Goal: Information Seeking & Learning: Learn about a topic

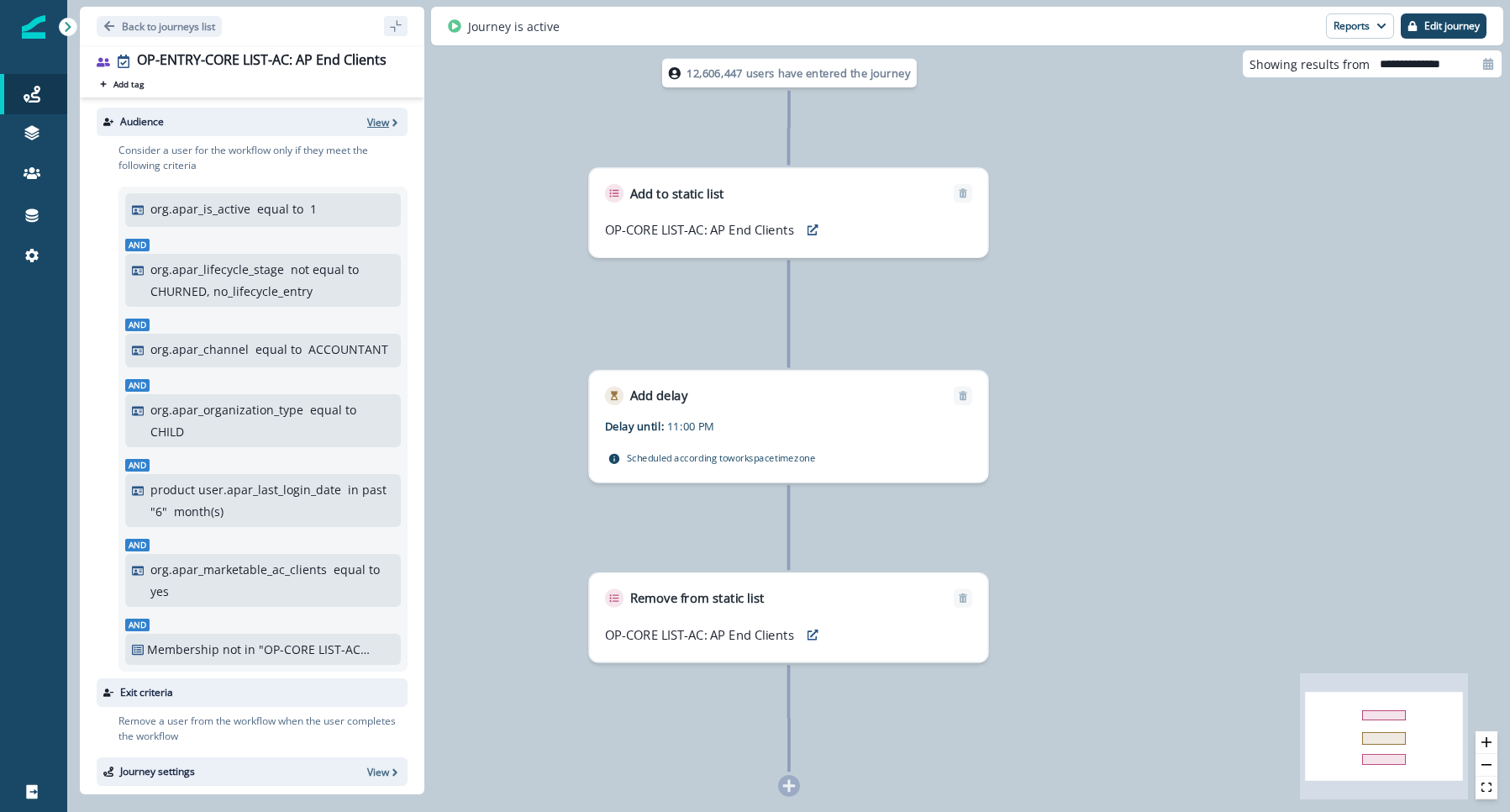
click at [367, 120] on p "View" at bounding box center [378, 122] width 22 height 15
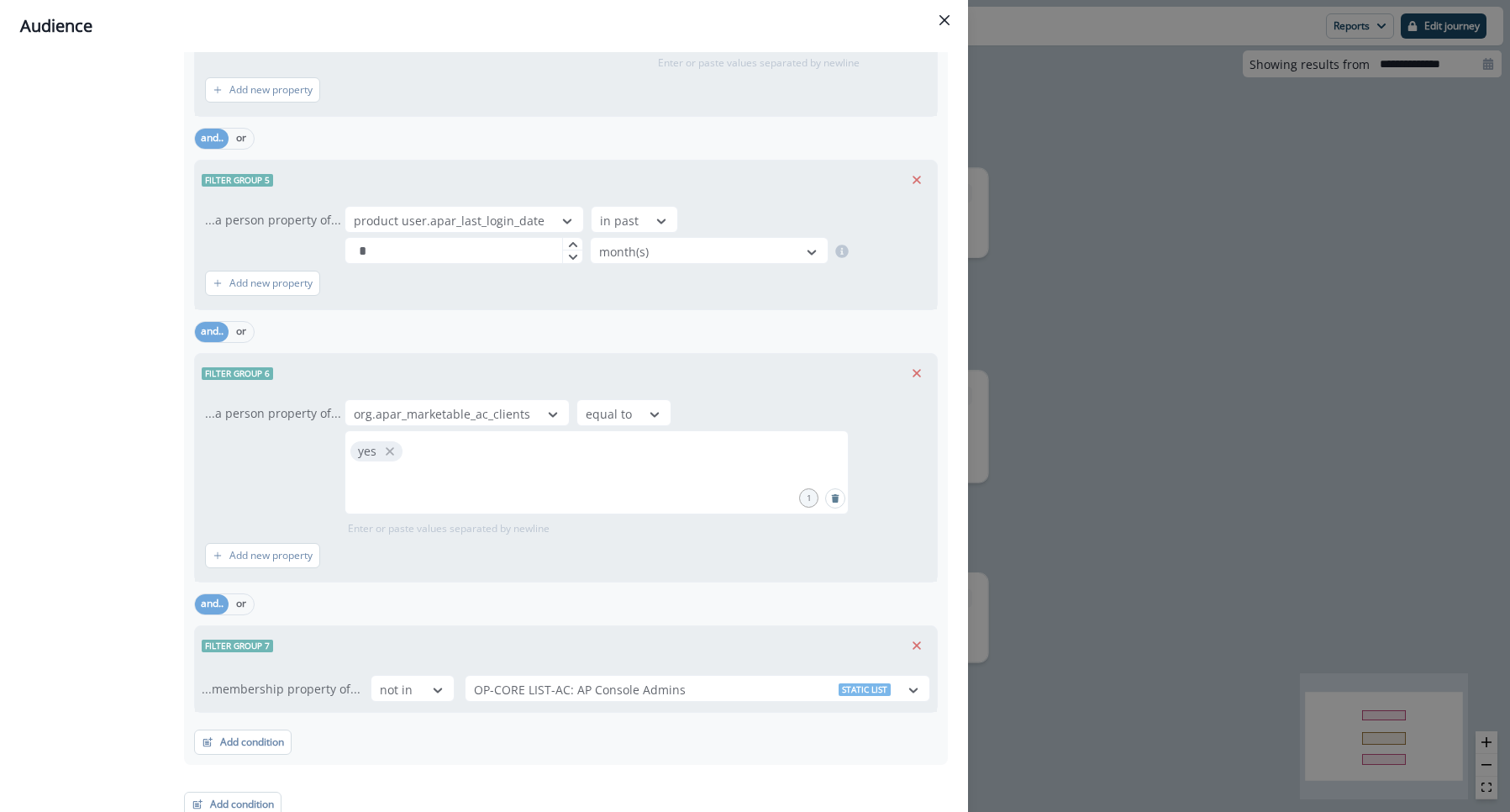
scroll to position [960, 0]
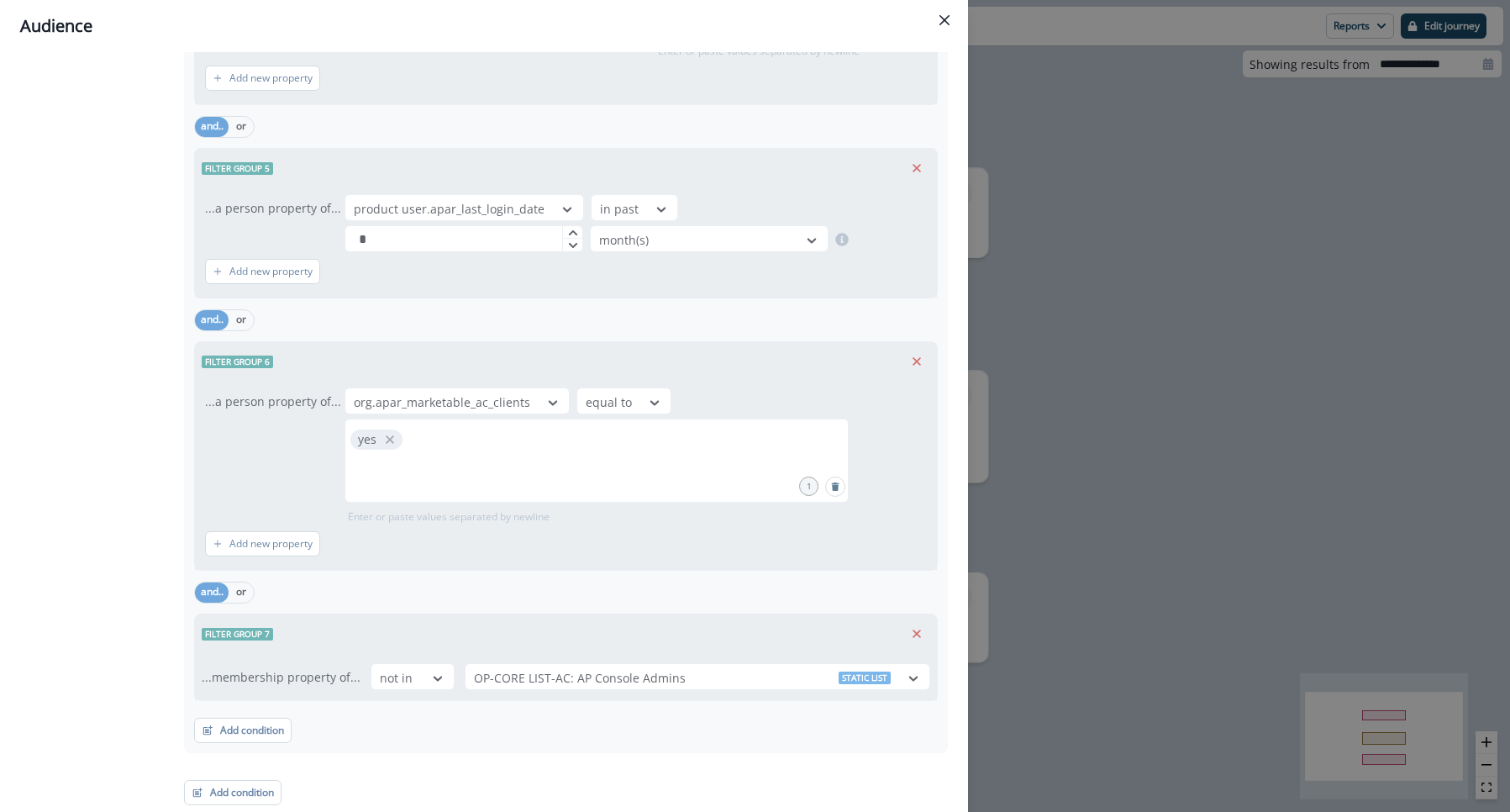
click at [1259, 559] on div "Audience Preview dynamic list All user s who have, Outer group 1 Filter group 1…" at bounding box center [755, 406] width 1510 height 812
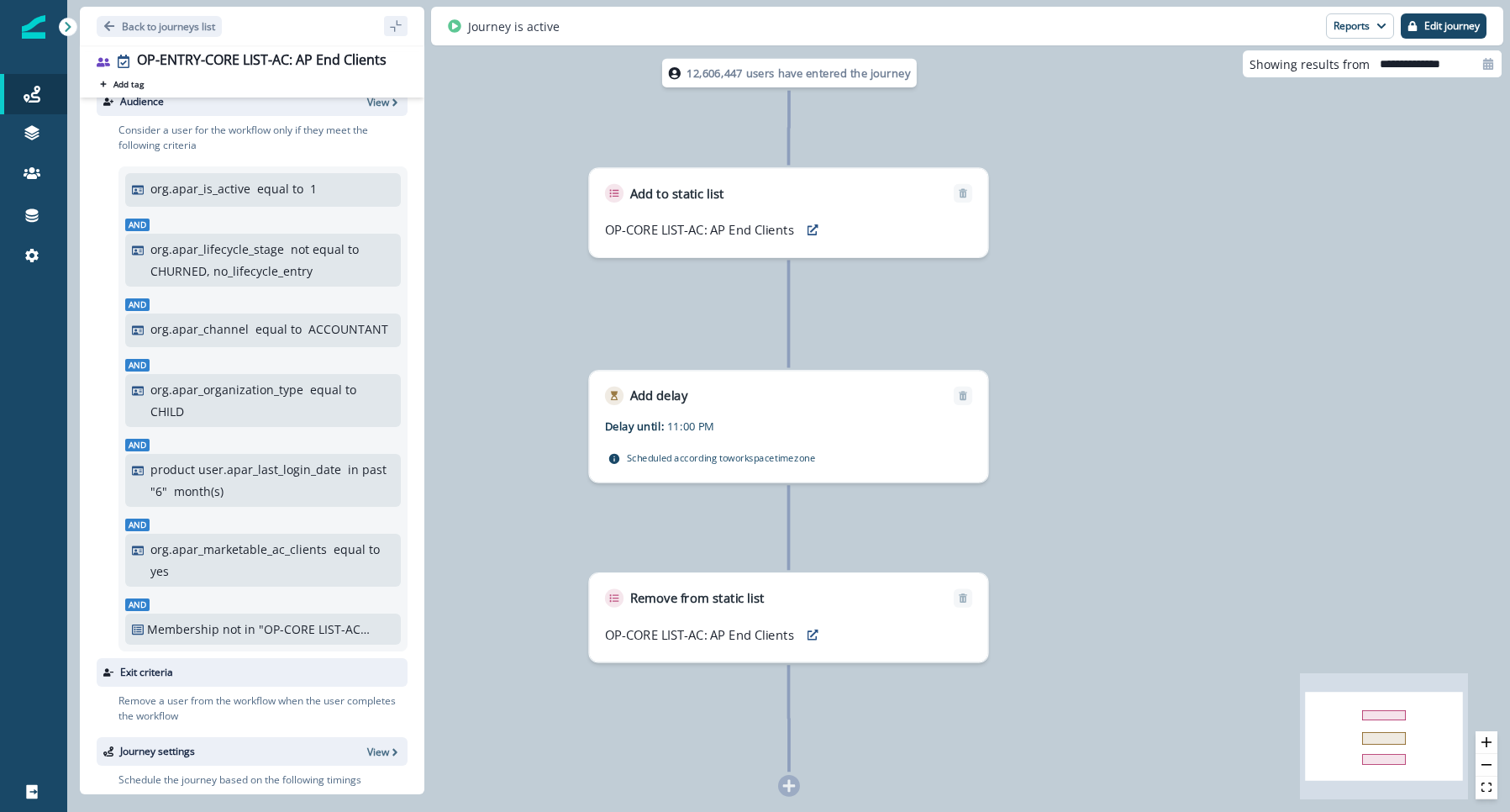
scroll to position [42, 0]
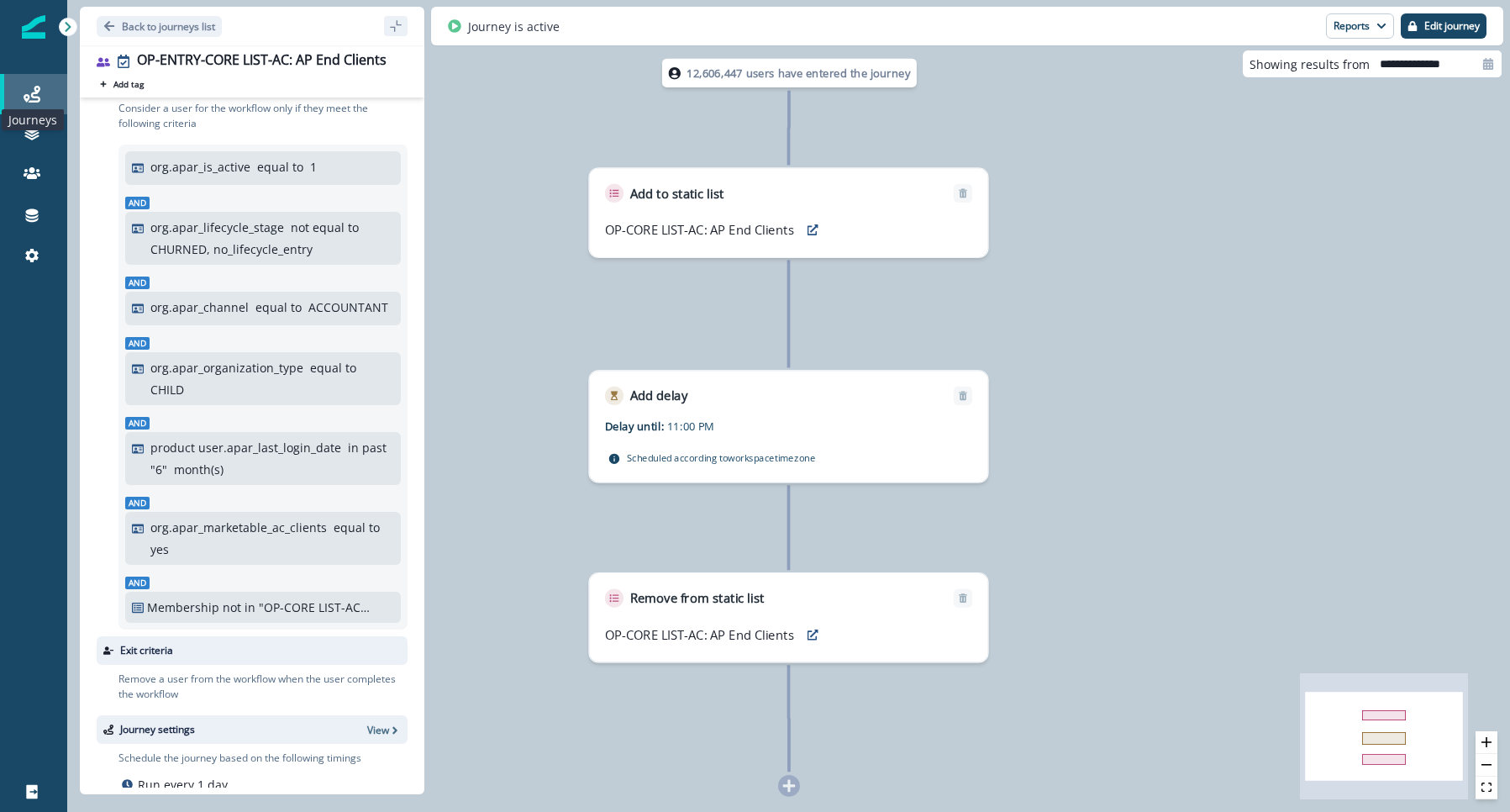
click at [37, 93] on icon at bounding box center [31, 93] width 16 height 16
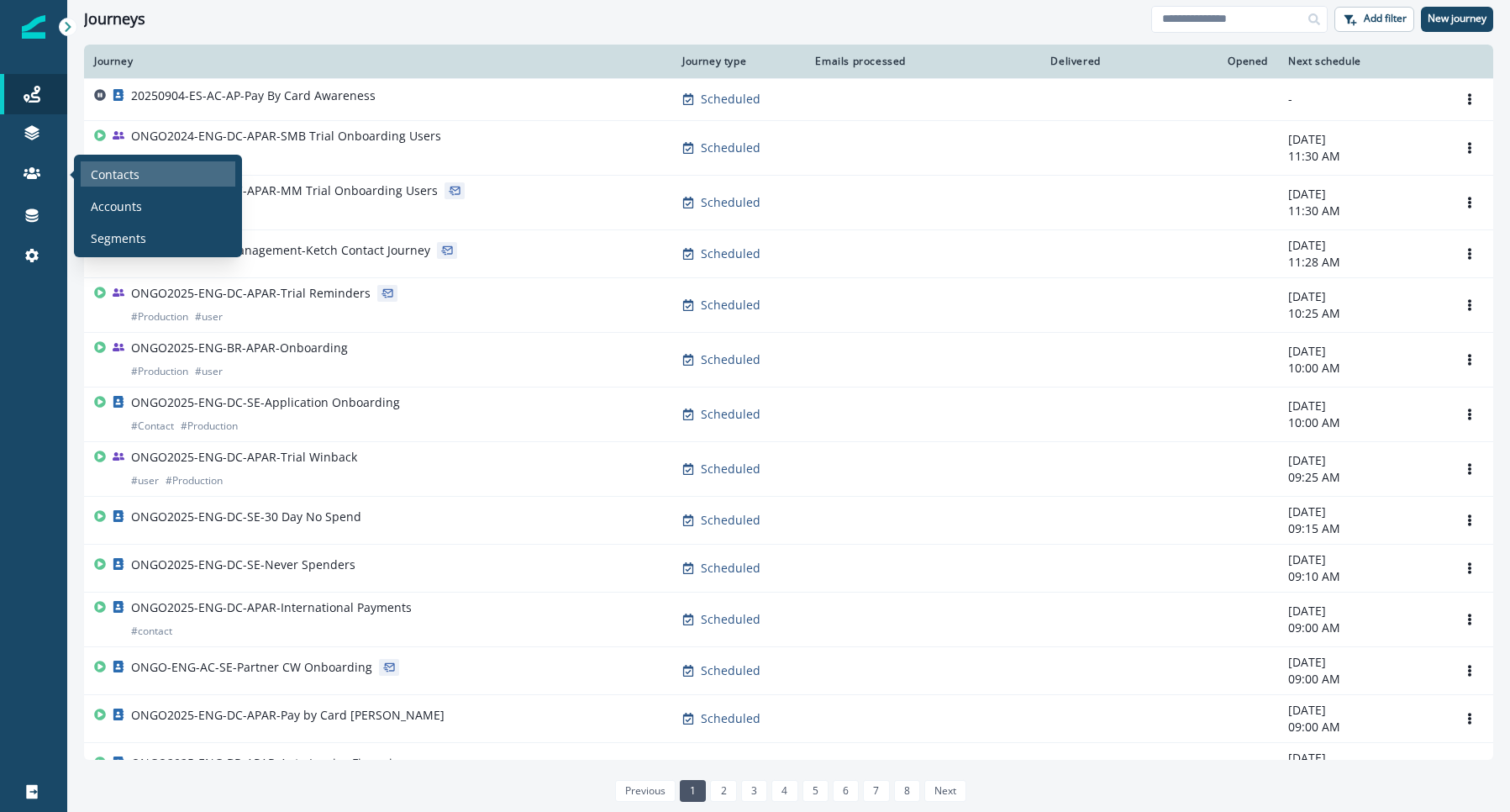
click at [111, 168] on p "Contacts" at bounding box center [115, 174] width 48 height 17
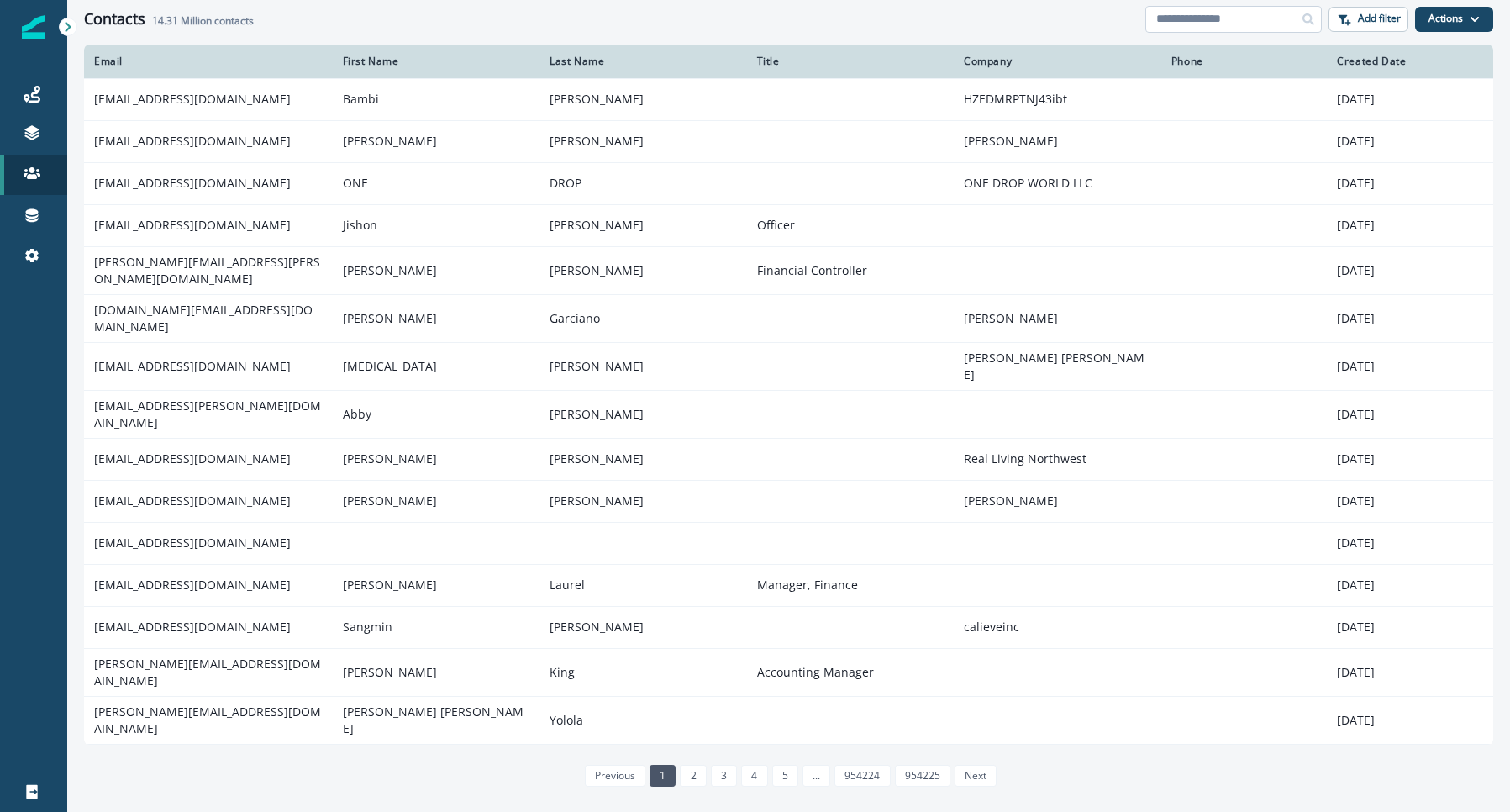
click at [1202, 19] on input at bounding box center [1234, 19] width 176 height 27
paste input "**********"
type input "**********"
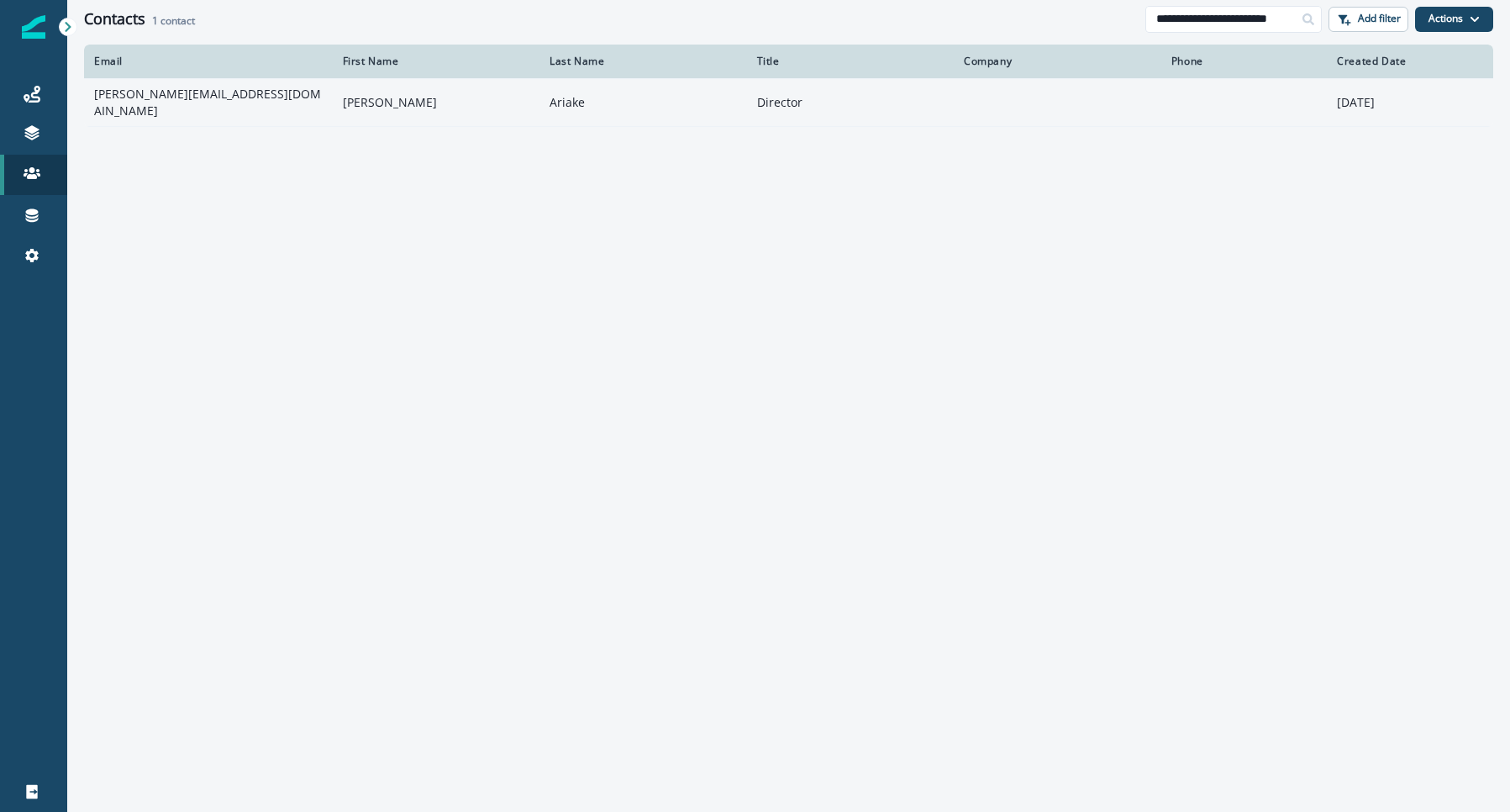
click at [206, 104] on td "takeshi@sentrysteelinc.com" at bounding box center [208, 101] width 249 height 48
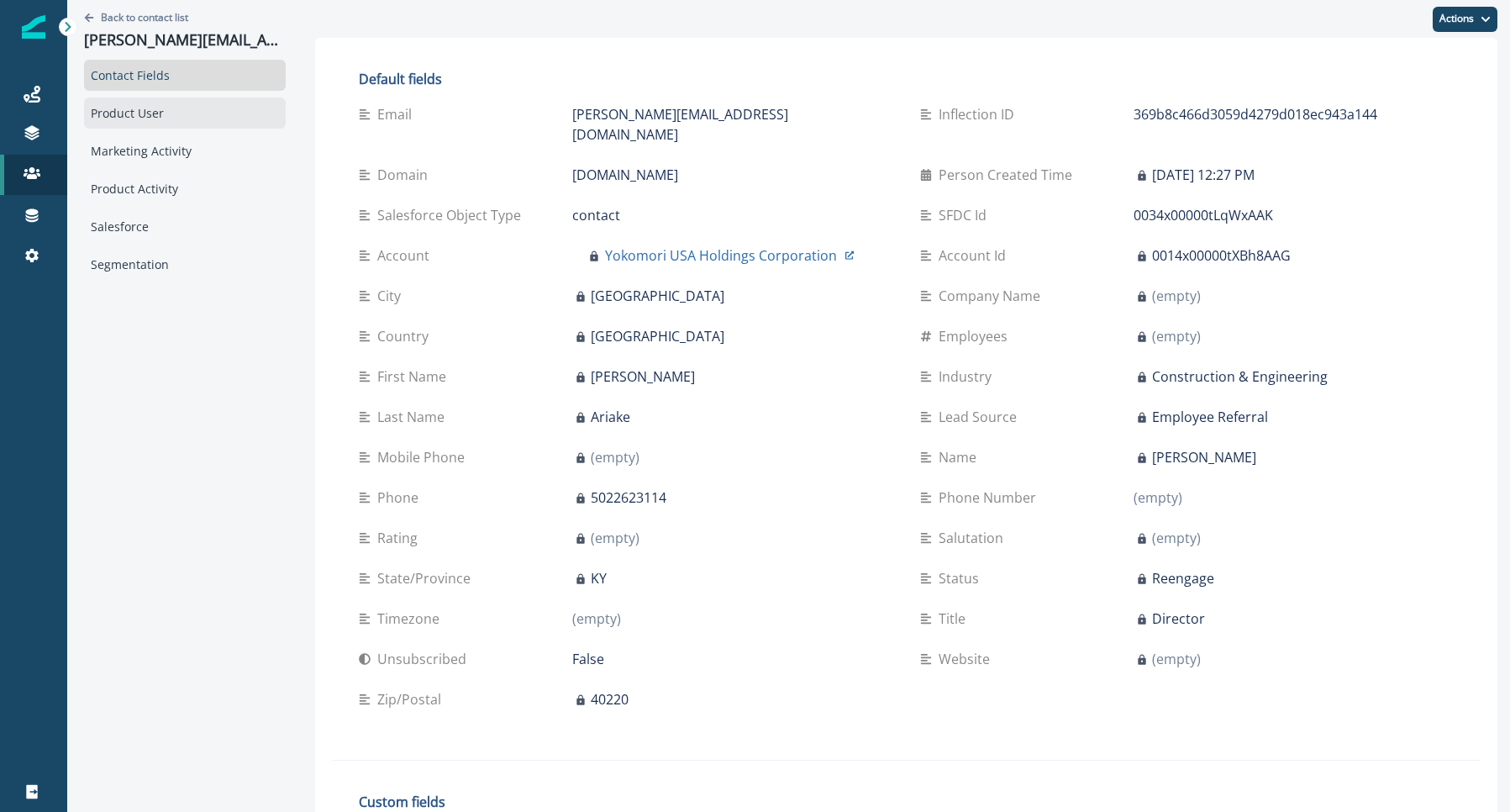
click at [139, 113] on div "Product User" at bounding box center [184, 113] width 201 height 31
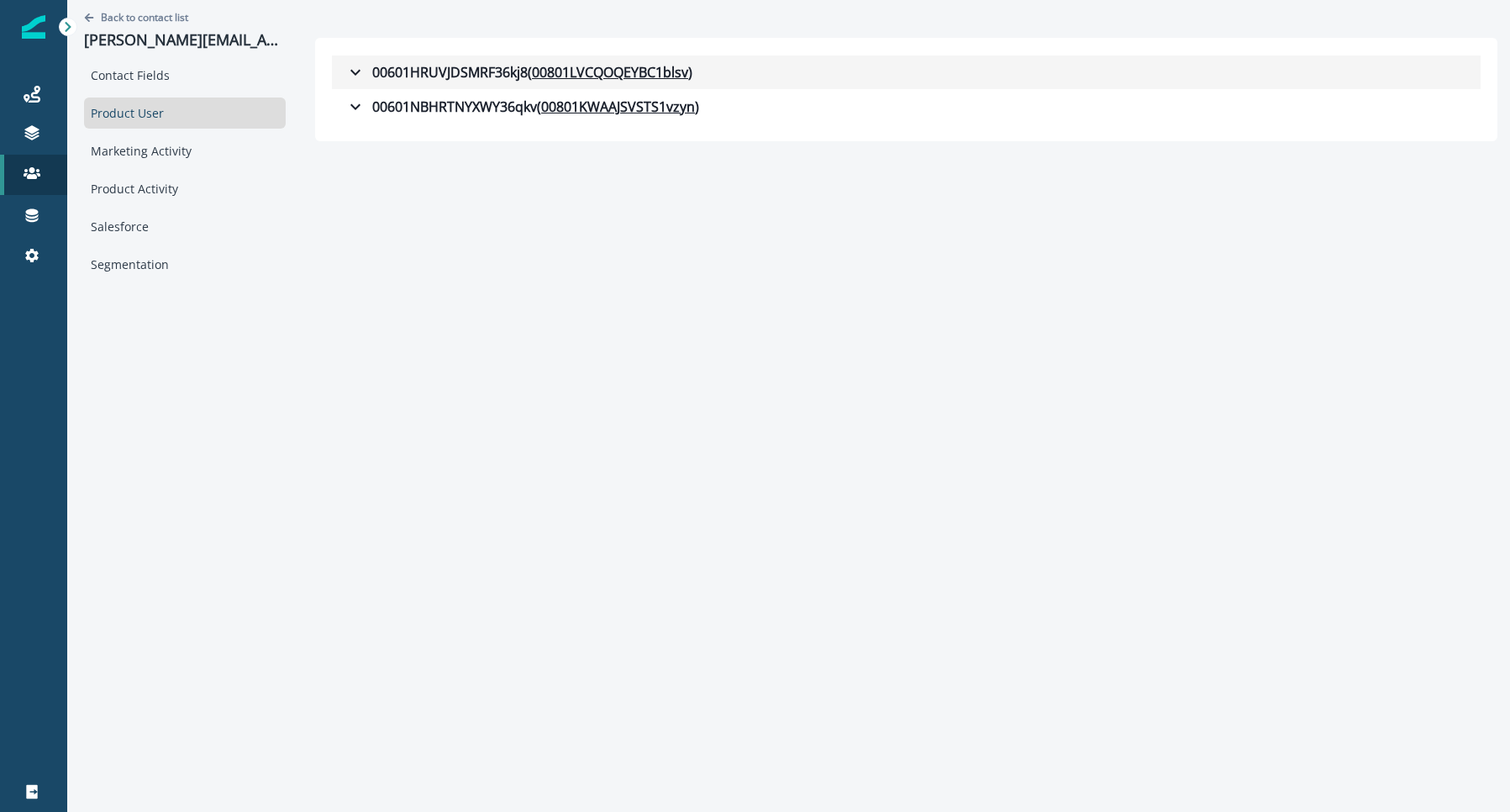
click at [351, 75] on icon "button" at bounding box center [355, 72] width 20 height 20
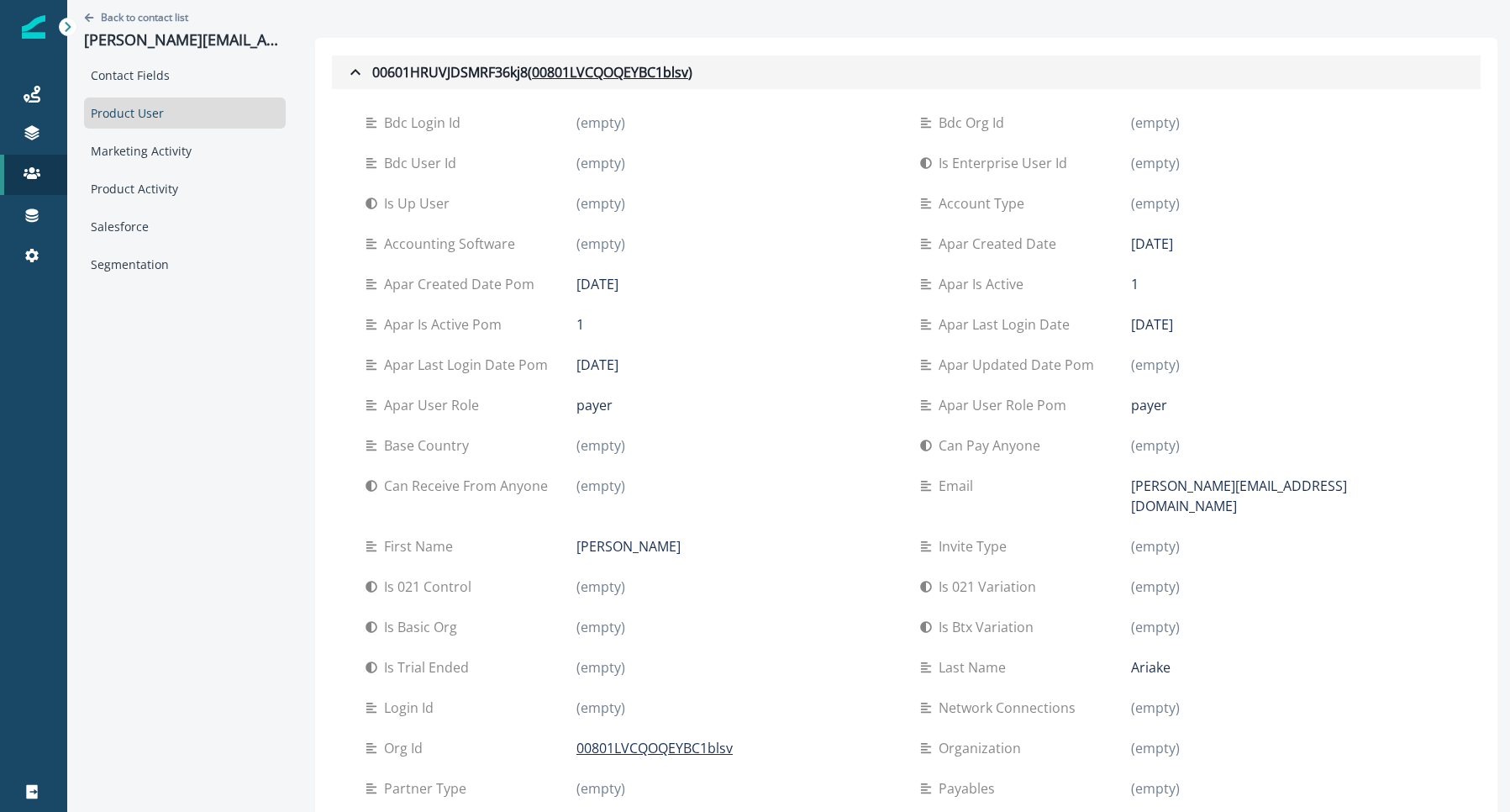
click at [350, 77] on icon "button" at bounding box center [355, 72] width 20 height 20
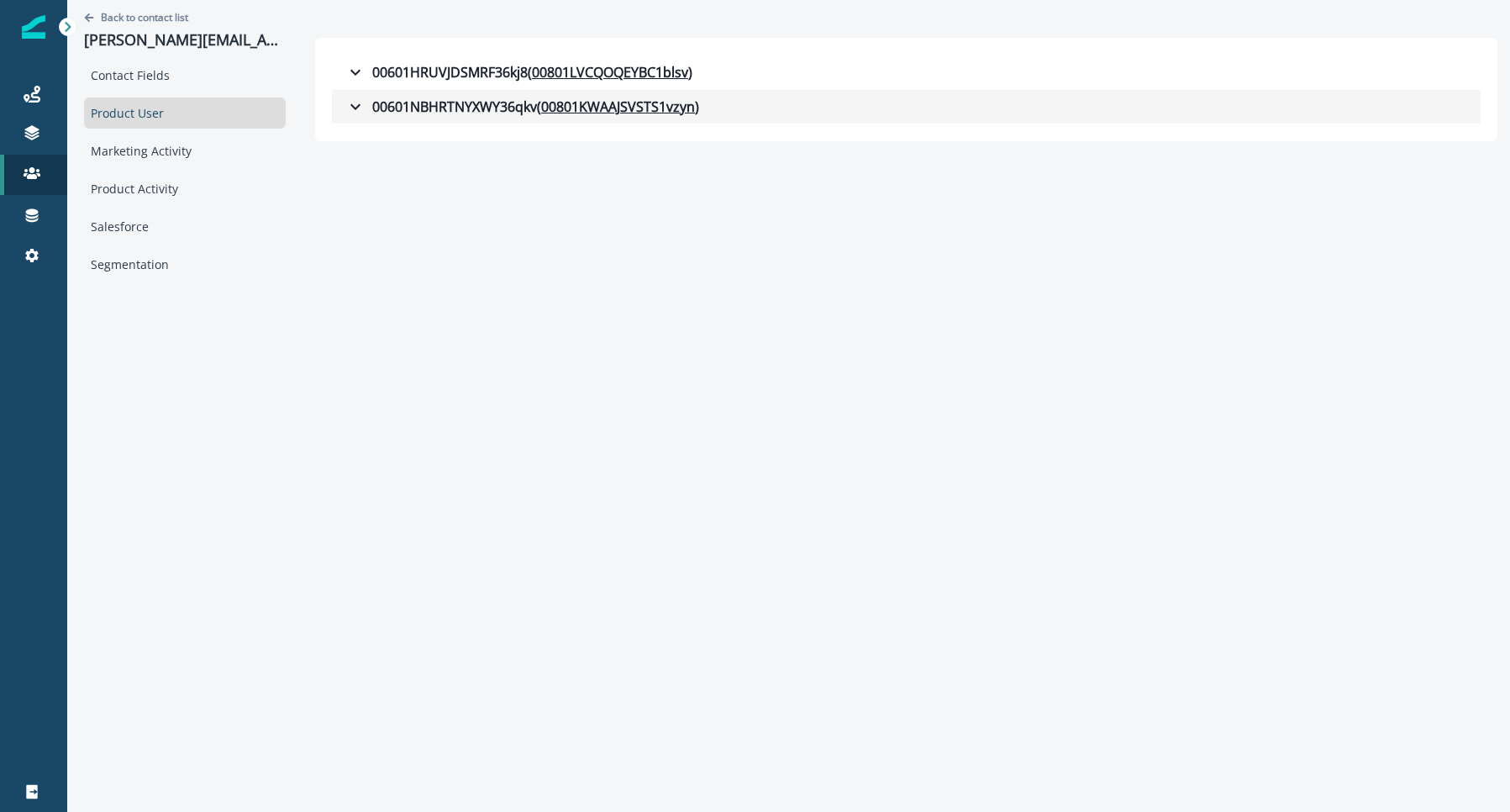
click at [350, 111] on icon "button" at bounding box center [355, 106] width 20 height 20
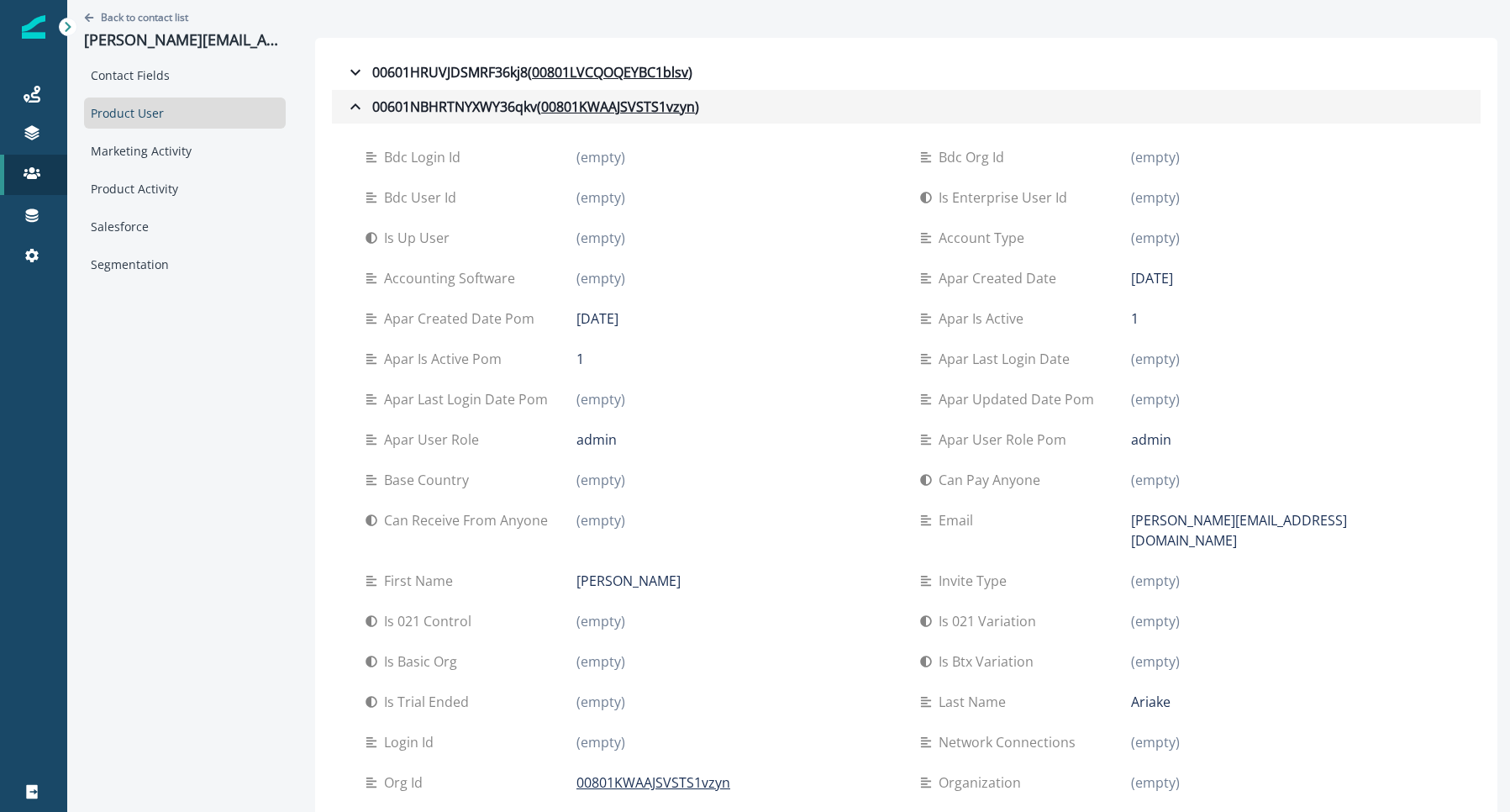
click at [349, 109] on icon "button" at bounding box center [355, 106] width 20 height 20
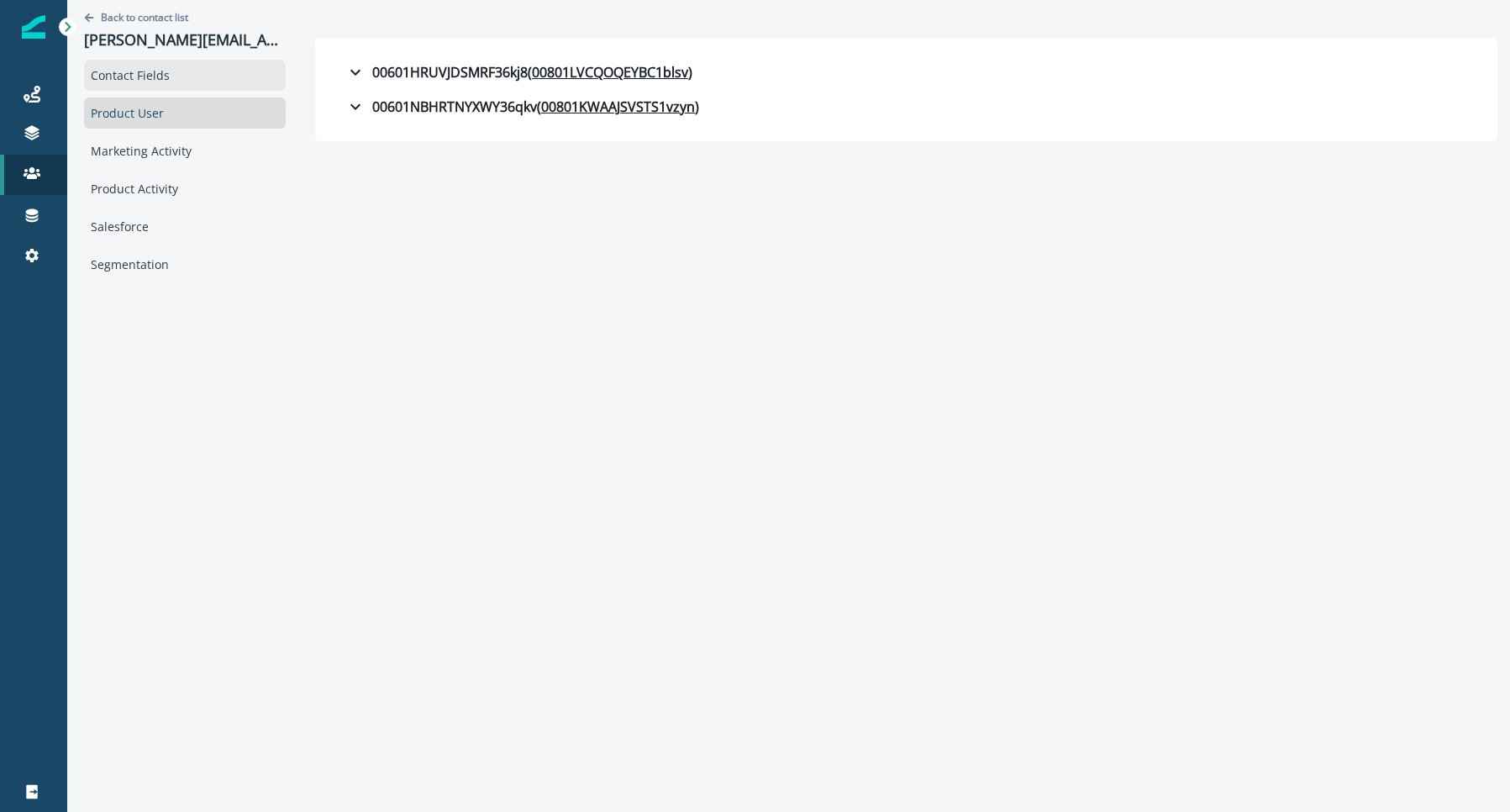
click at [167, 67] on div "Contact Fields" at bounding box center [184, 75] width 201 height 31
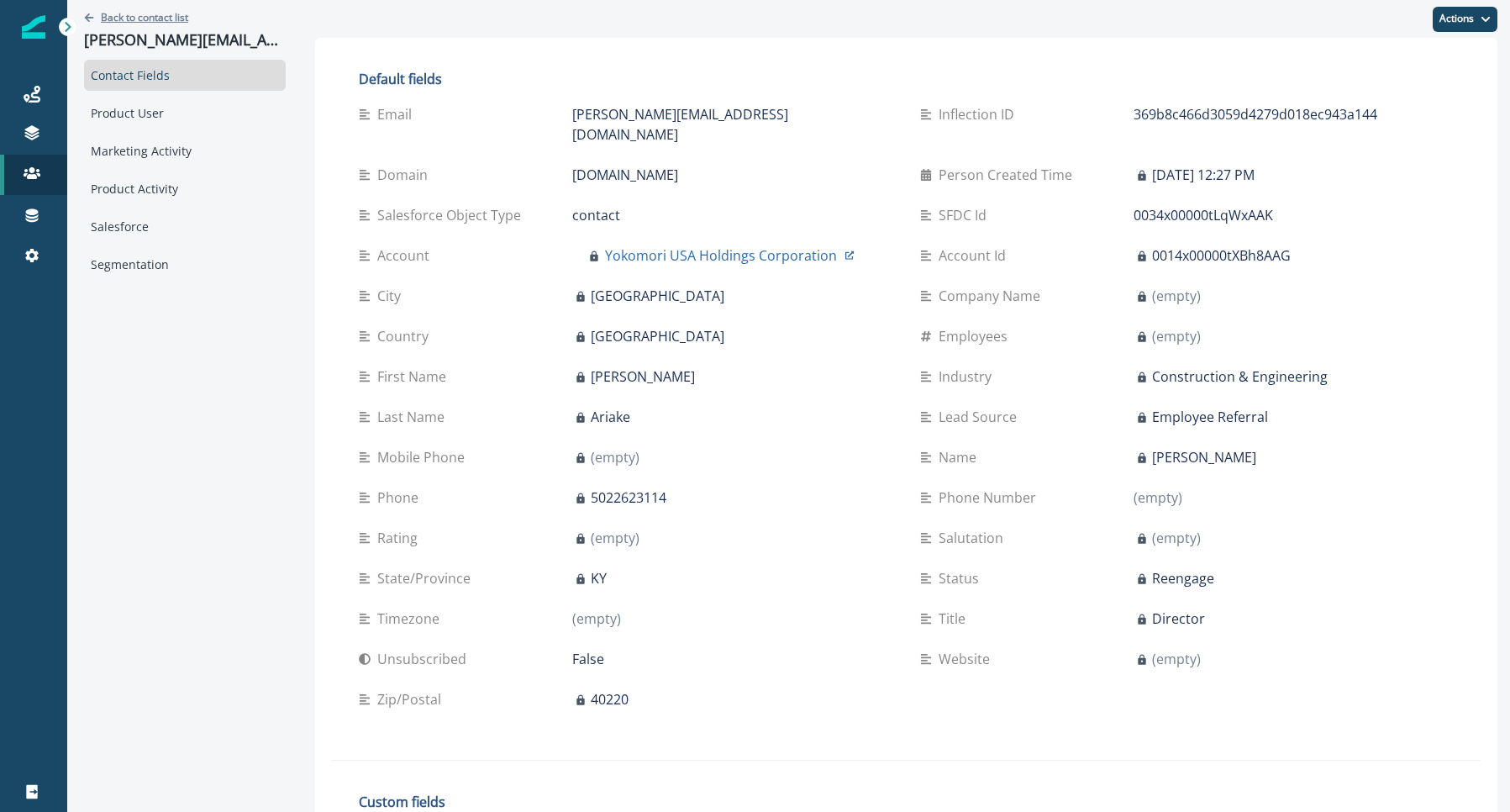
click at [125, 15] on p "Back to contact list" at bounding box center [144, 17] width 87 height 15
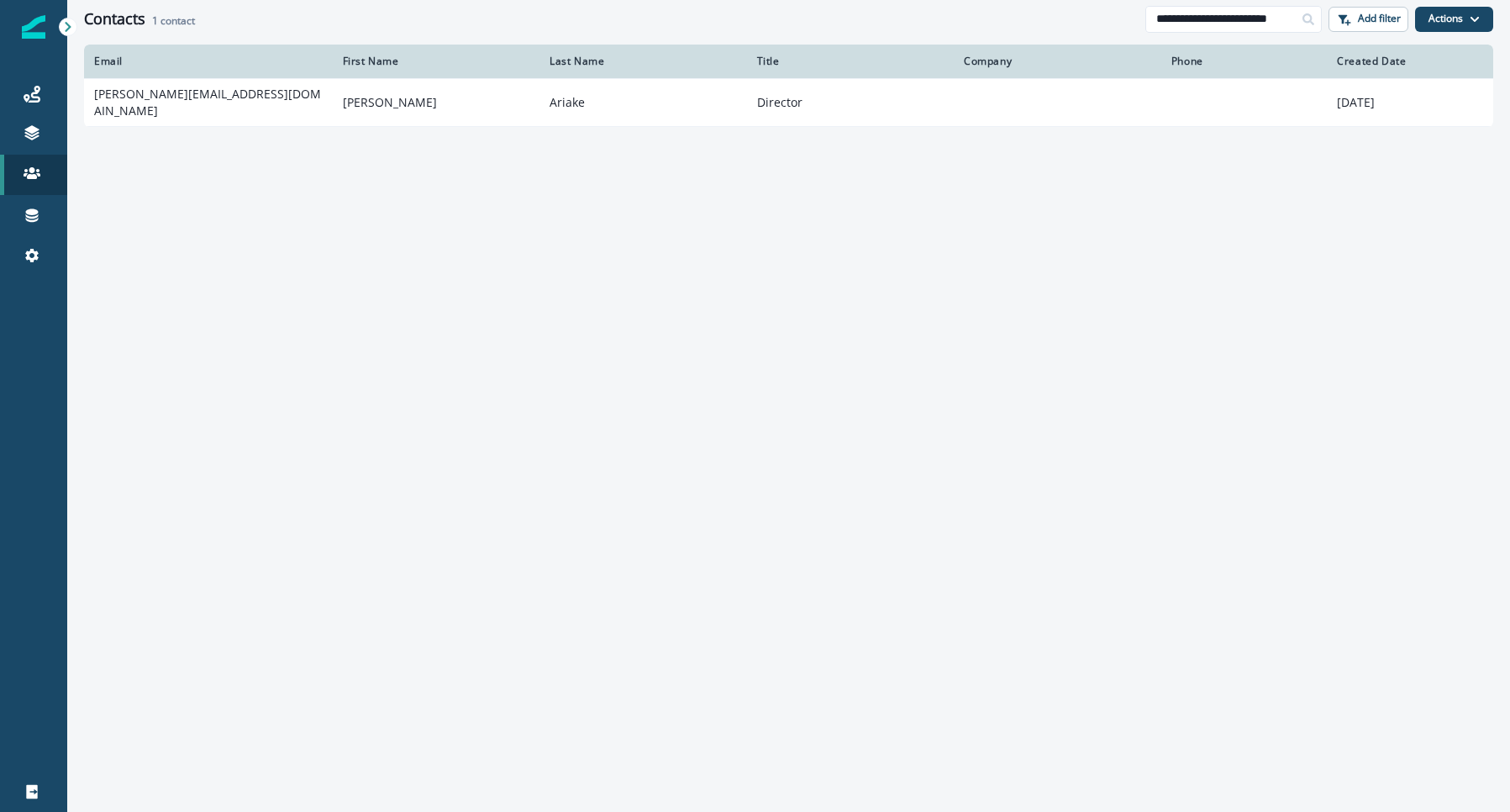
click at [64, 27] on icon at bounding box center [68, 27] width 12 height 12
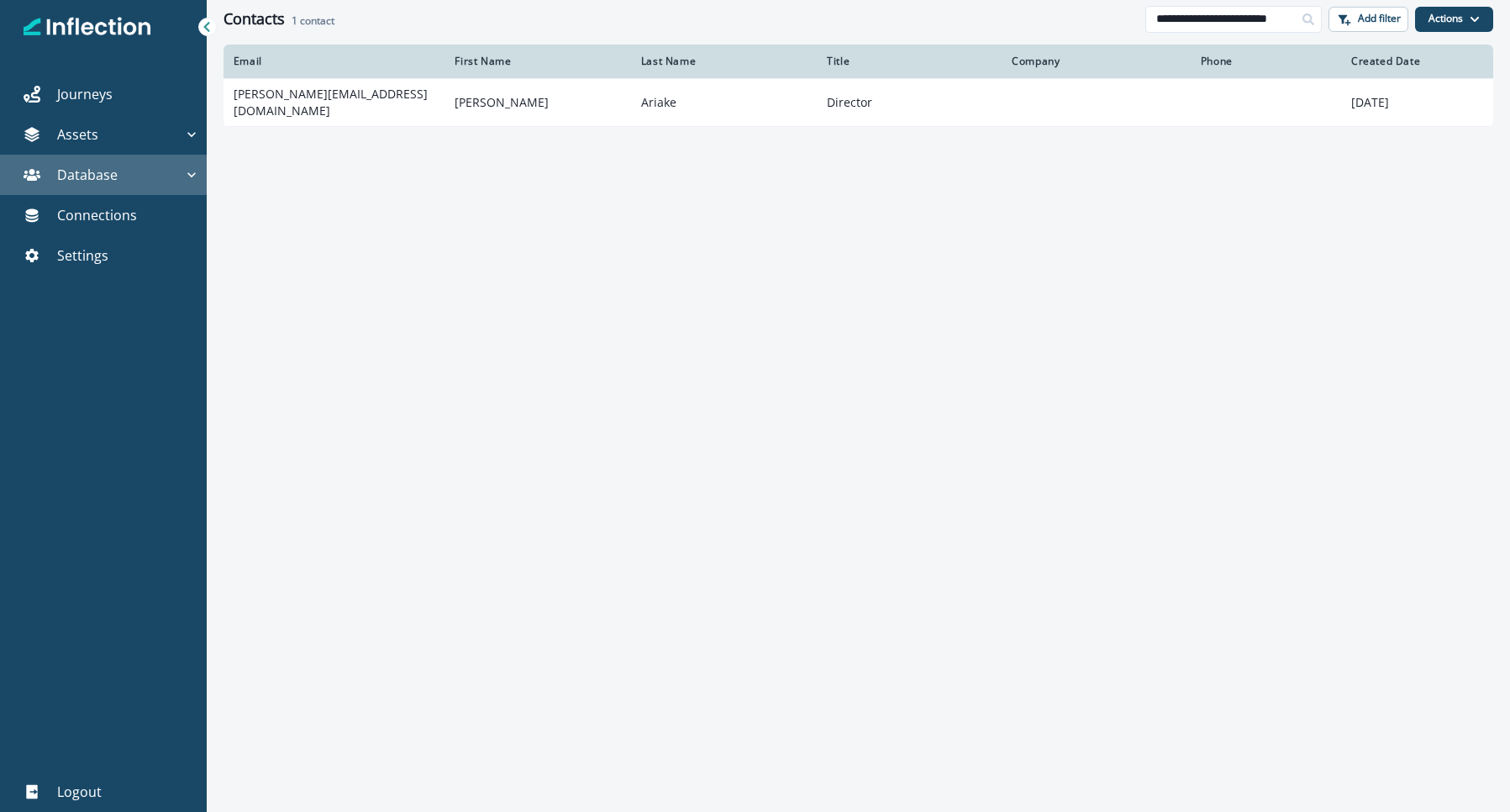
click at [97, 166] on p "Database" at bounding box center [87, 174] width 60 height 20
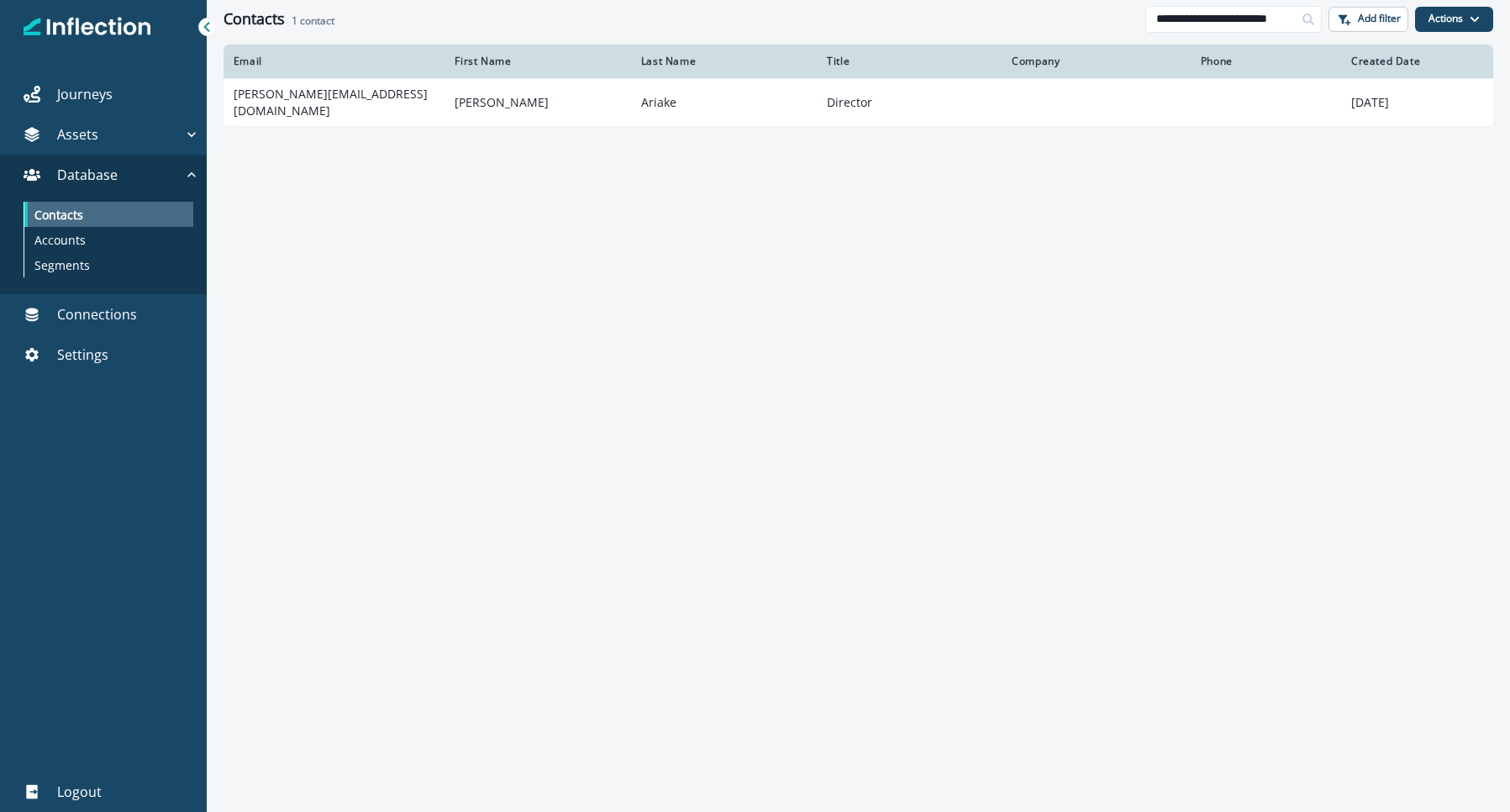
click at [62, 213] on p "Contacts" at bounding box center [59, 214] width 48 height 17
click at [62, 208] on p "Contacts" at bounding box center [59, 214] width 48 height 17
click at [1224, 12] on input "**********" at bounding box center [1234, 19] width 176 height 27
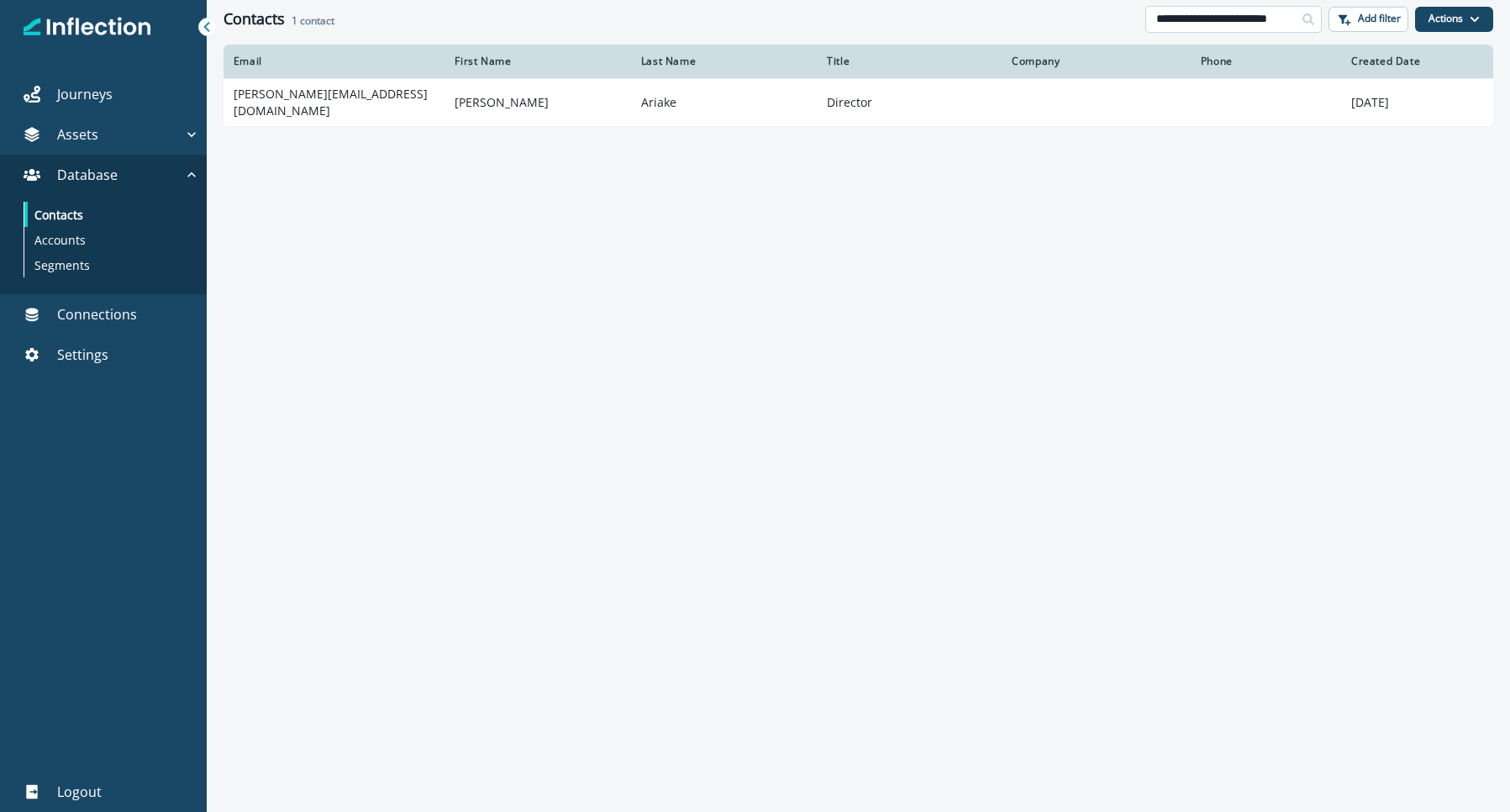
paste input
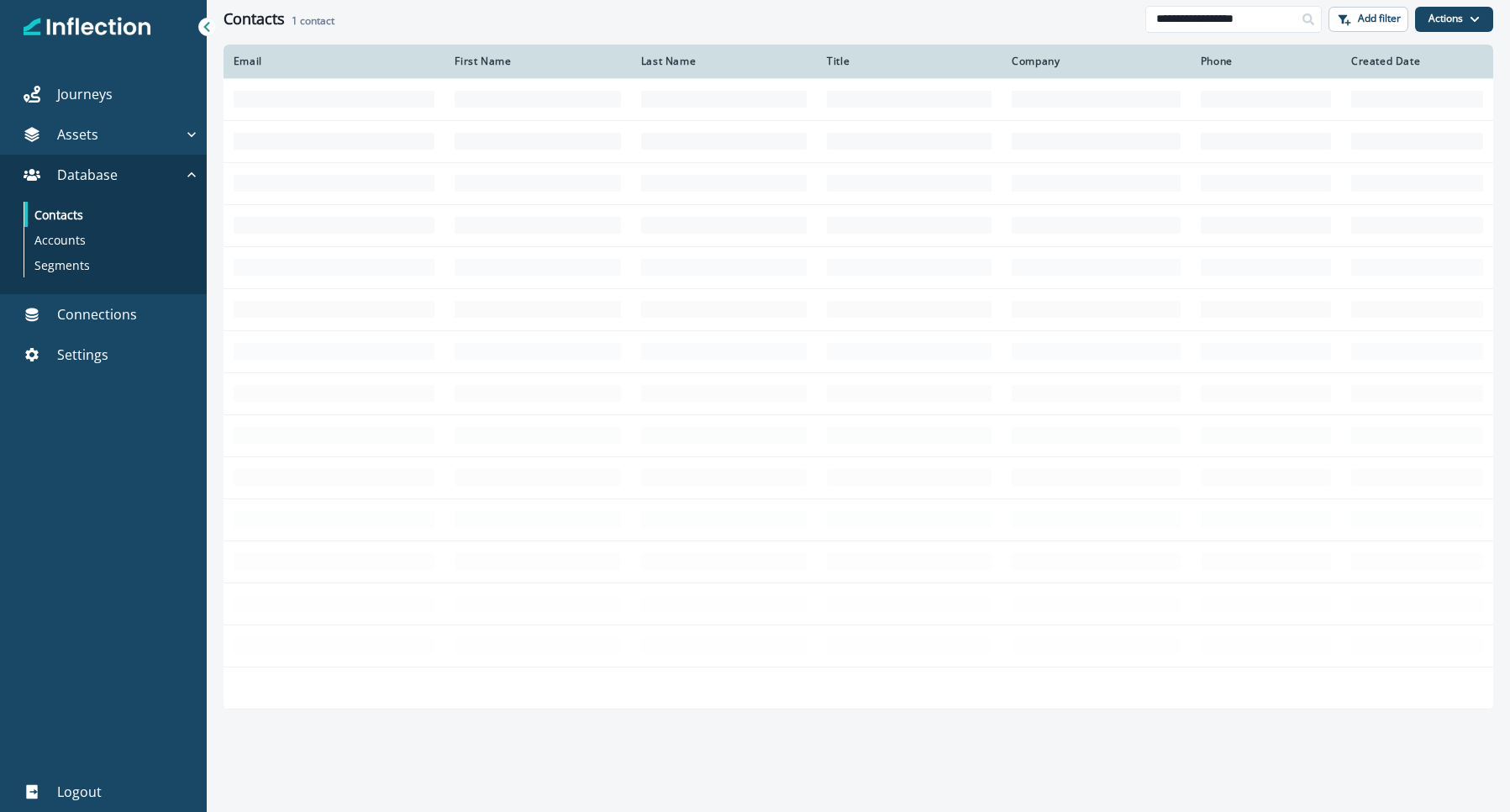
type input "**********"
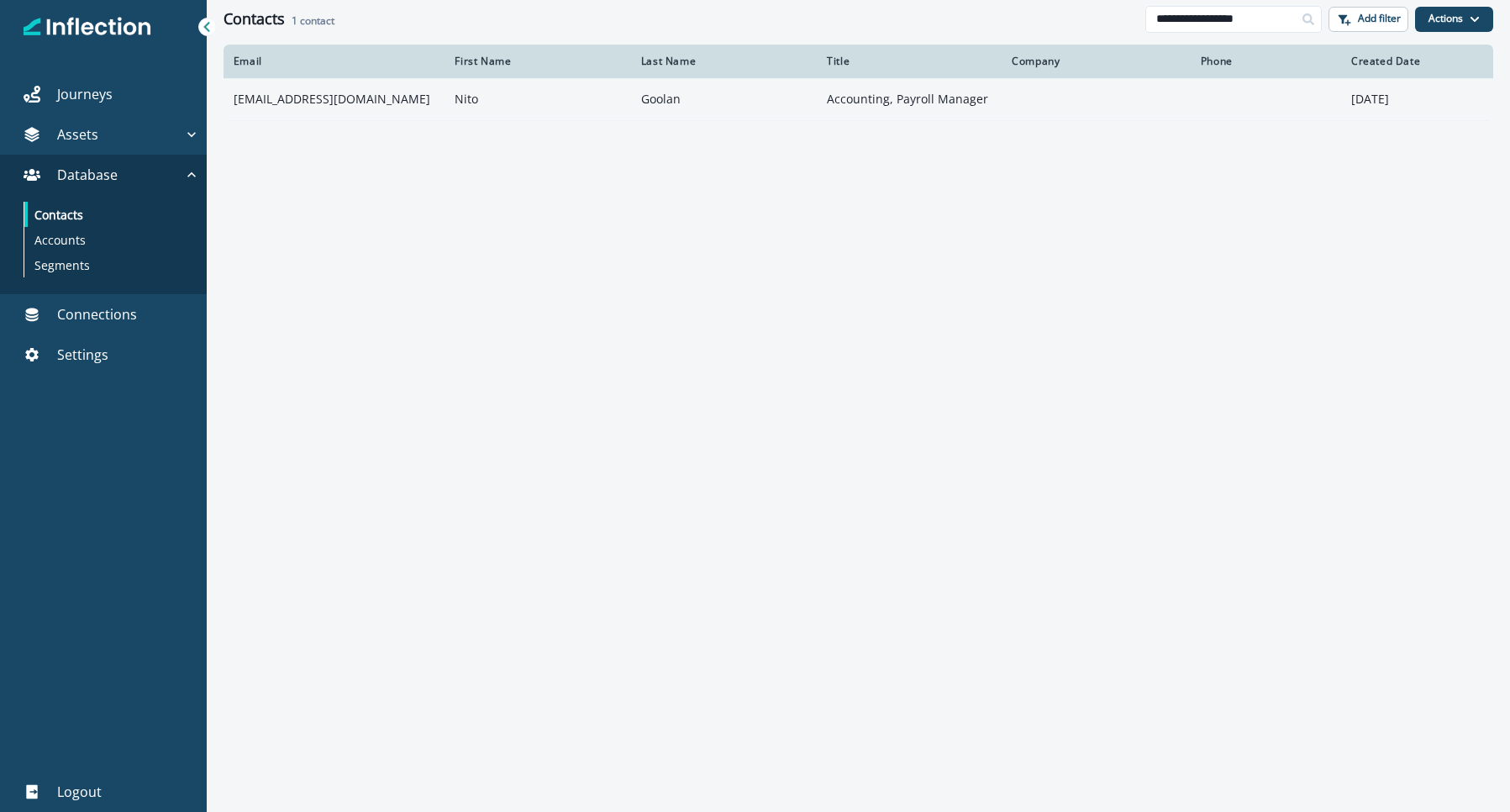
click at [292, 94] on td "ngoolan@amgroup.us" at bounding box center [334, 98] width 222 height 42
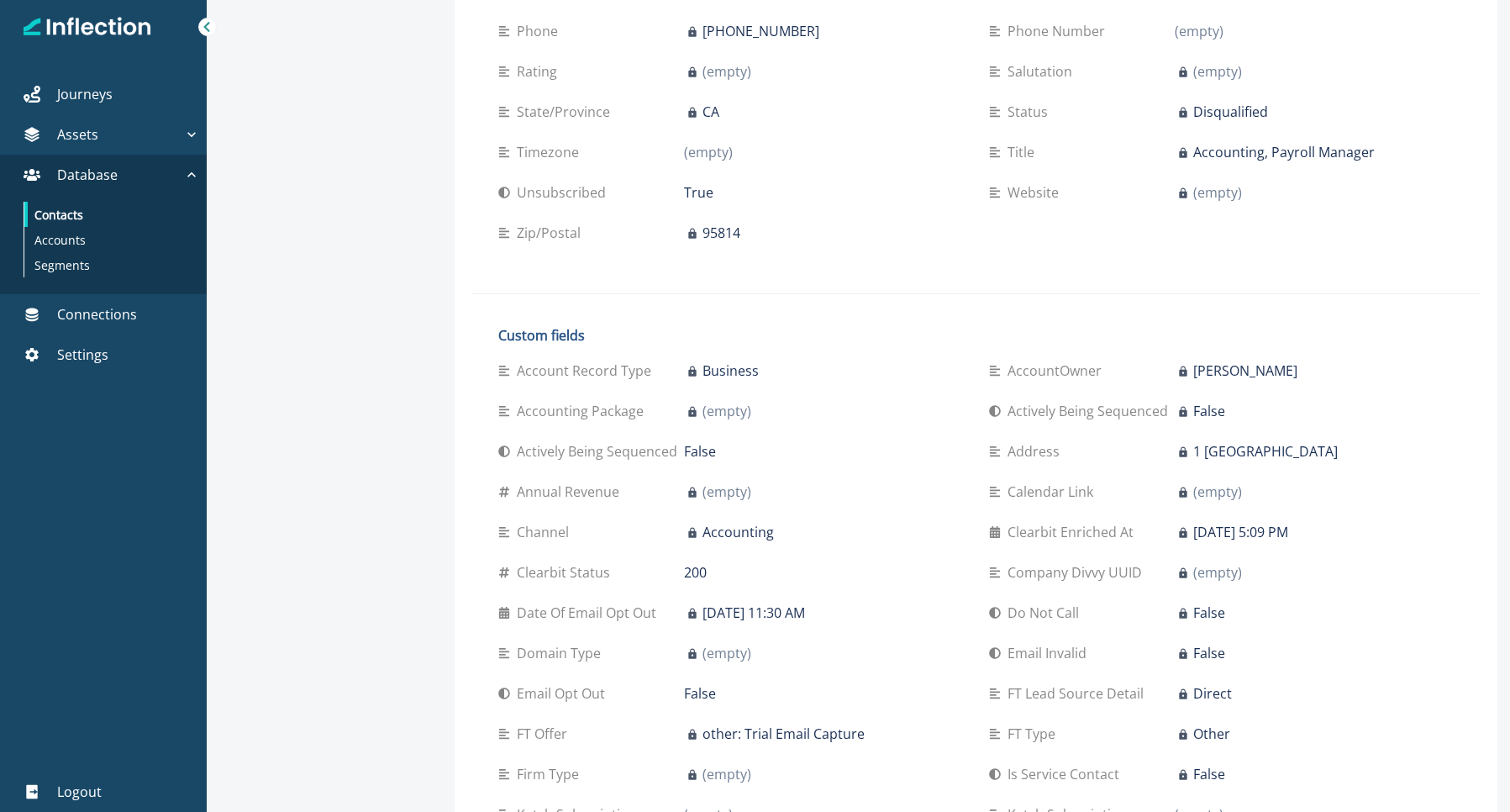
scroll to position [508, 0]
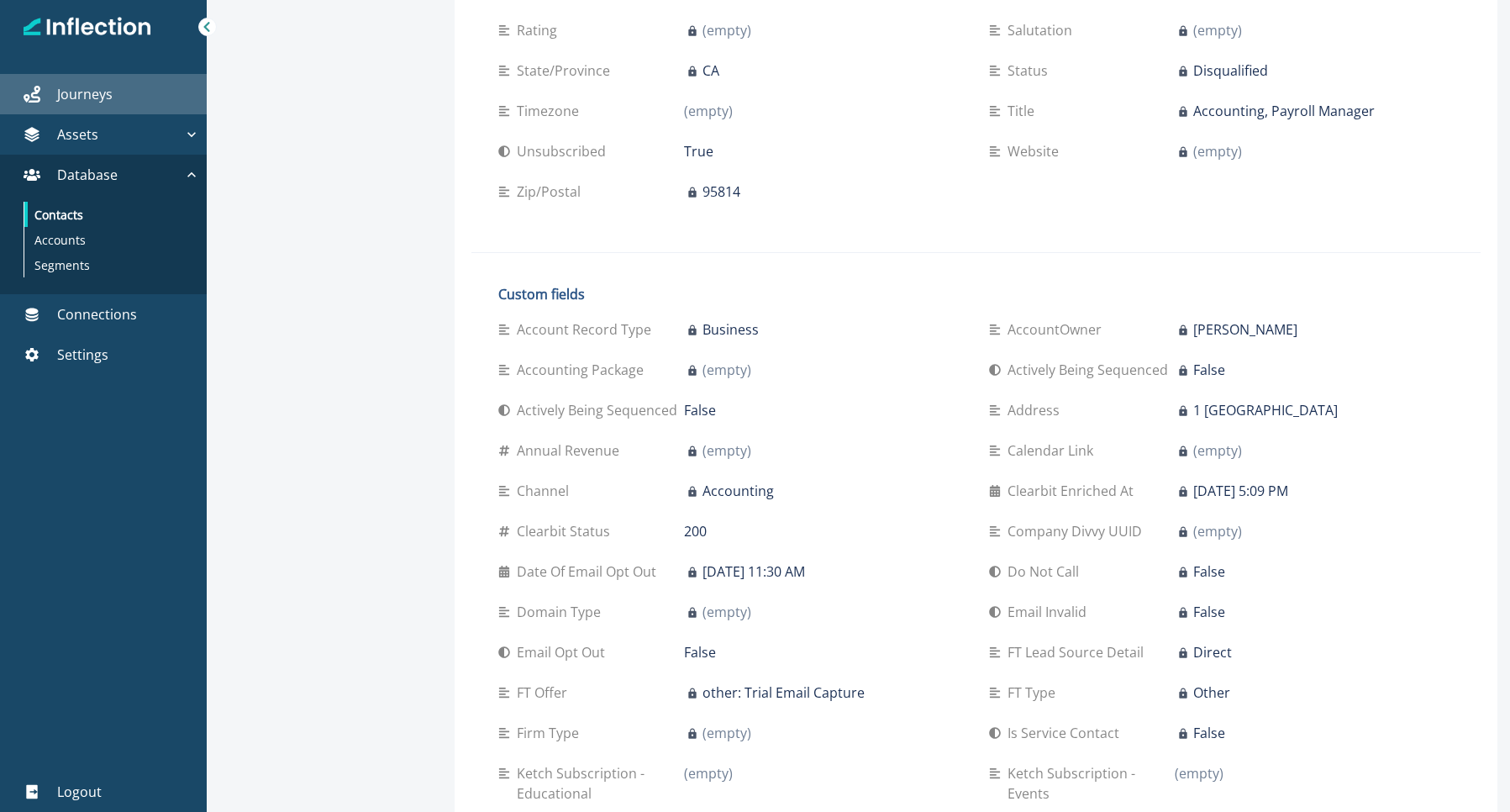
click at [115, 100] on div "Journeys" at bounding box center [104, 93] width 194 height 20
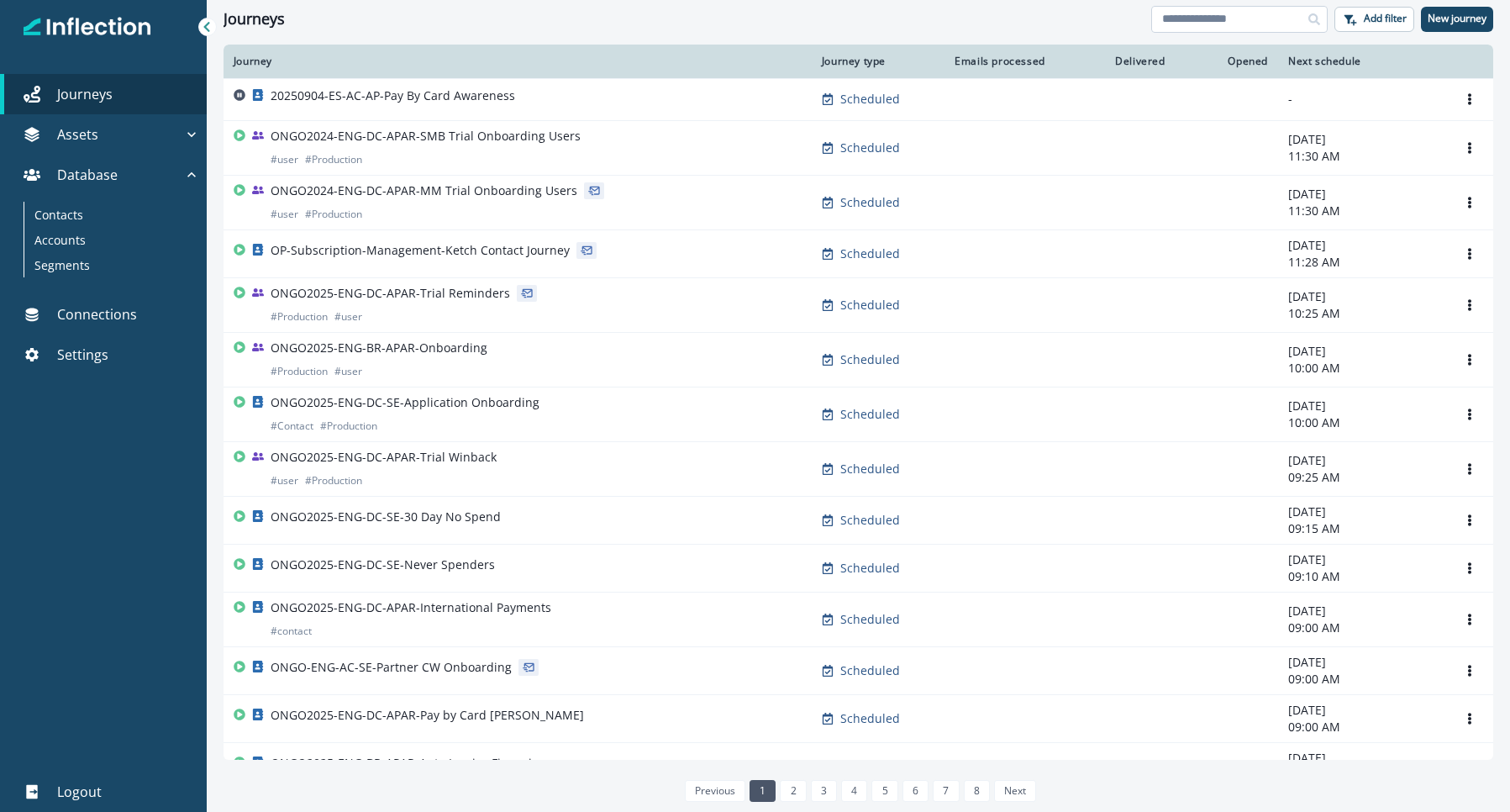
click at [1218, 17] on input at bounding box center [1240, 19] width 176 height 27
type input "**********"
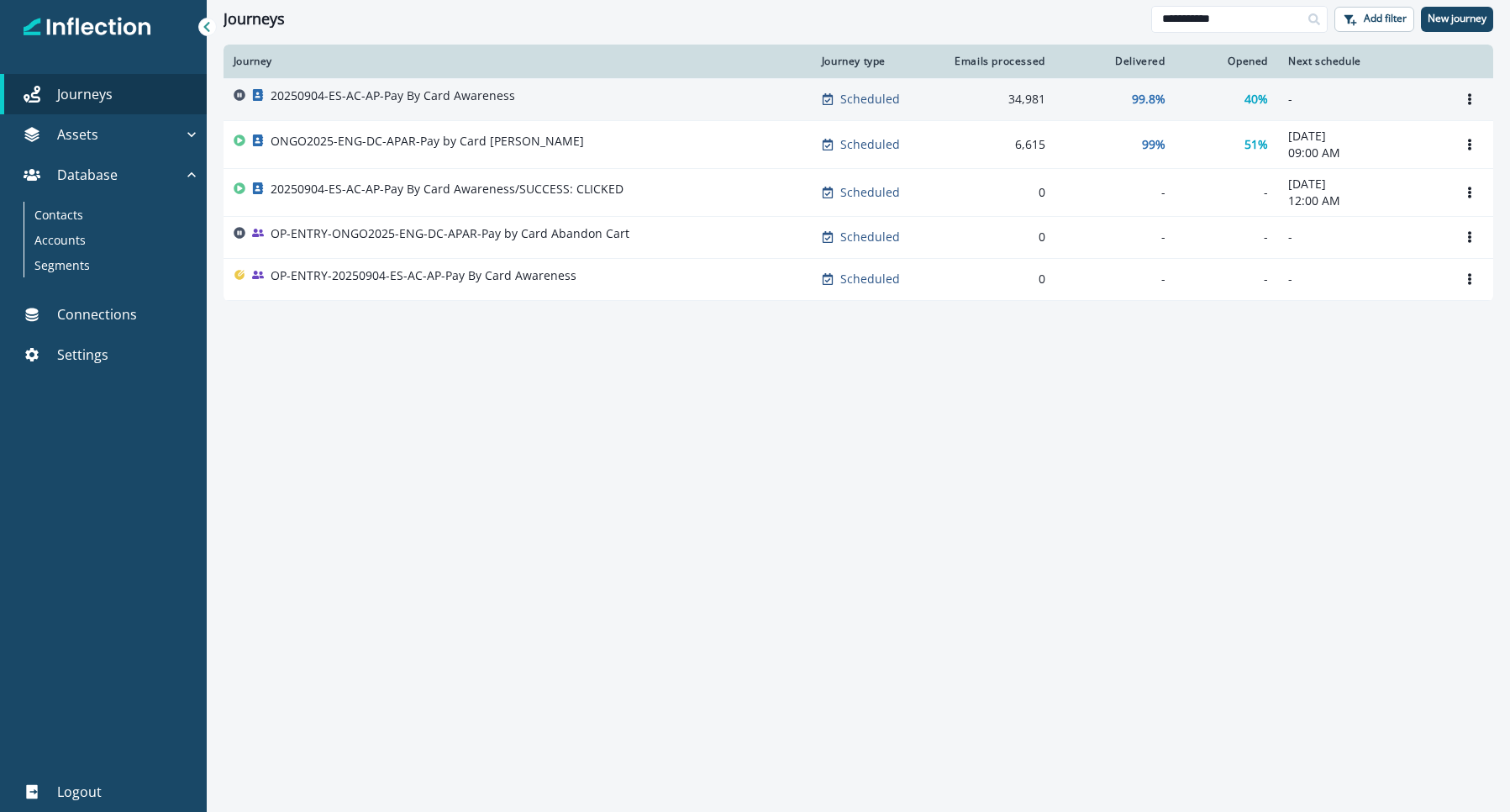
click at [464, 105] on div "20250904-ES-AC-AP-Pay By Card Awareness" at bounding box center [392, 98] width 244 height 23
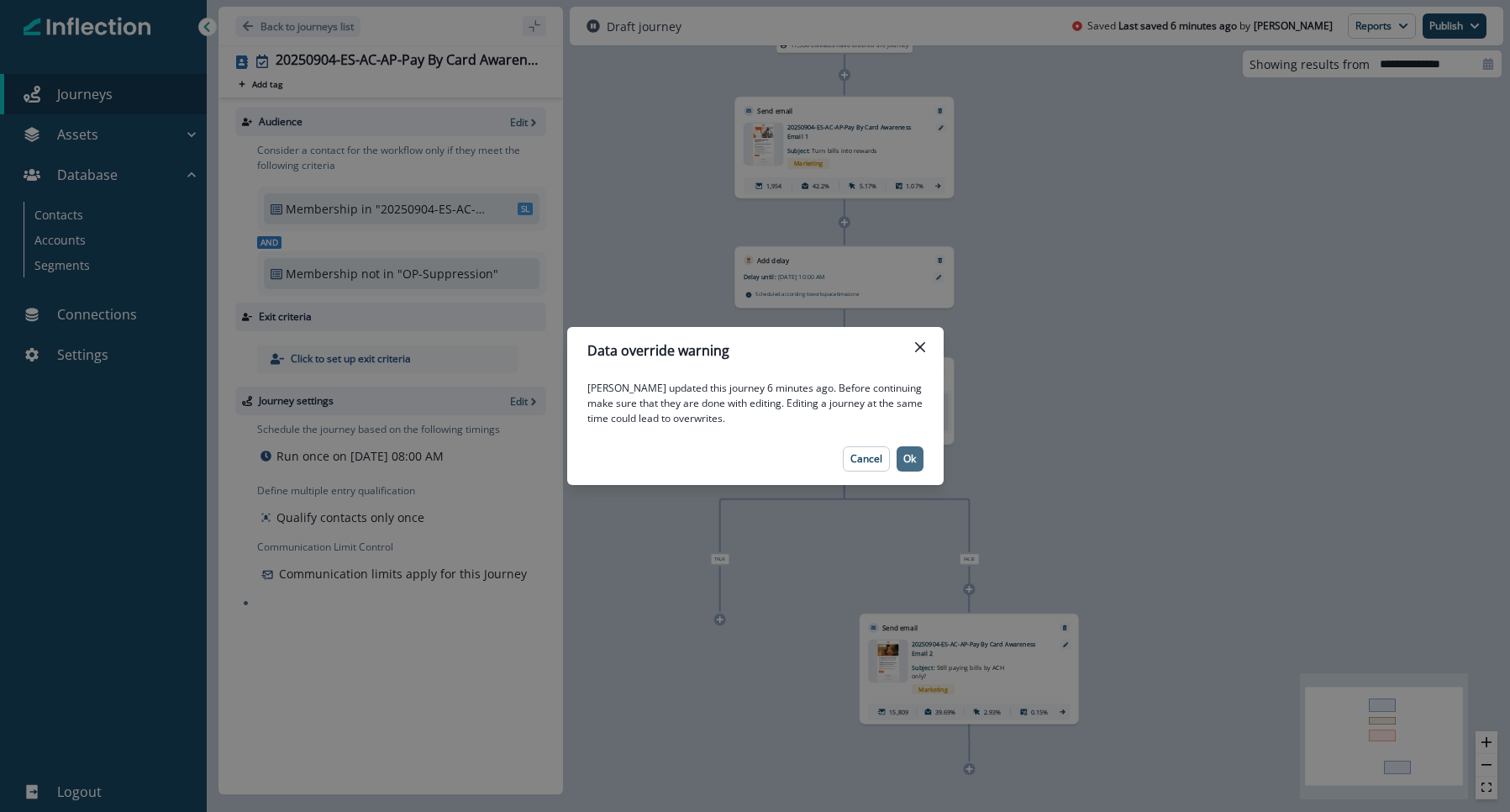
click at [911, 461] on p "Ok" at bounding box center [910, 459] width 13 height 12
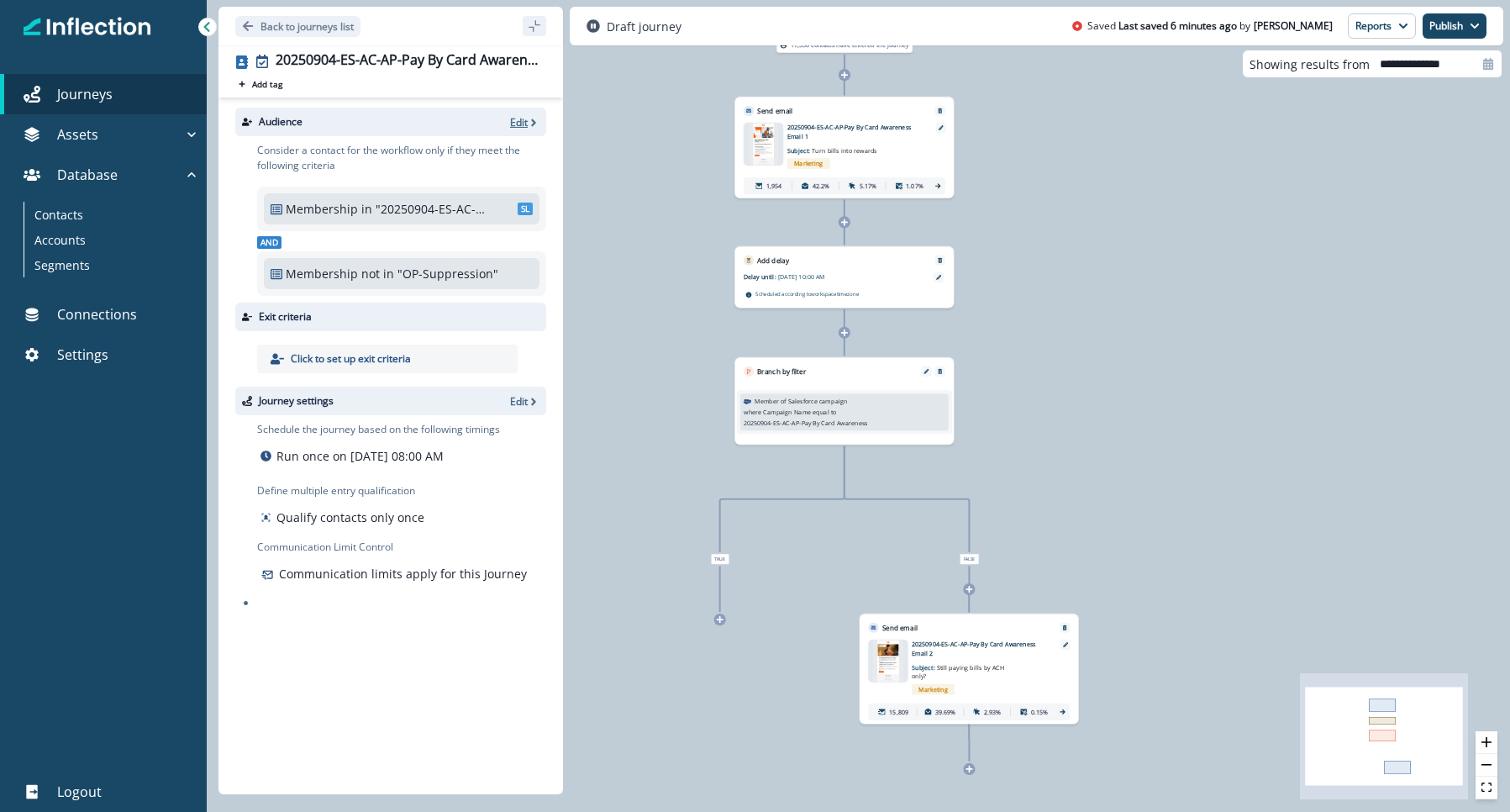
click at [519, 123] on p "Edit" at bounding box center [519, 122] width 17 height 15
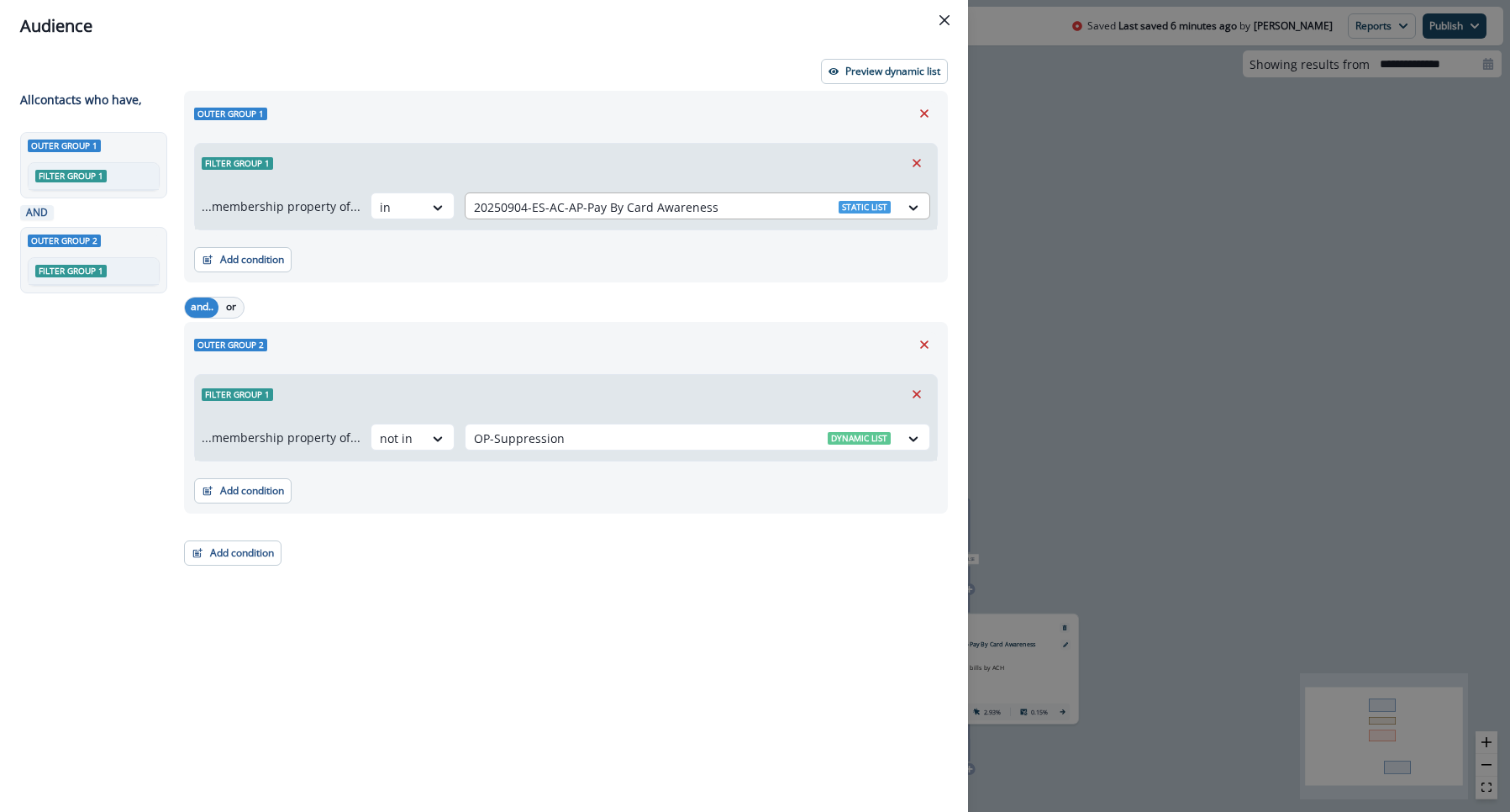
click at [554, 197] on div at bounding box center [682, 207] width 417 height 21
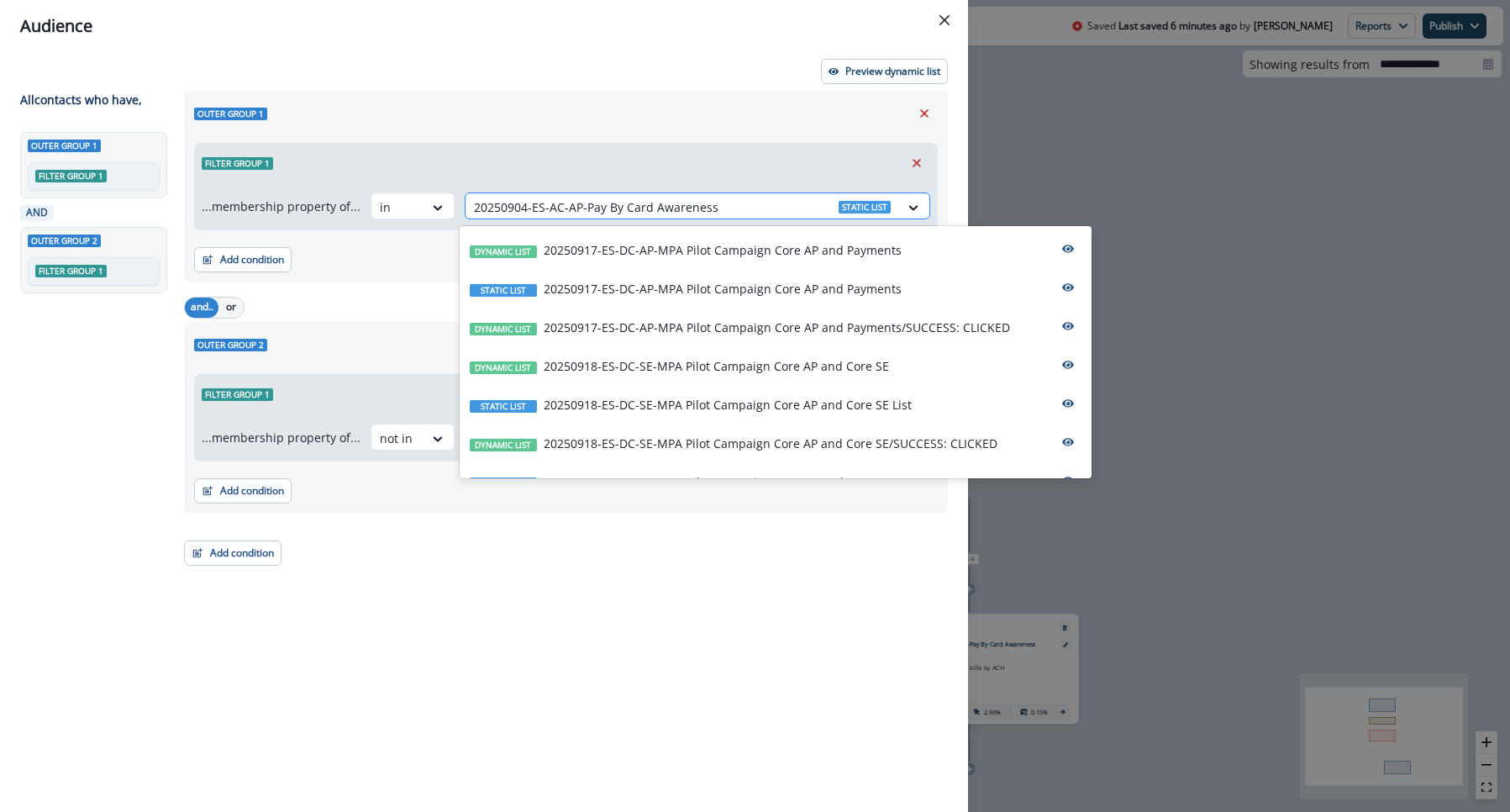
click at [554, 197] on div at bounding box center [682, 207] width 417 height 21
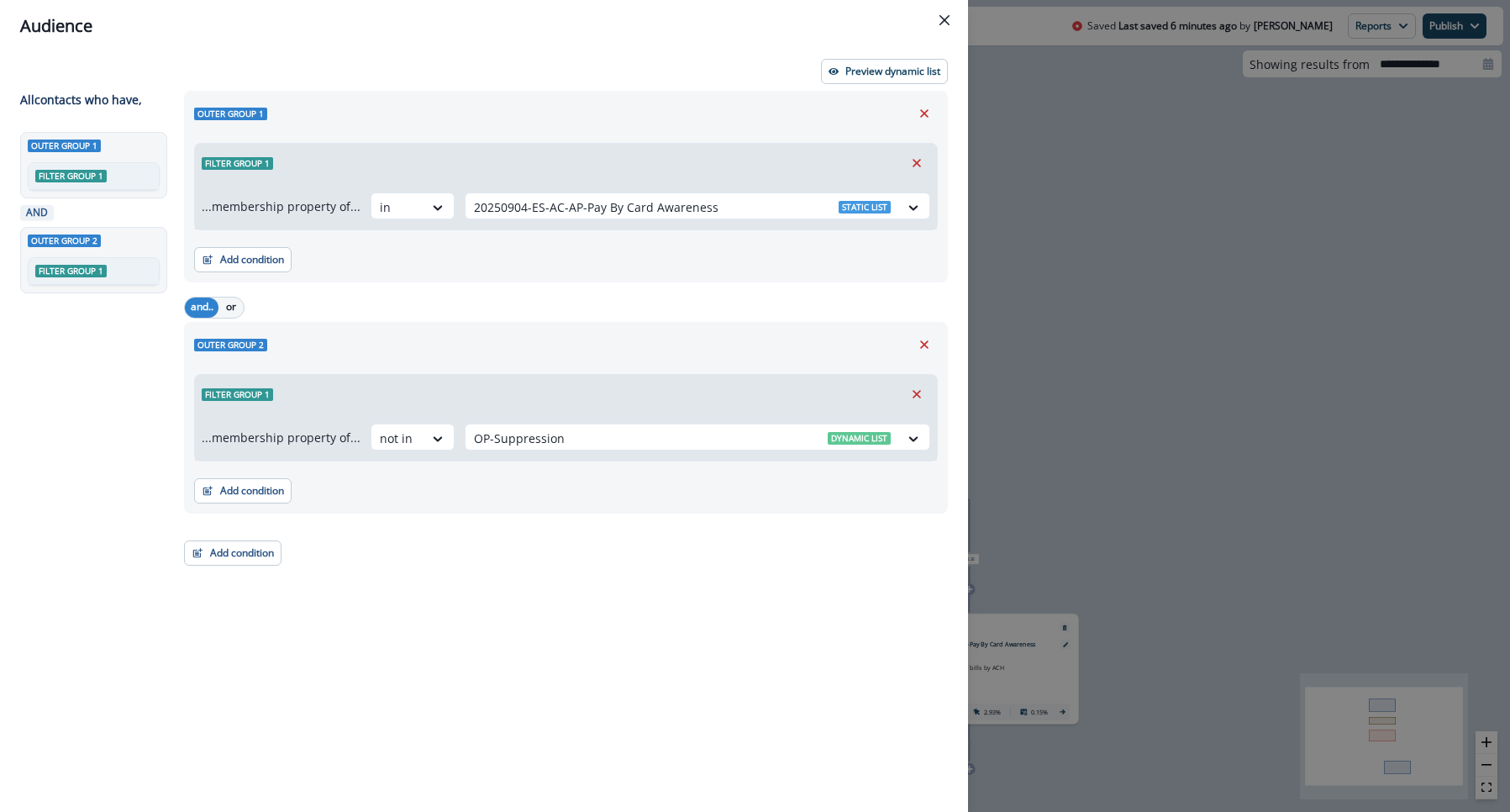
click at [1150, 289] on div "Audience Preview dynamic list All contact s who have, Outer group 1 Filter grou…" at bounding box center [755, 406] width 1510 height 812
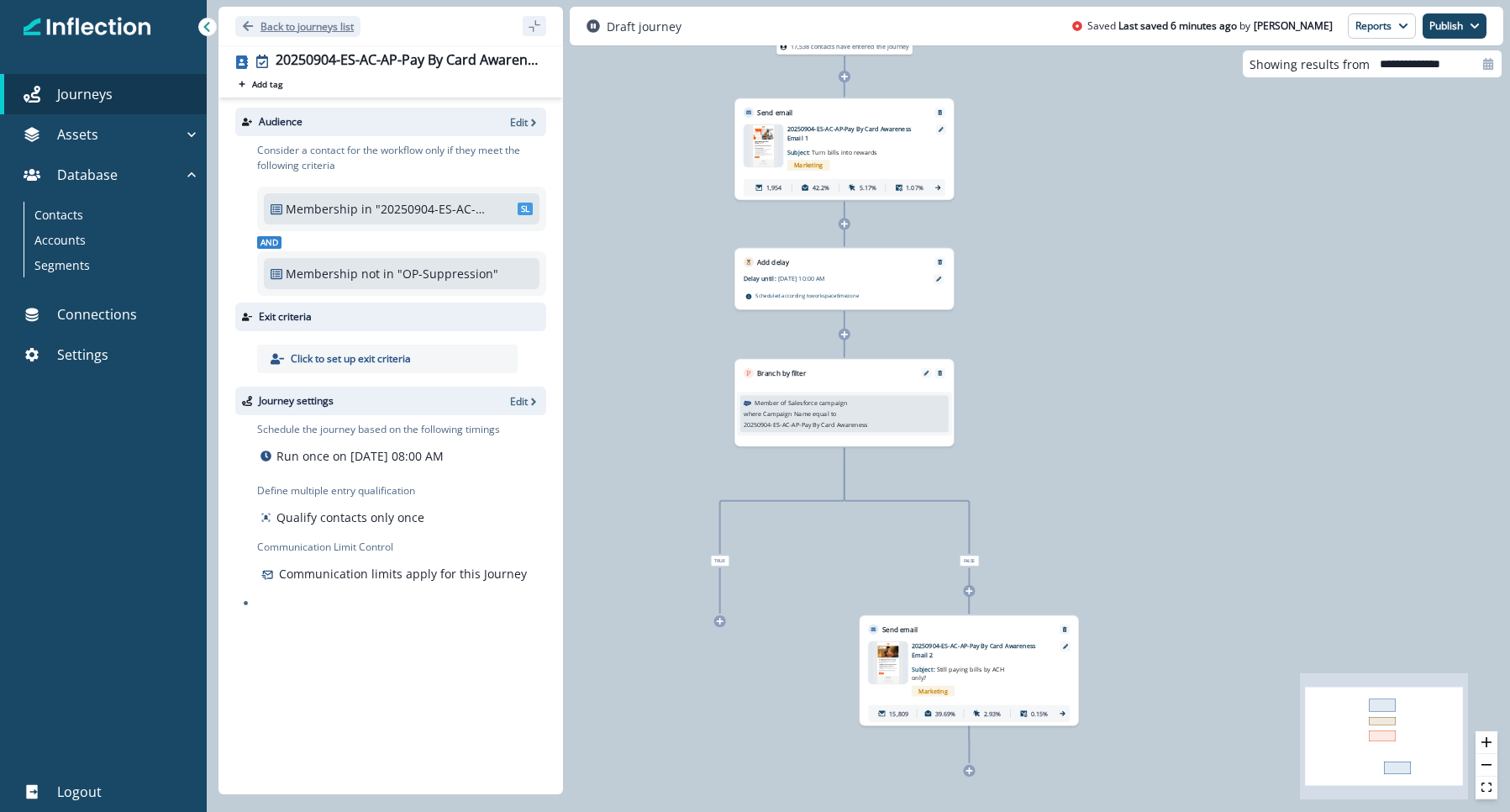
click at [248, 23] on icon "Go back" at bounding box center [248, 26] width 12 height 12
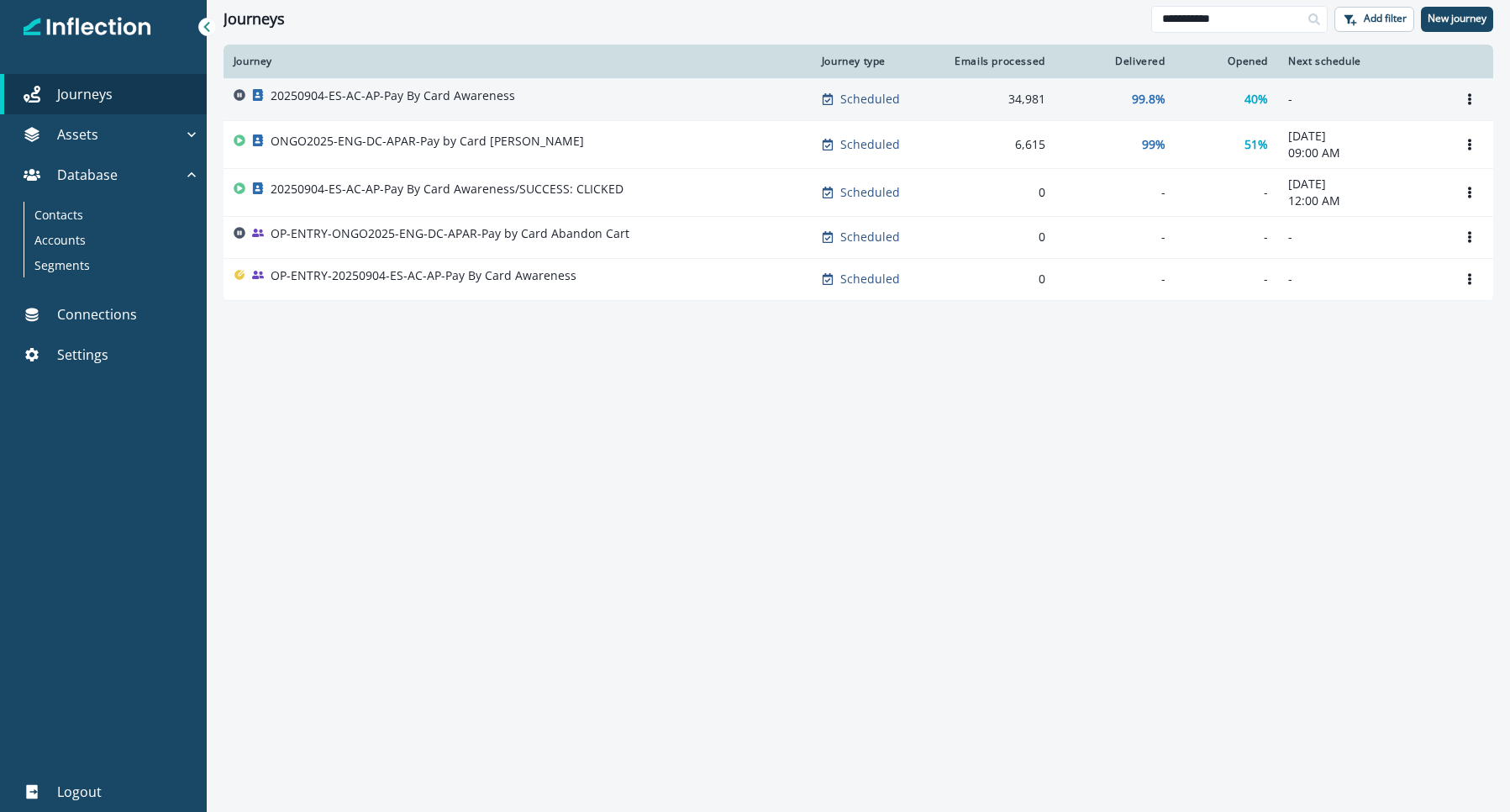
click at [336, 99] on p "20250904-ES-AC-AP-Pay By Card Awareness" at bounding box center [392, 95] width 244 height 16
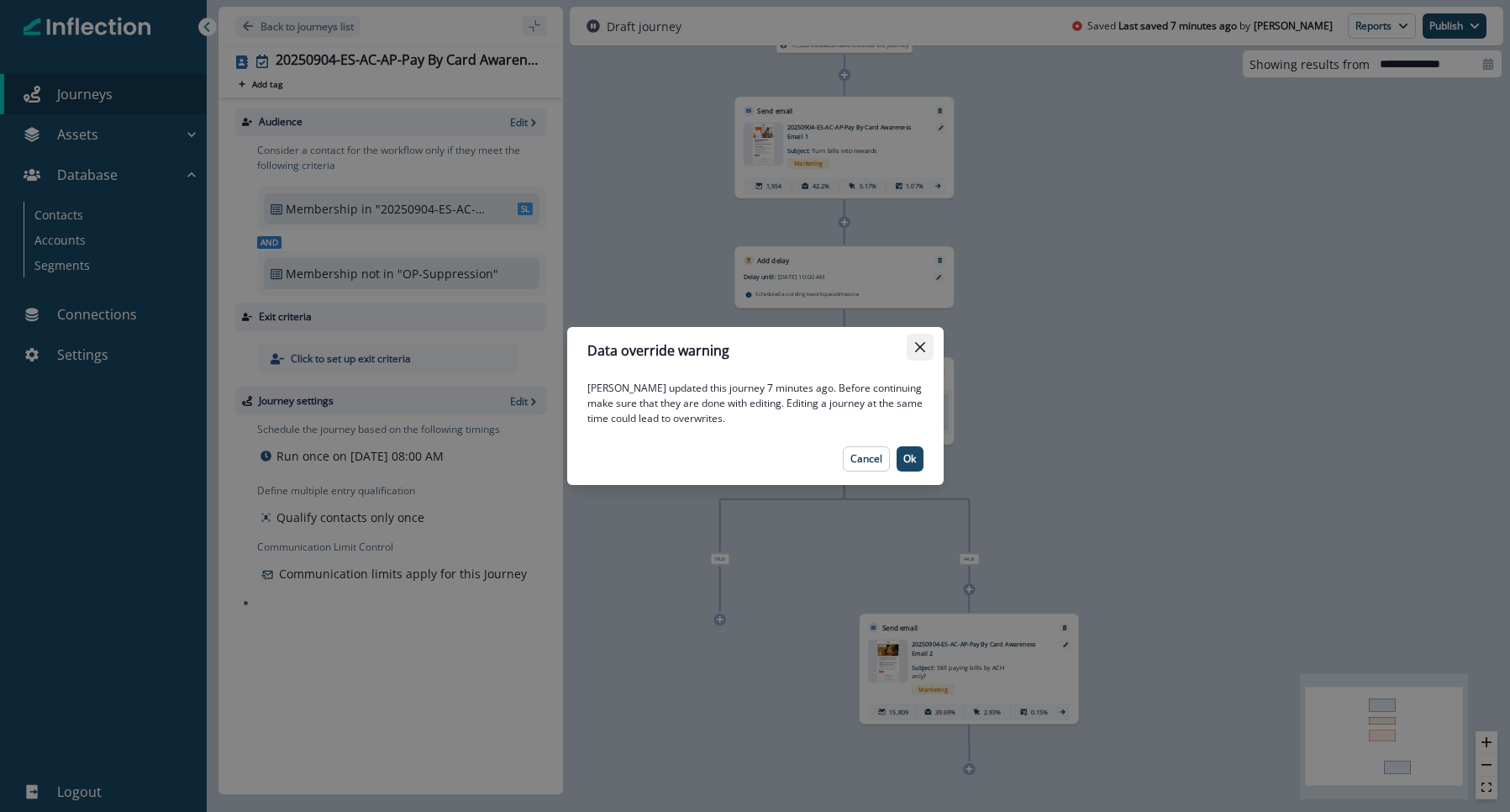
click at [917, 352] on icon "Close" at bounding box center [920, 347] width 10 height 10
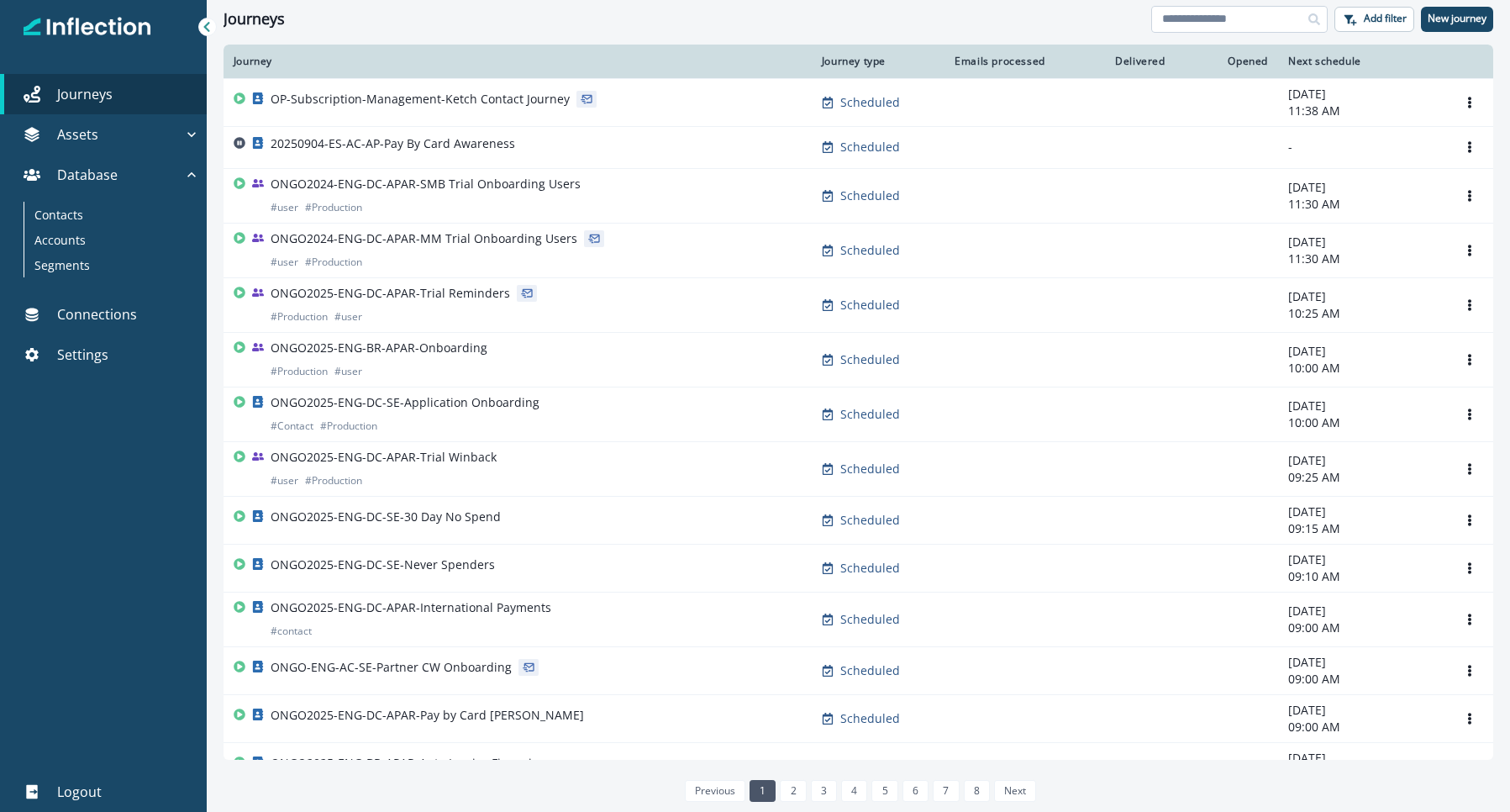
click at [1202, 19] on input at bounding box center [1240, 19] width 176 height 27
type input "**********"
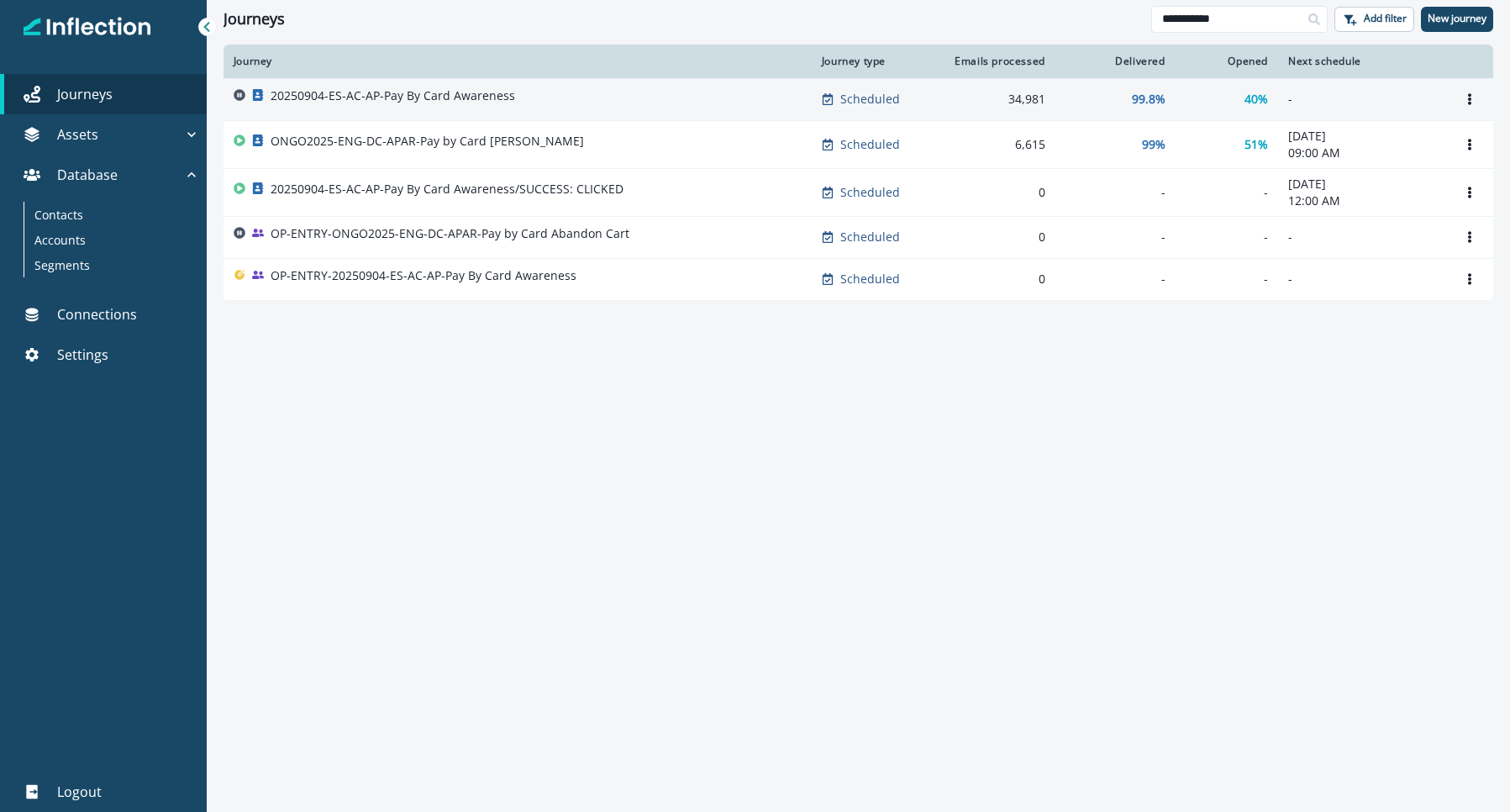
click at [473, 105] on div "20250904-ES-AC-AP-Pay By Card Awareness" at bounding box center [392, 98] width 244 height 23
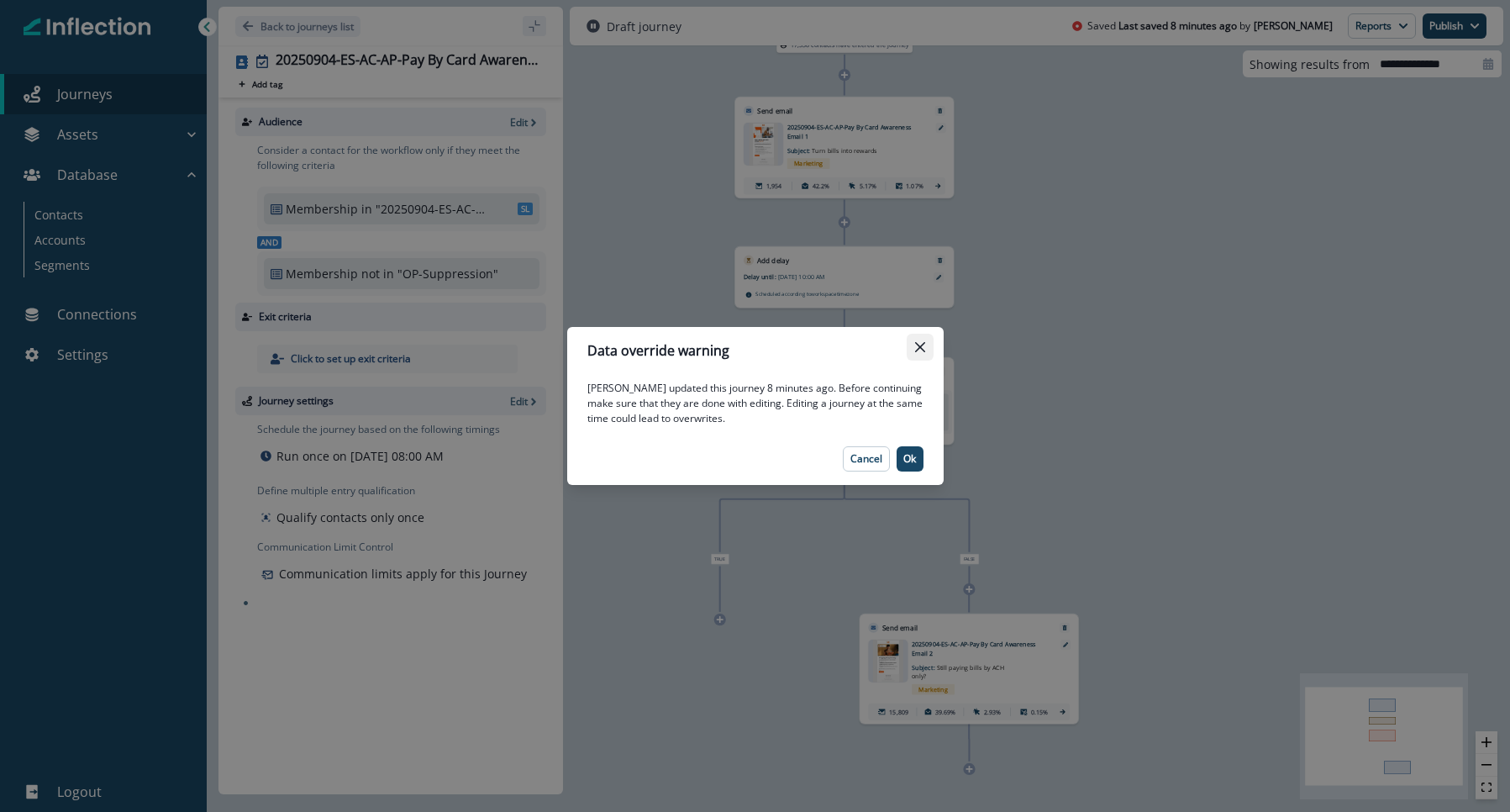
click at [923, 347] on icon "Close" at bounding box center [920, 347] width 10 height 10
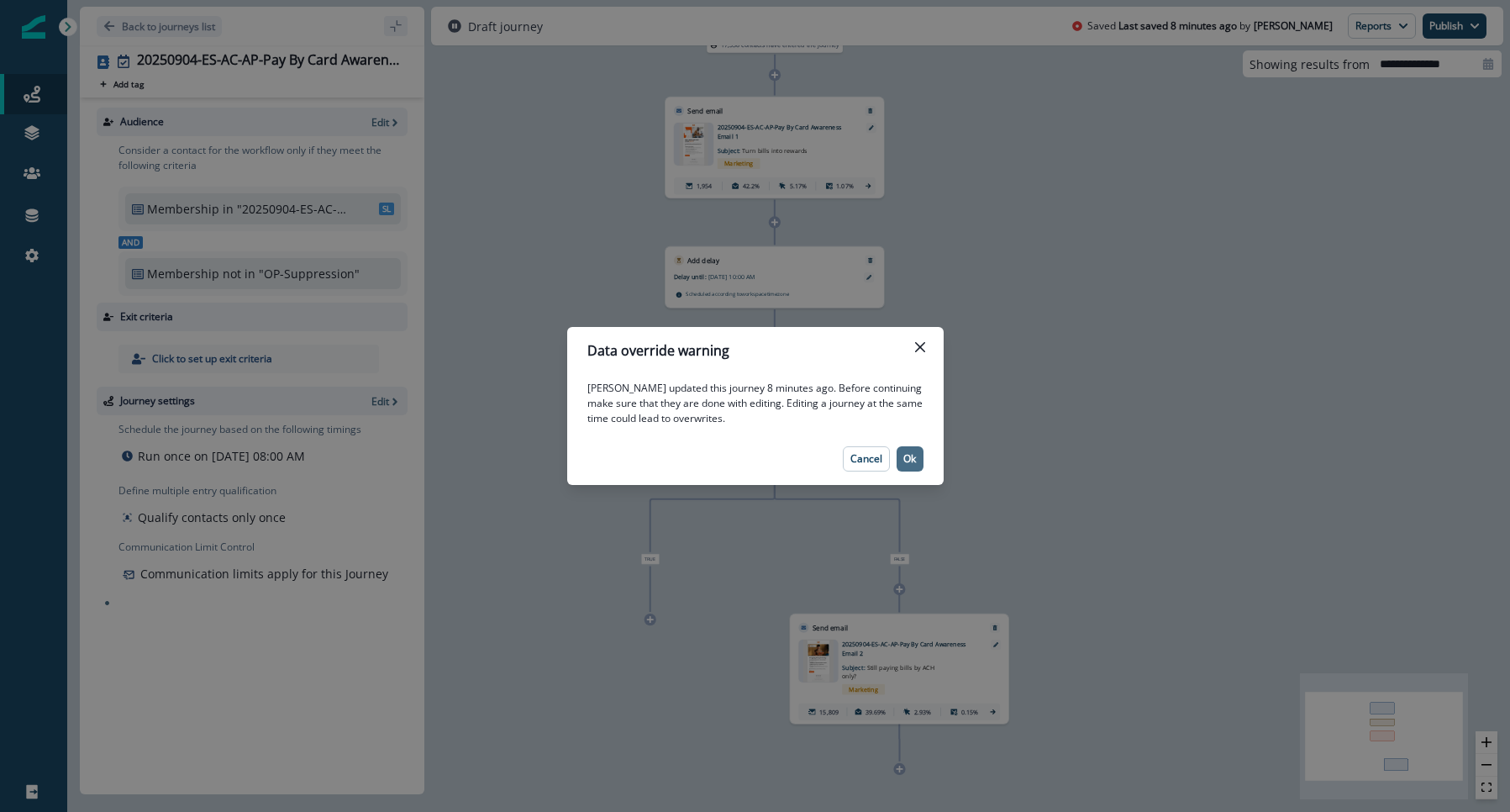
click at [917, 463] on button "Ok" at bounding box center [910, 459] width 27 height 25
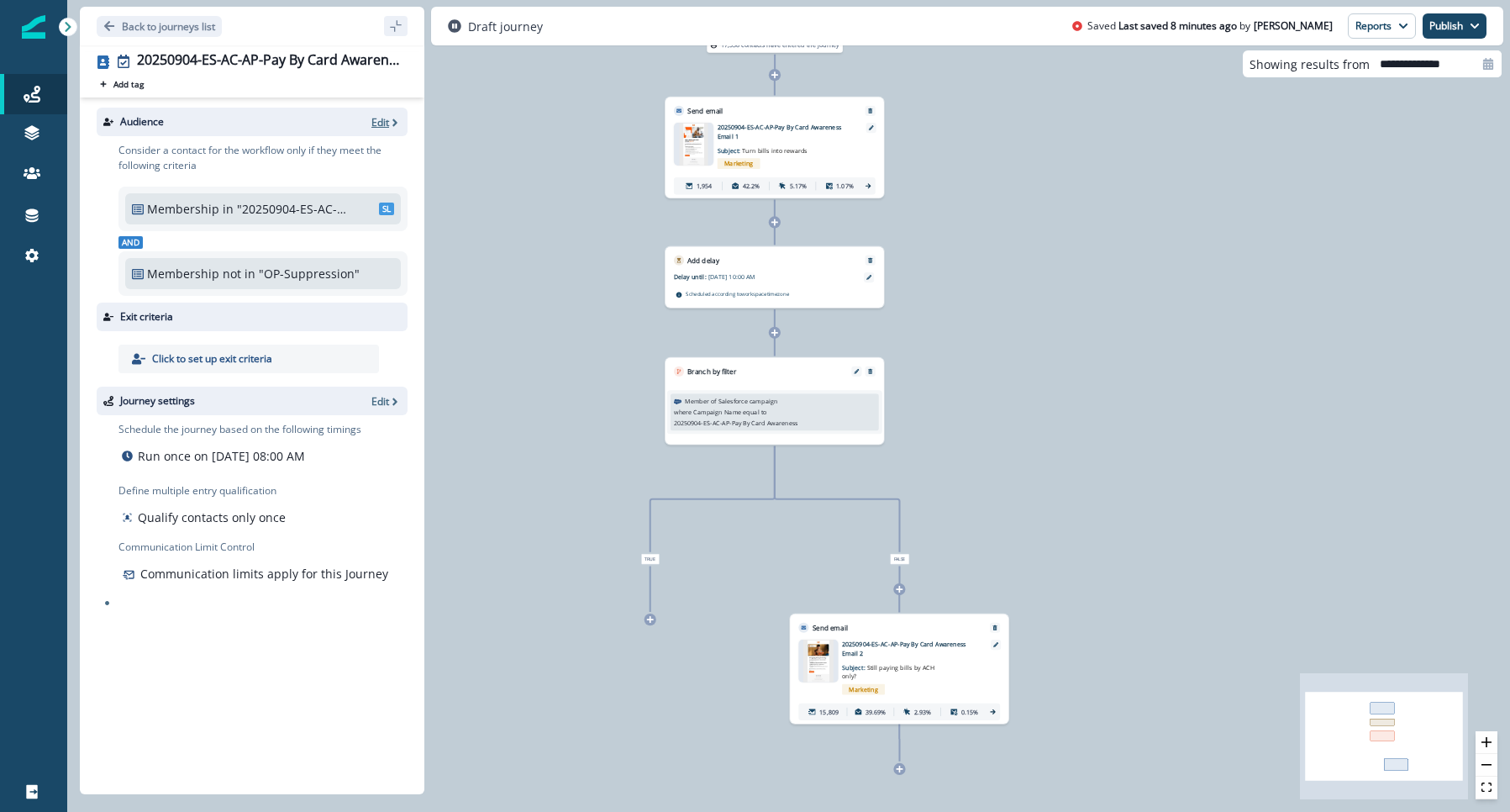
click at [389, 124] on icon "button" at bounding box center [395, 123] width 12 height 12
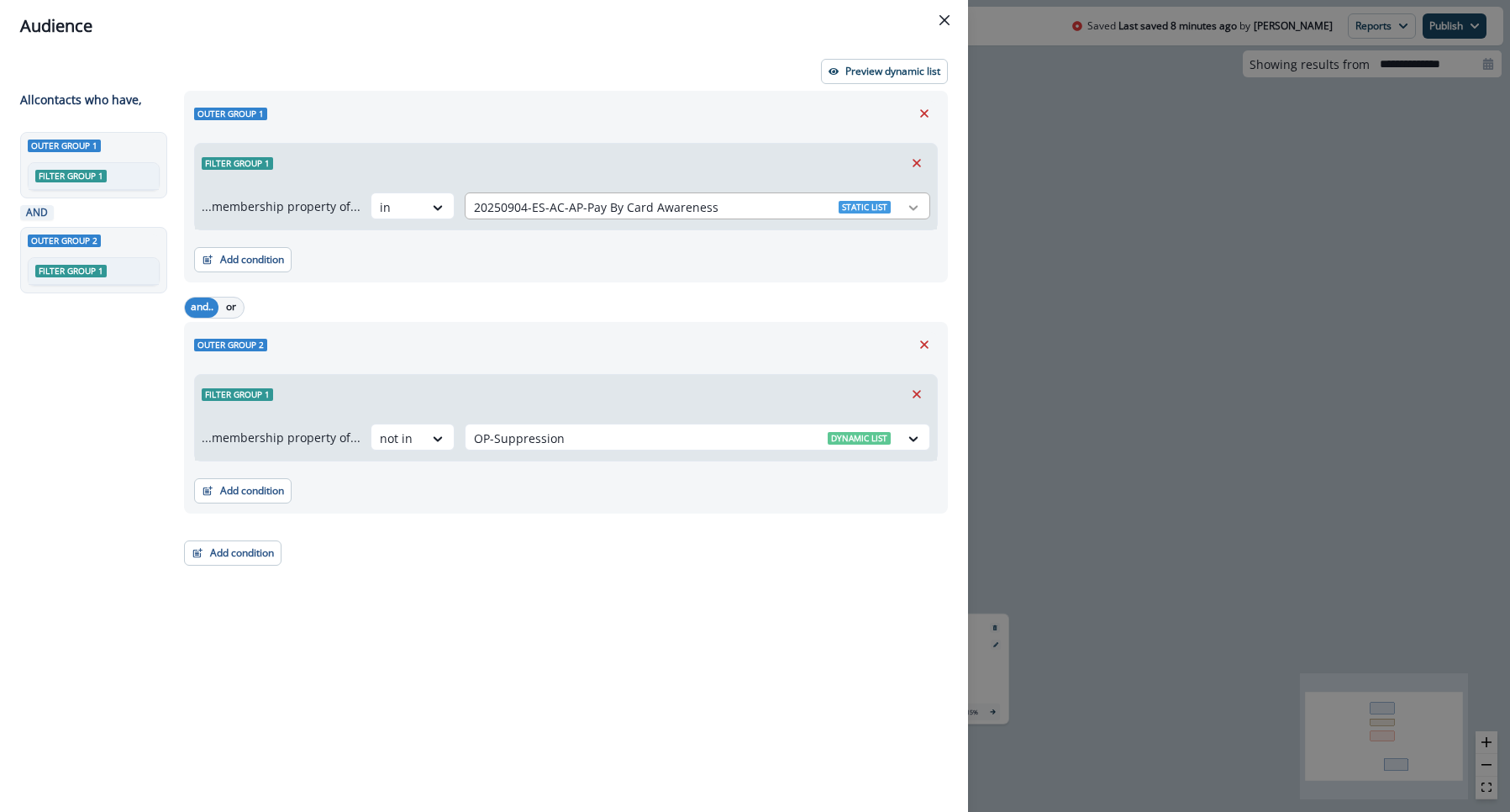
click at [904, 207] on div at bounding box center [913, 207] width 29 height 16
click at [1074, 269] on div "Audience Preview dynamic list All contact s who have, Outer group 1 Filter grou…" at bounding box center [755, 406] width 1510 height 812
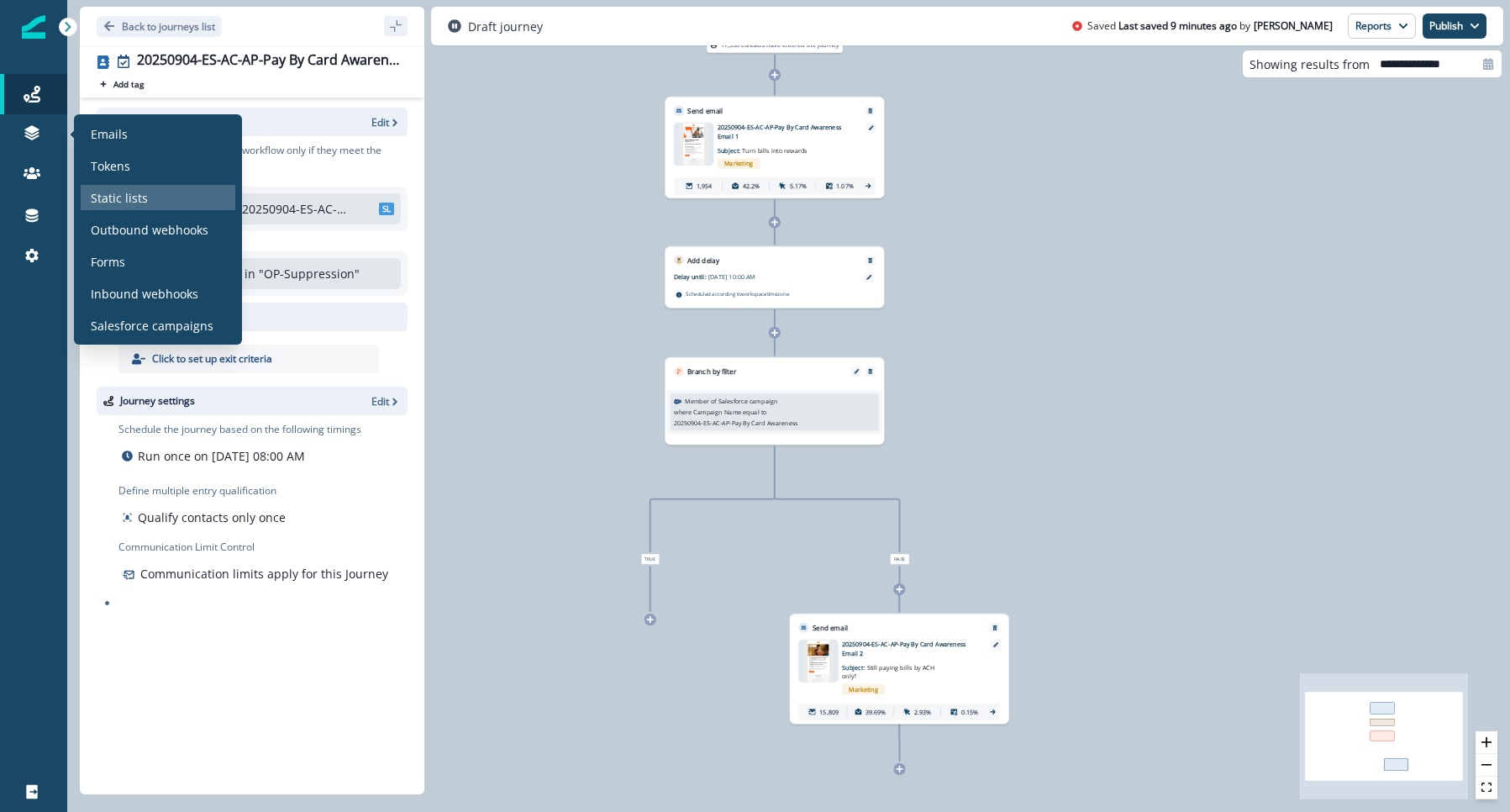
click at [136, 200] on p "Static lists" at bounding box center [119, 198] width 57 height 17
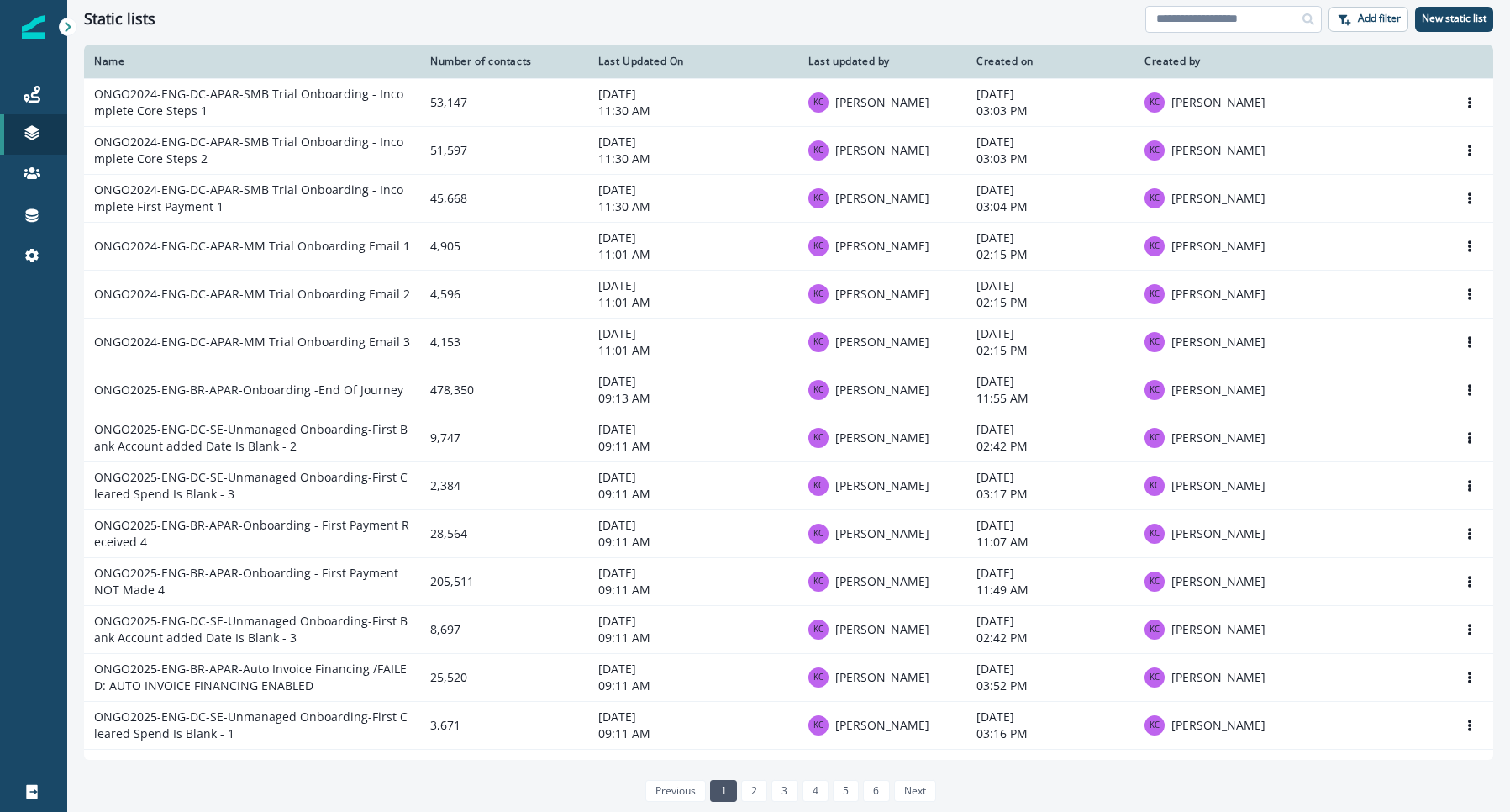
click at [1218, 16] on input at bounding box center [1234, 19] width 176 height 27
type input "***"
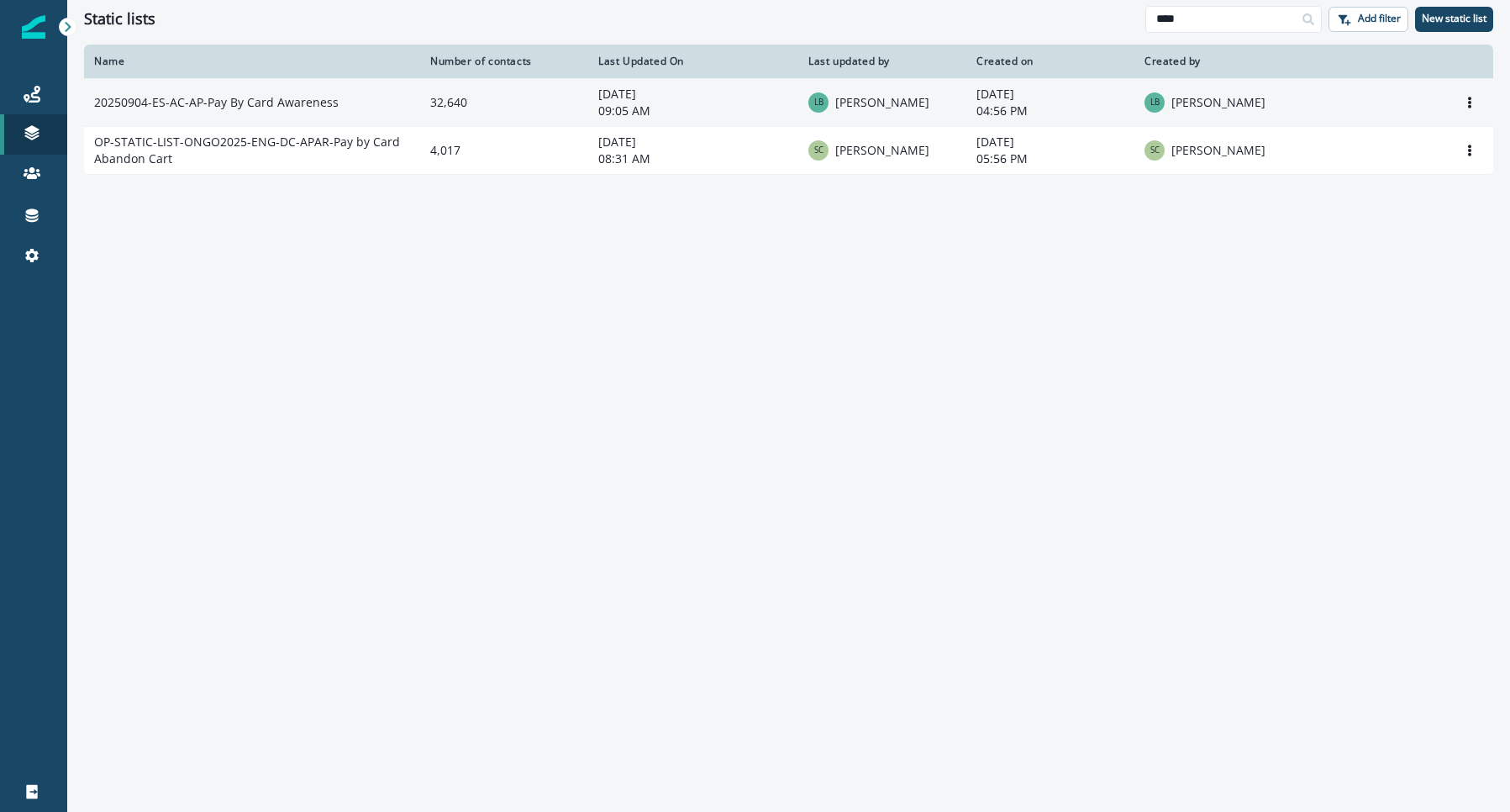
click at [234, 99] on td "20250904-ES-AC-AP-Pay By Card Awareness" at bounding box center [251, 101] width 336 height 48
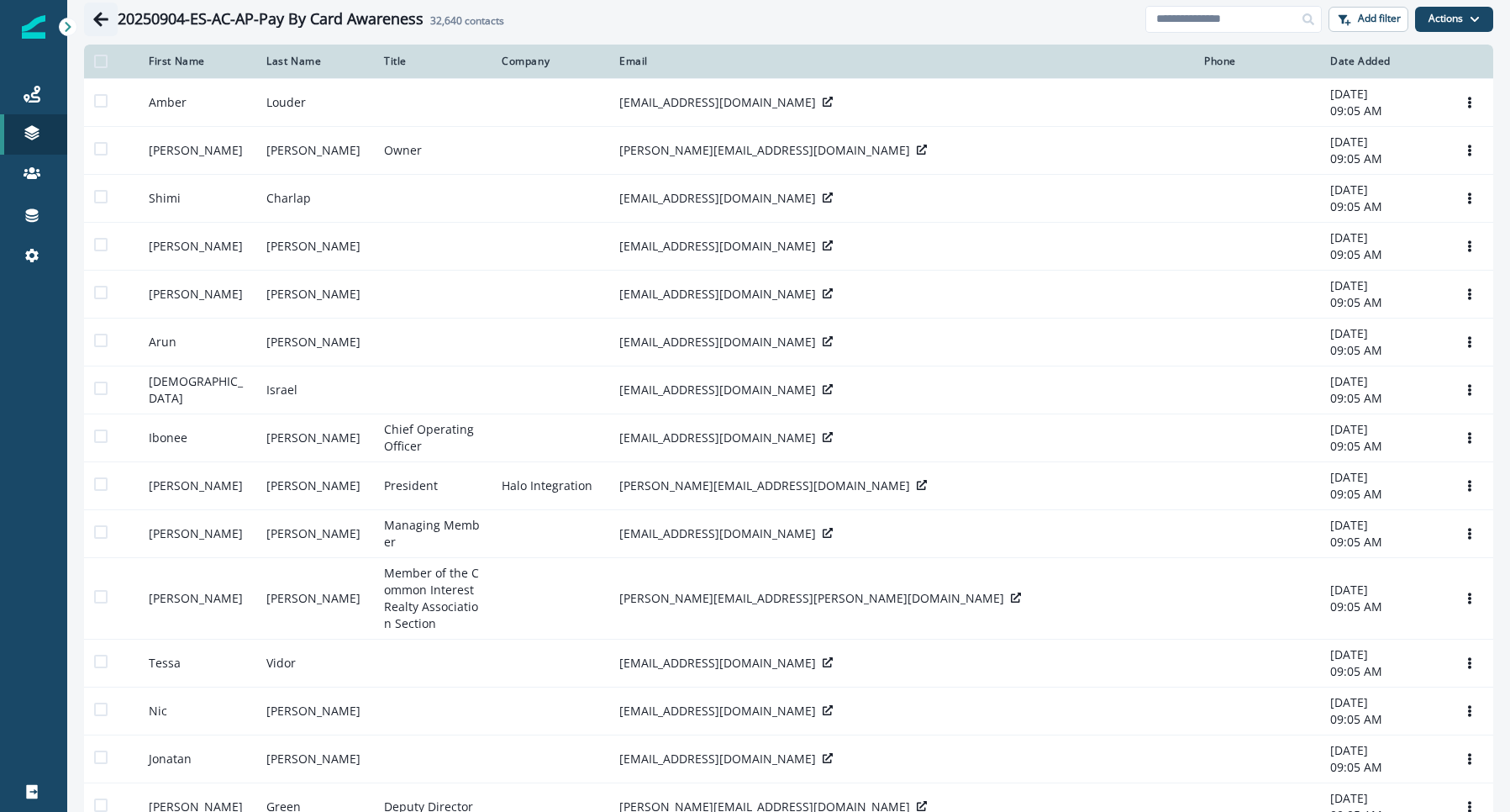
click at [101, 16] on icon "Go back" at bounding box center [100, 19] width 16 height 16
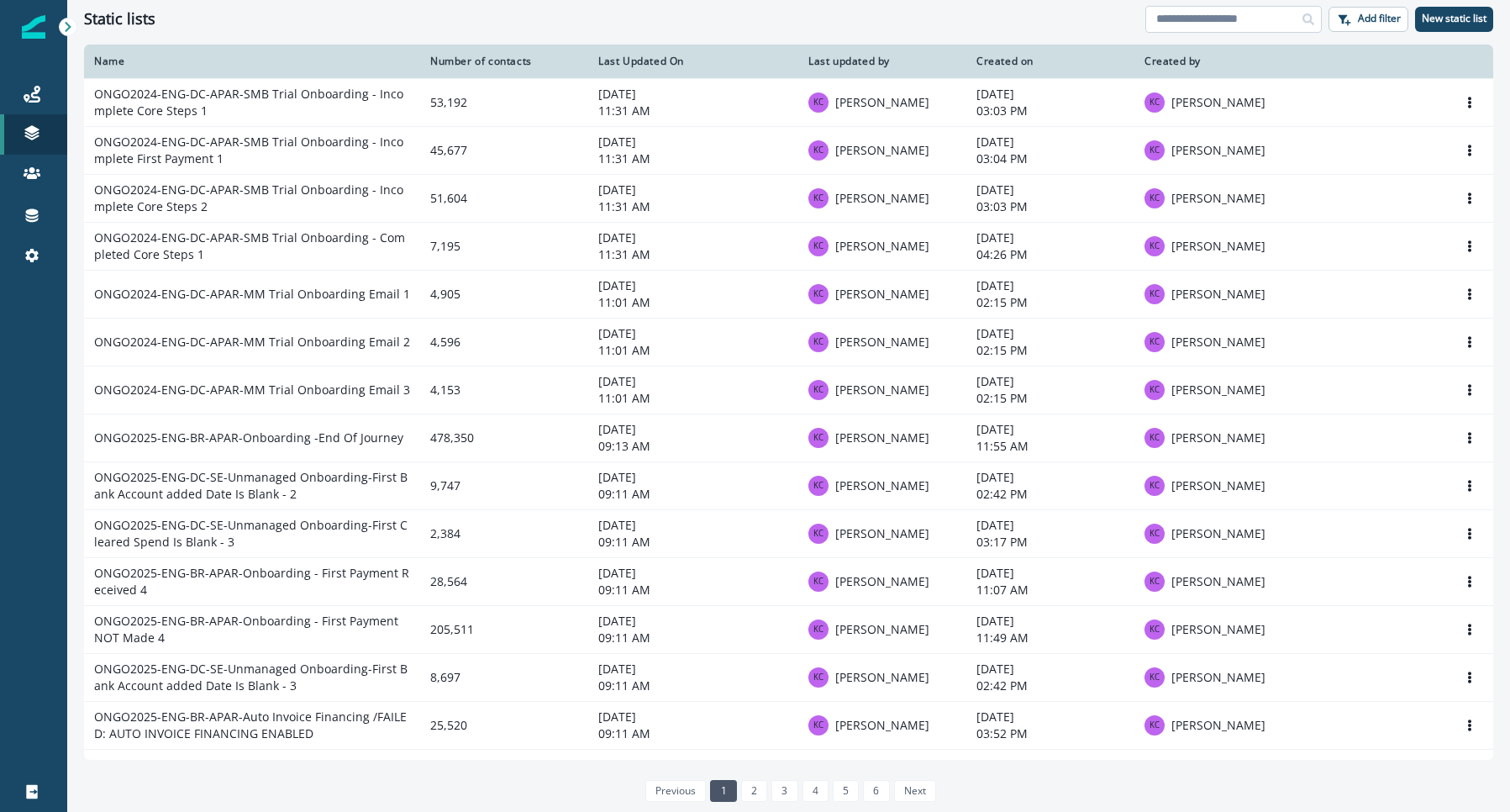
click at [1183, 15] on input at bounding box center [1234, 19] width 176 height 27
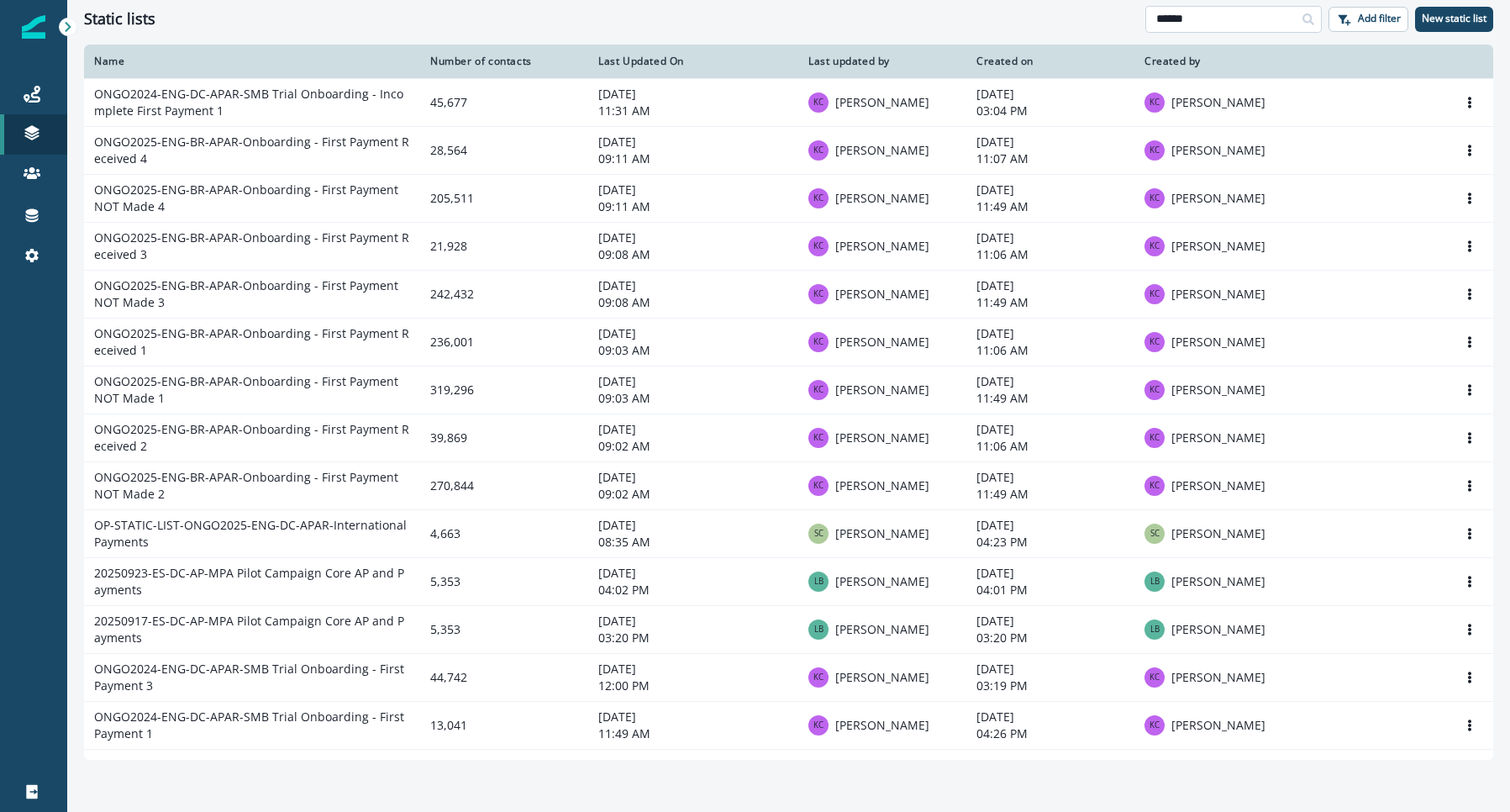
type input "******"
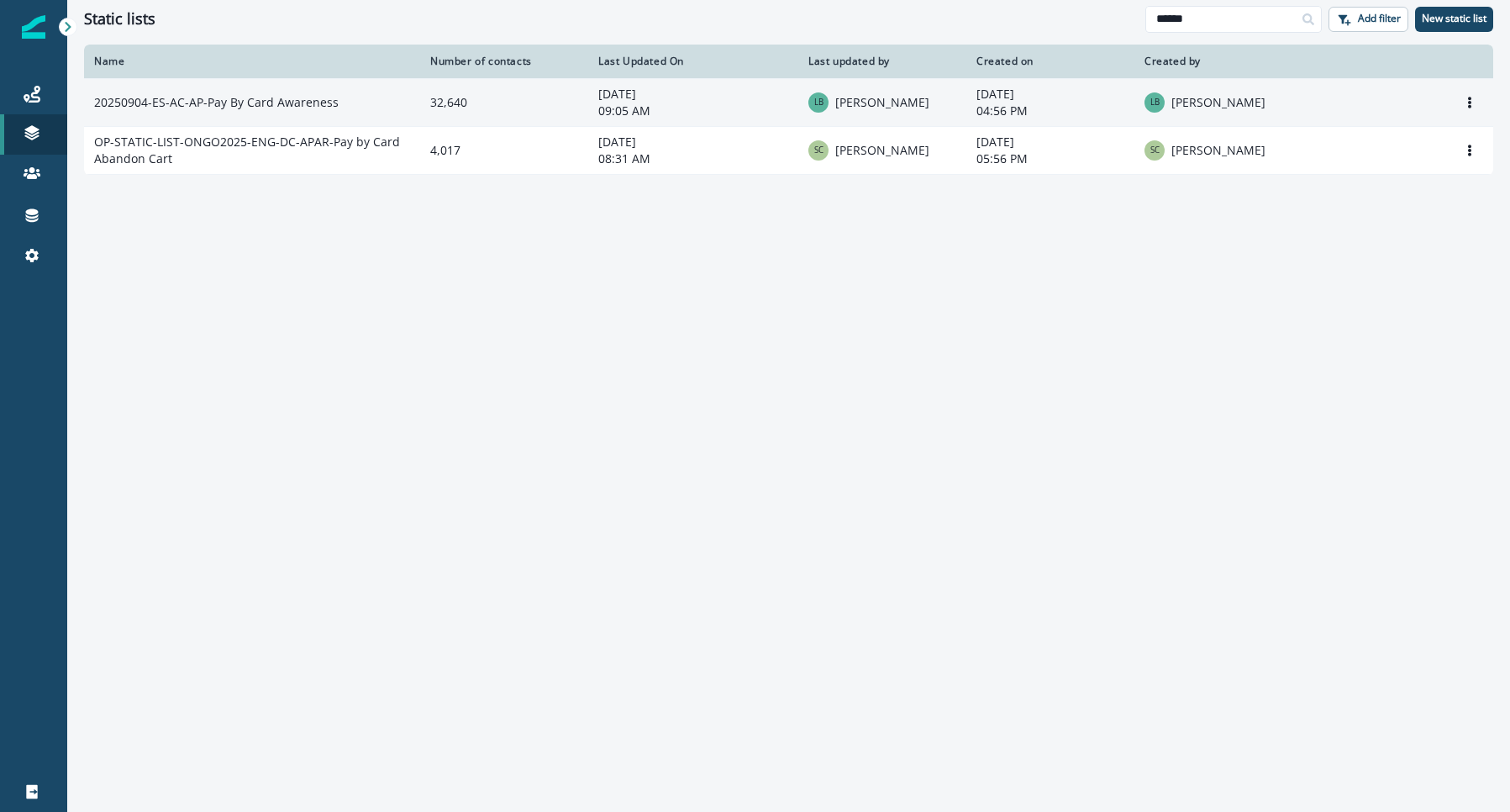
click at [263, 102] on td "20250904-ES-AC-AP-Pay By Card Awareness" at bounding box center [251, 101] width 336 height 48
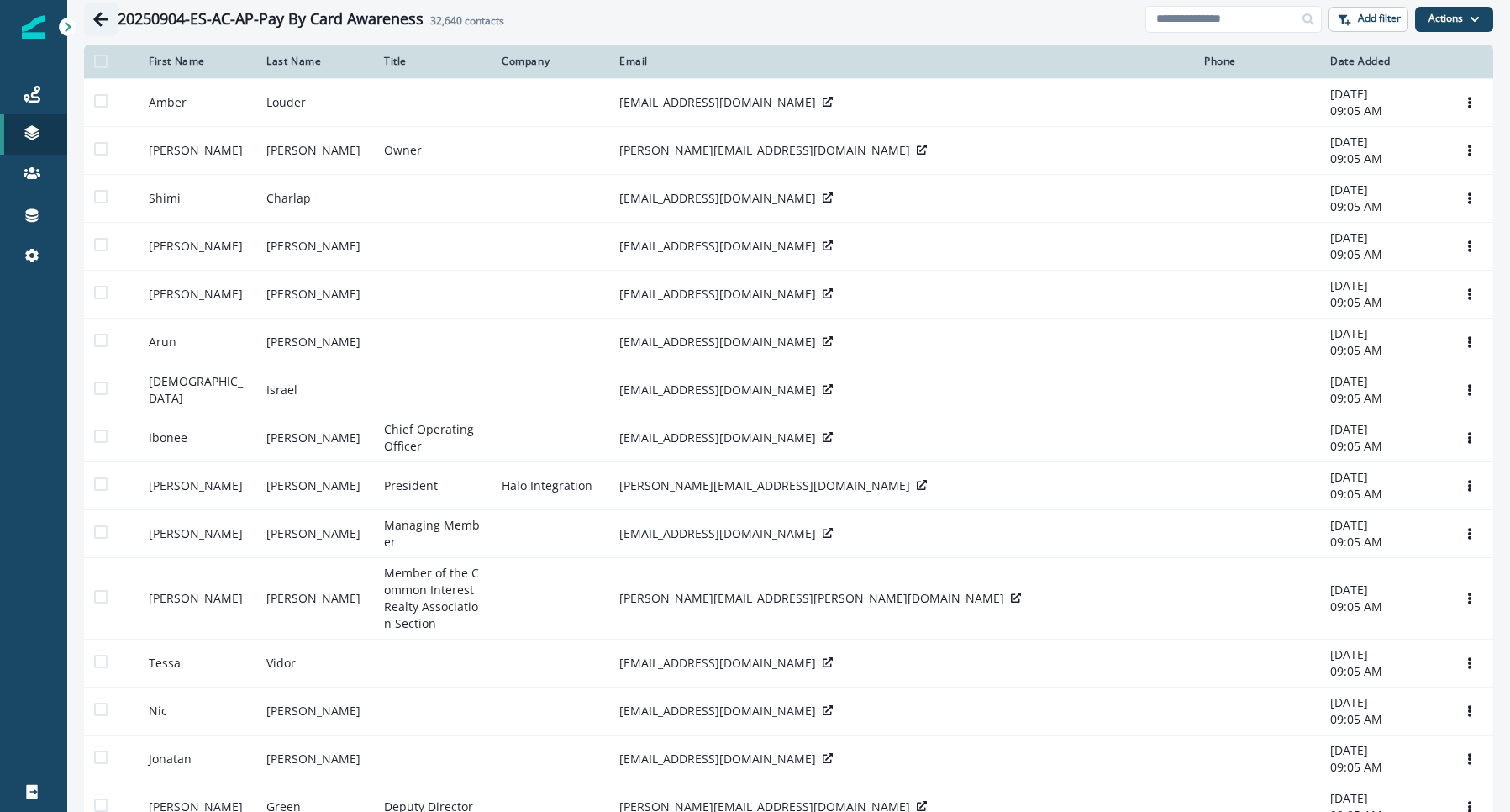
click at [96, 25] on icon "Go back" at bounding box center [100, 19] width 16 height 16
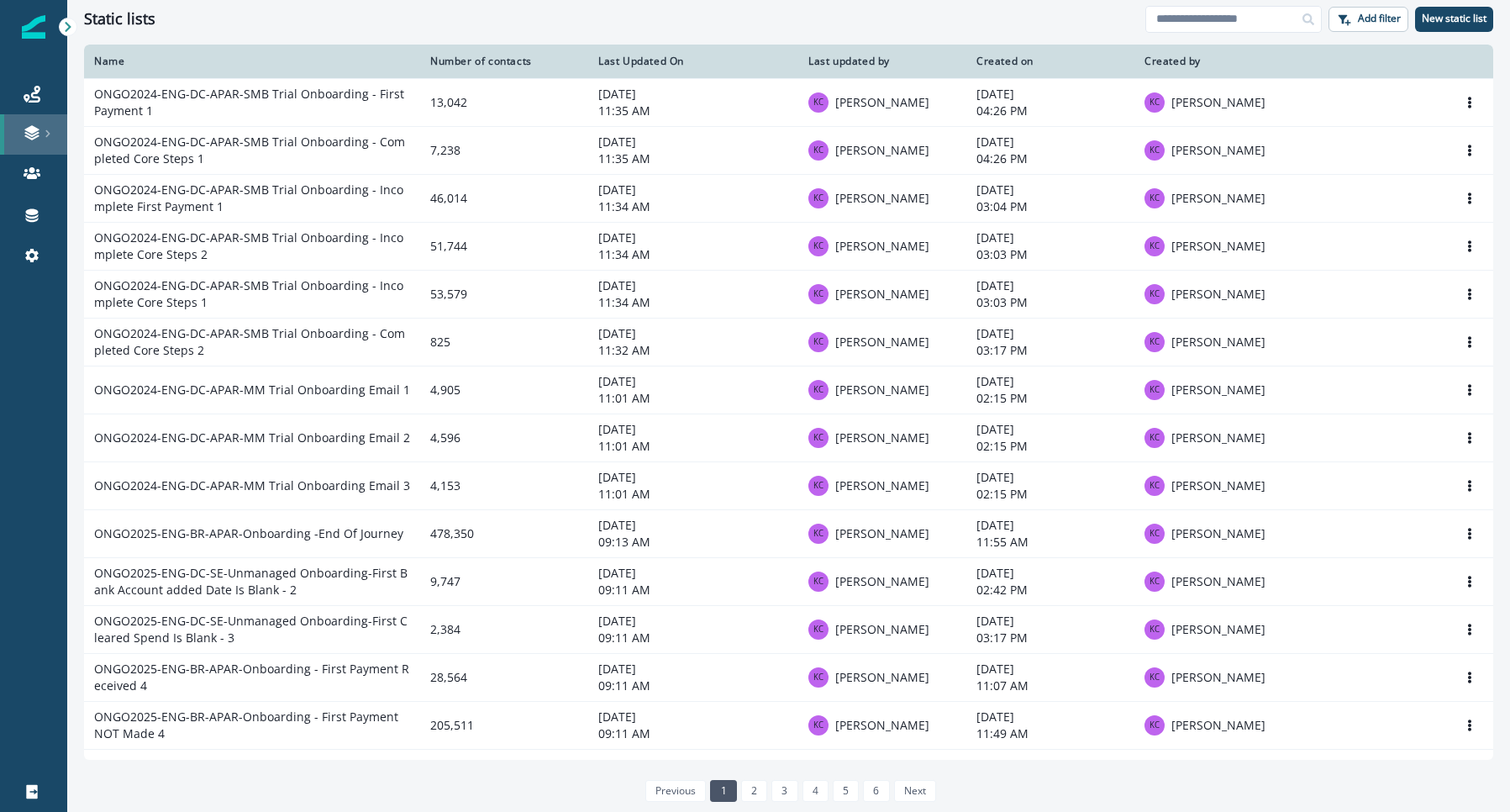
click at [45, 136] on icon at bounding box center [48, 134] width 9 height 9
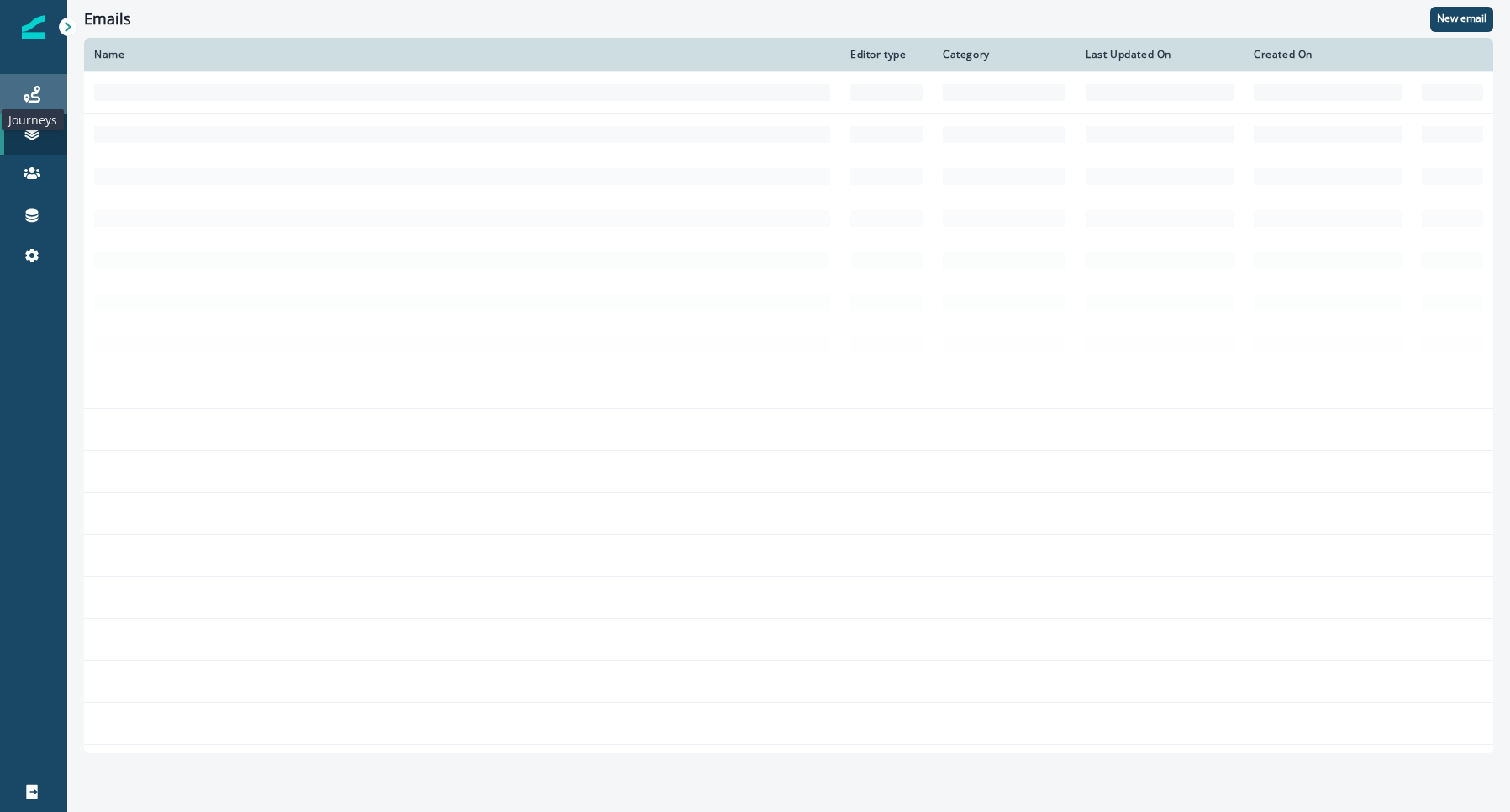
click at [36, 92] on icon at bounding box center [31, 93] width 16 height 16
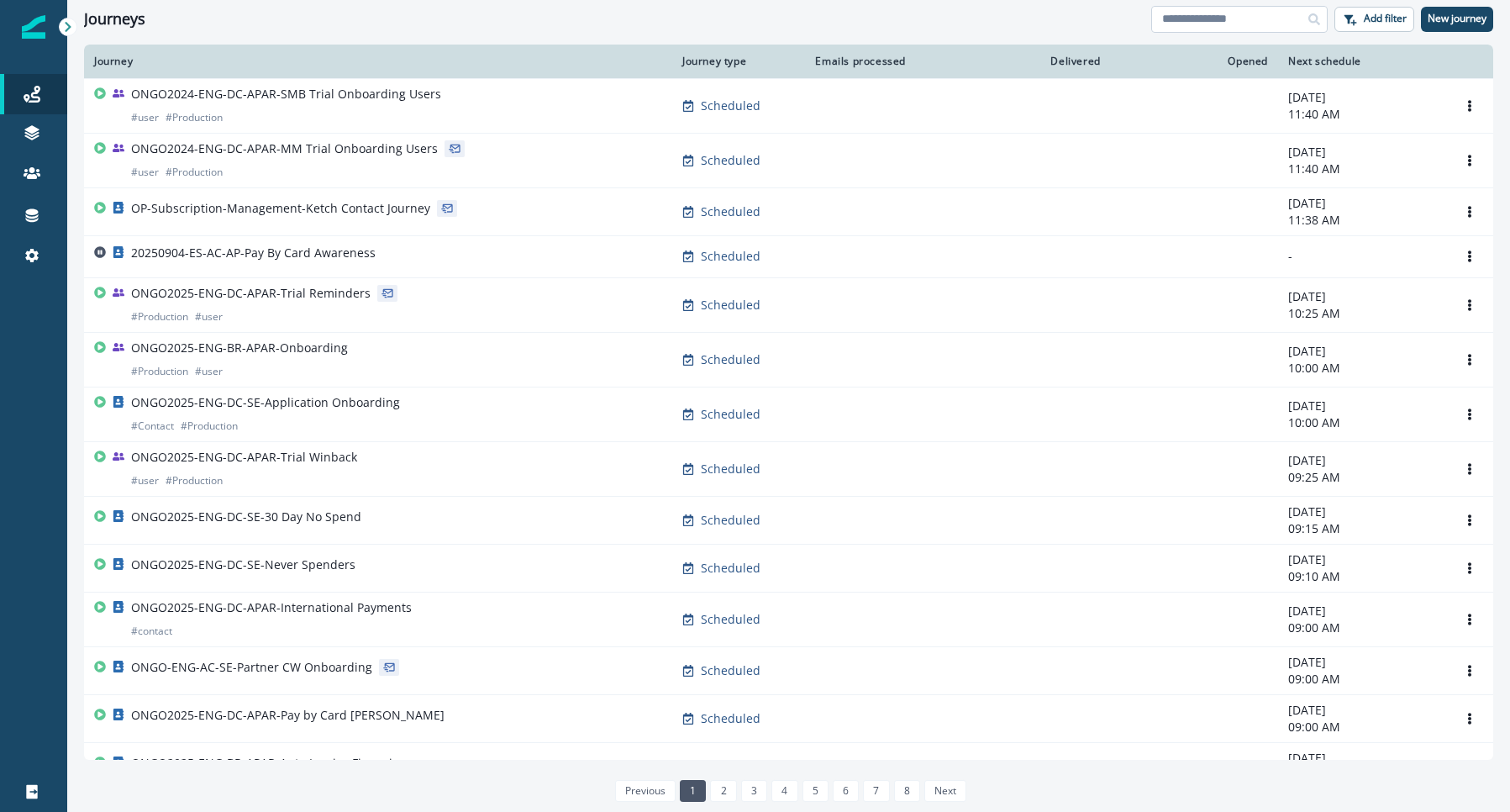
click at [1213, 22] on input at bounding box center [1240, 19] width 176 height 27
type input "**********"
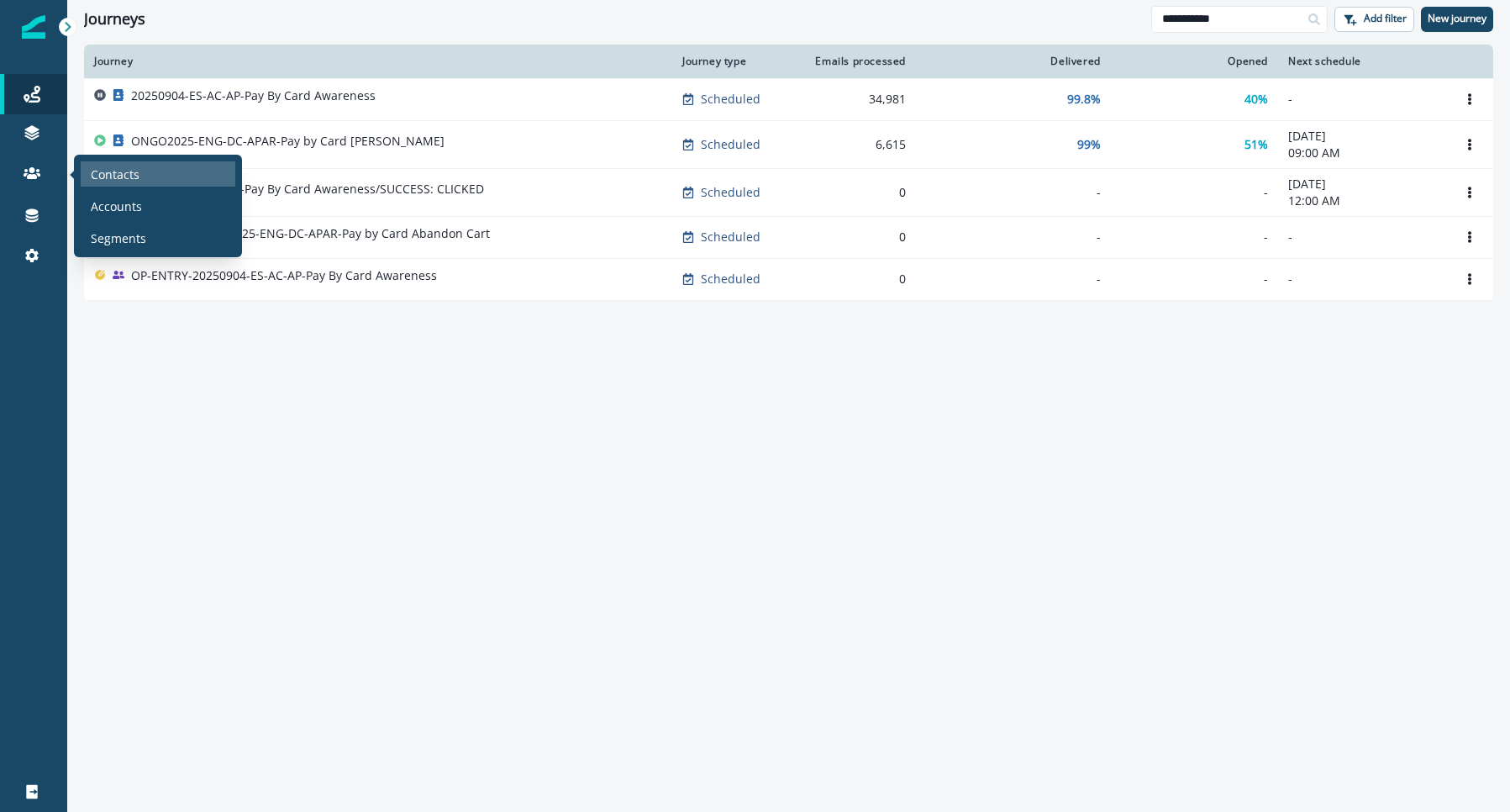
click at [150, 166] on div "Contacts" at bounding box center [157, 174] width 155 height 25
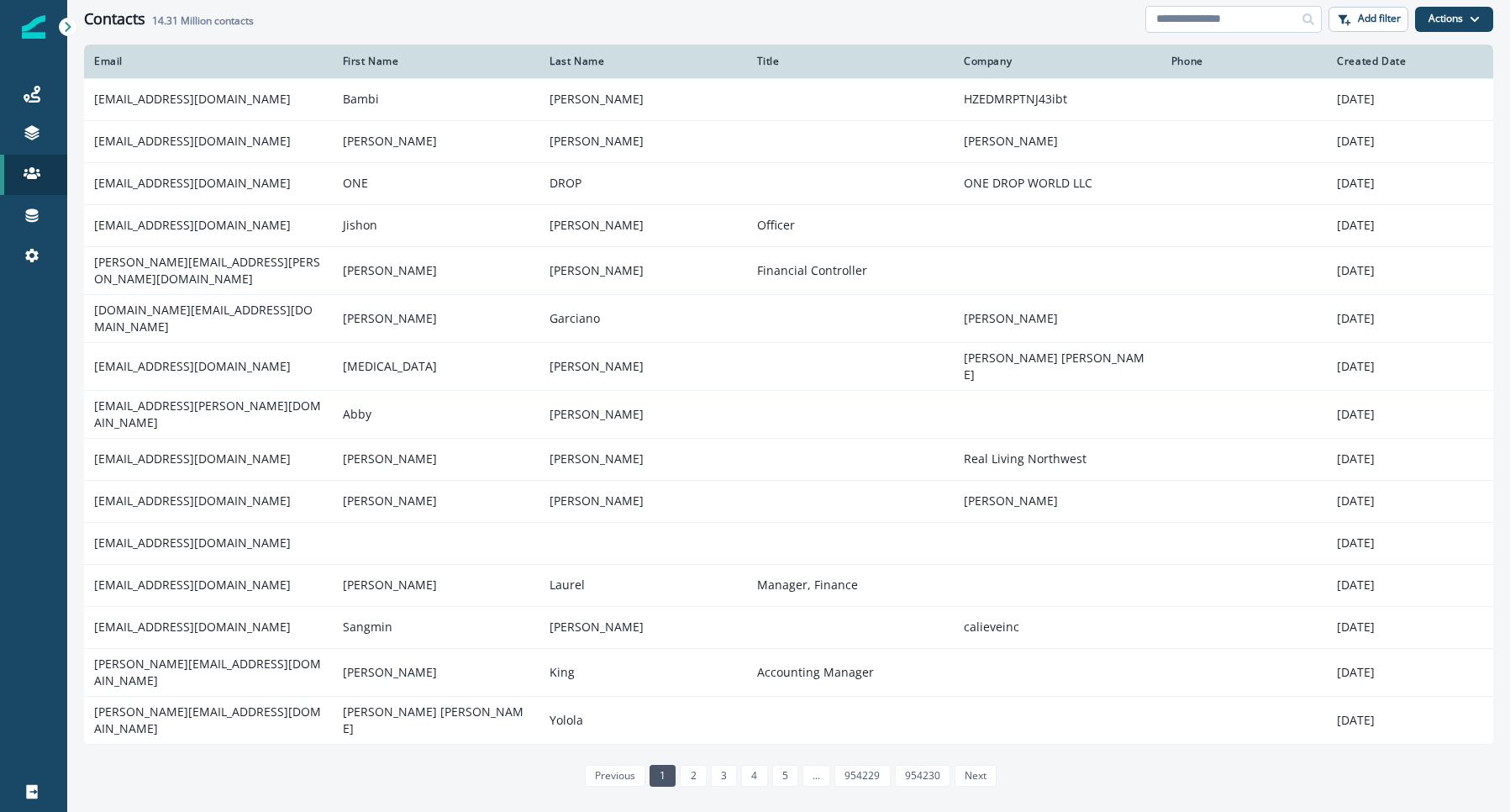
click at [1215, 16] on input at bounding box center [1234, 19] width 176 height 27
paste input "**********"
type input "**********"
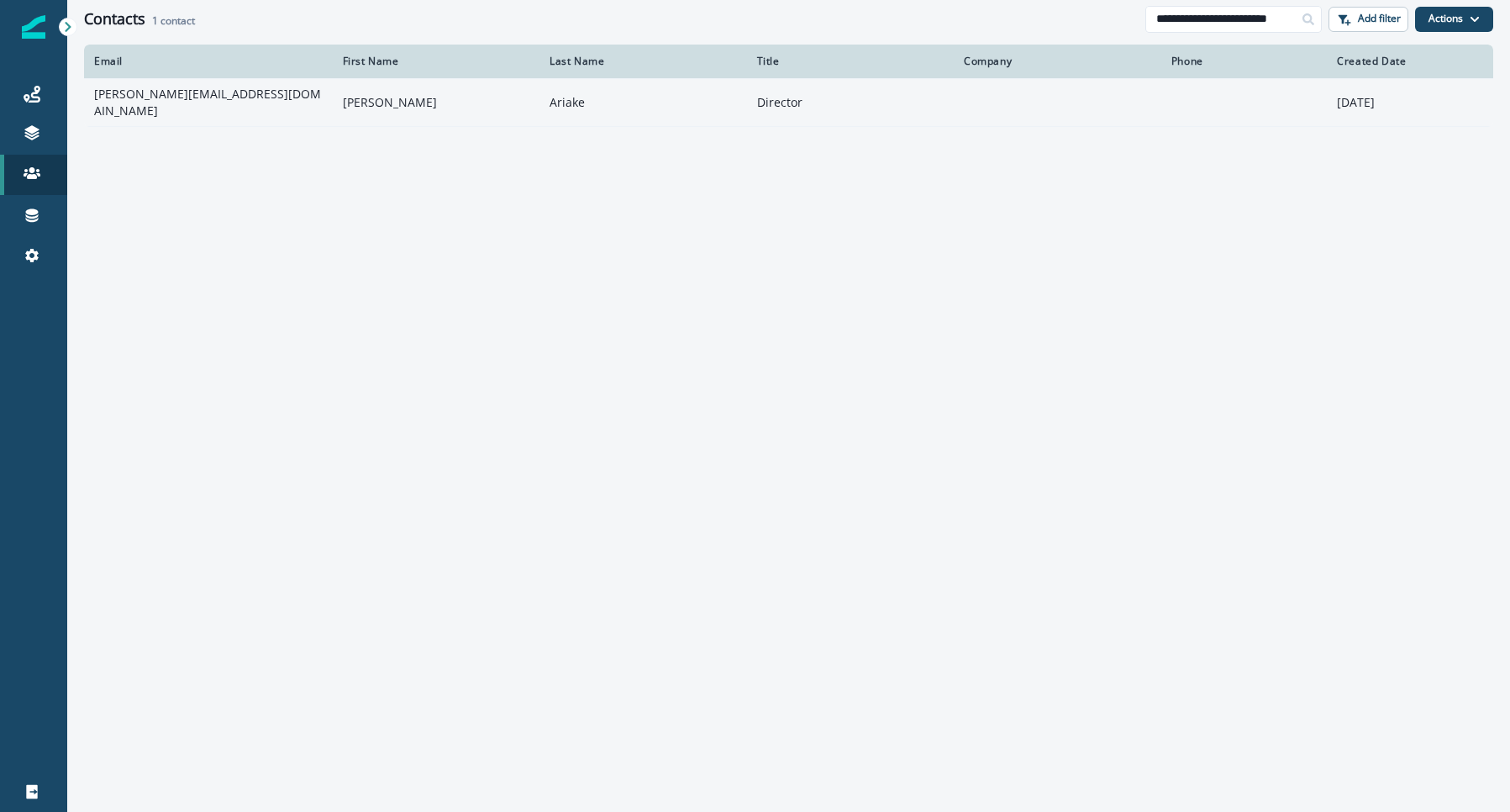
click at [202, 98] on td "takeshi@sentrysteelinc.com" at bounding box center [208, 101] width 249 height 48
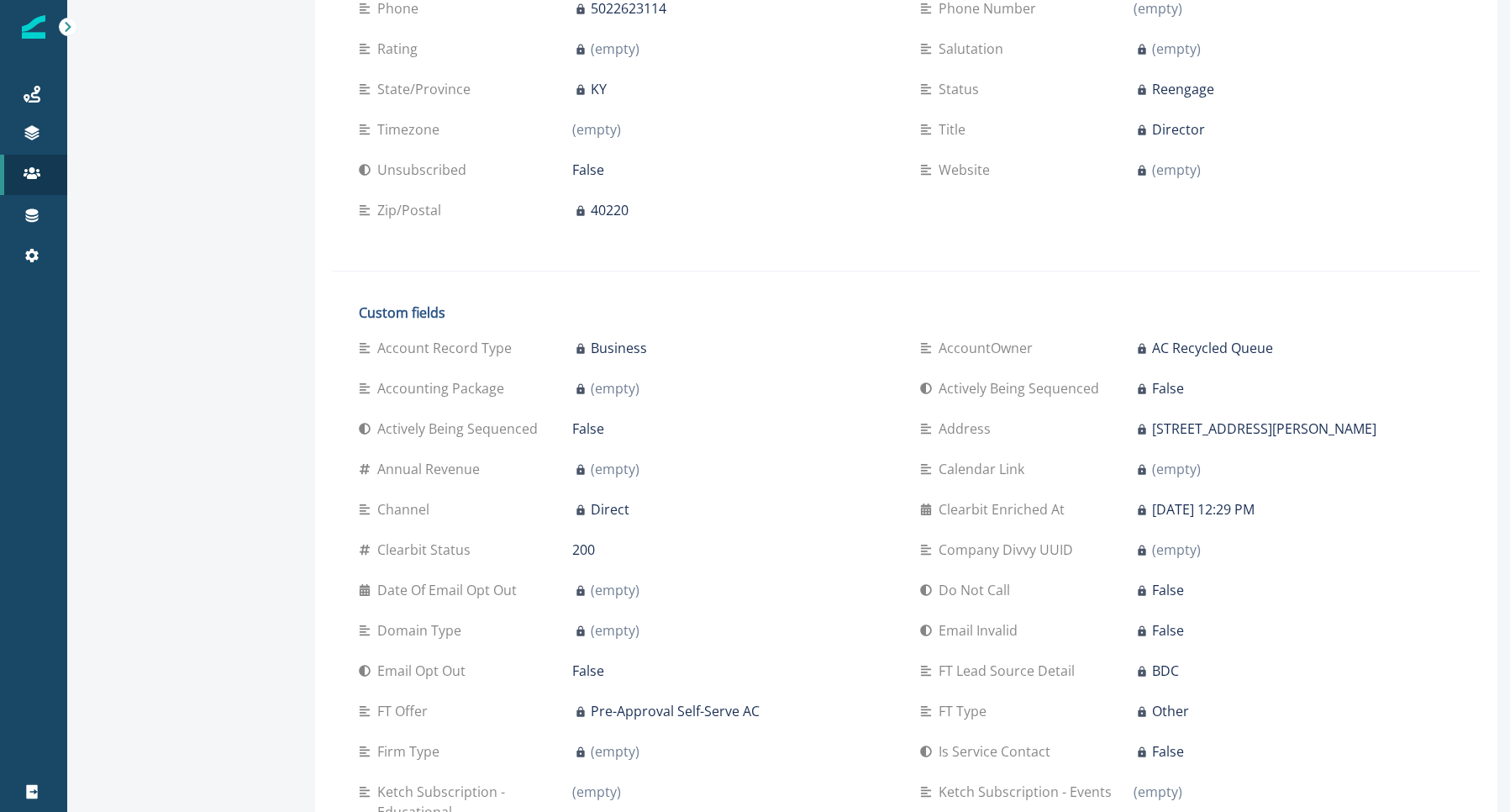
scroll to position [517, 0]
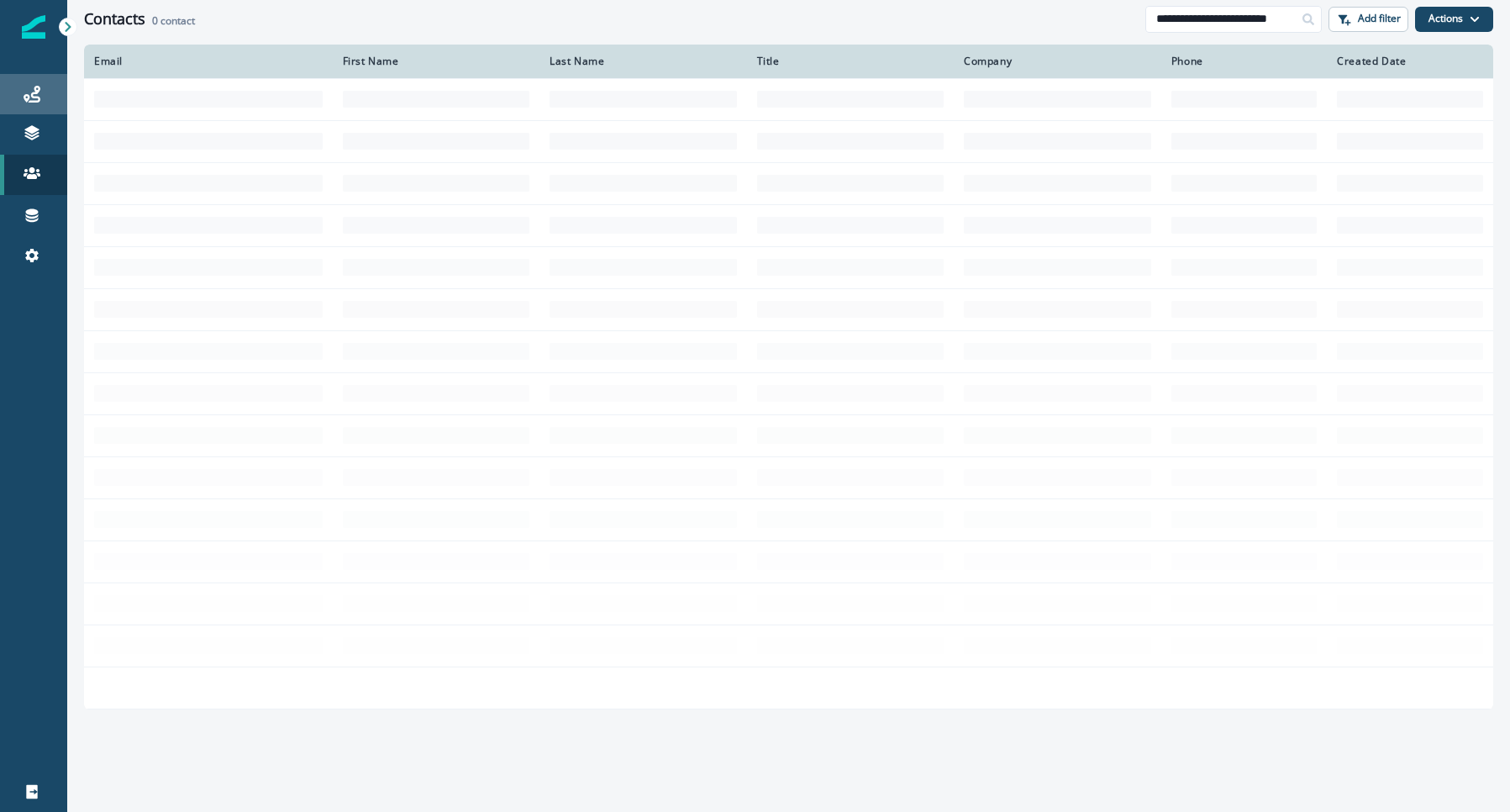
click at [34, 105] on link "Journeys" at bounding box center [34, 94] width 67 height 41
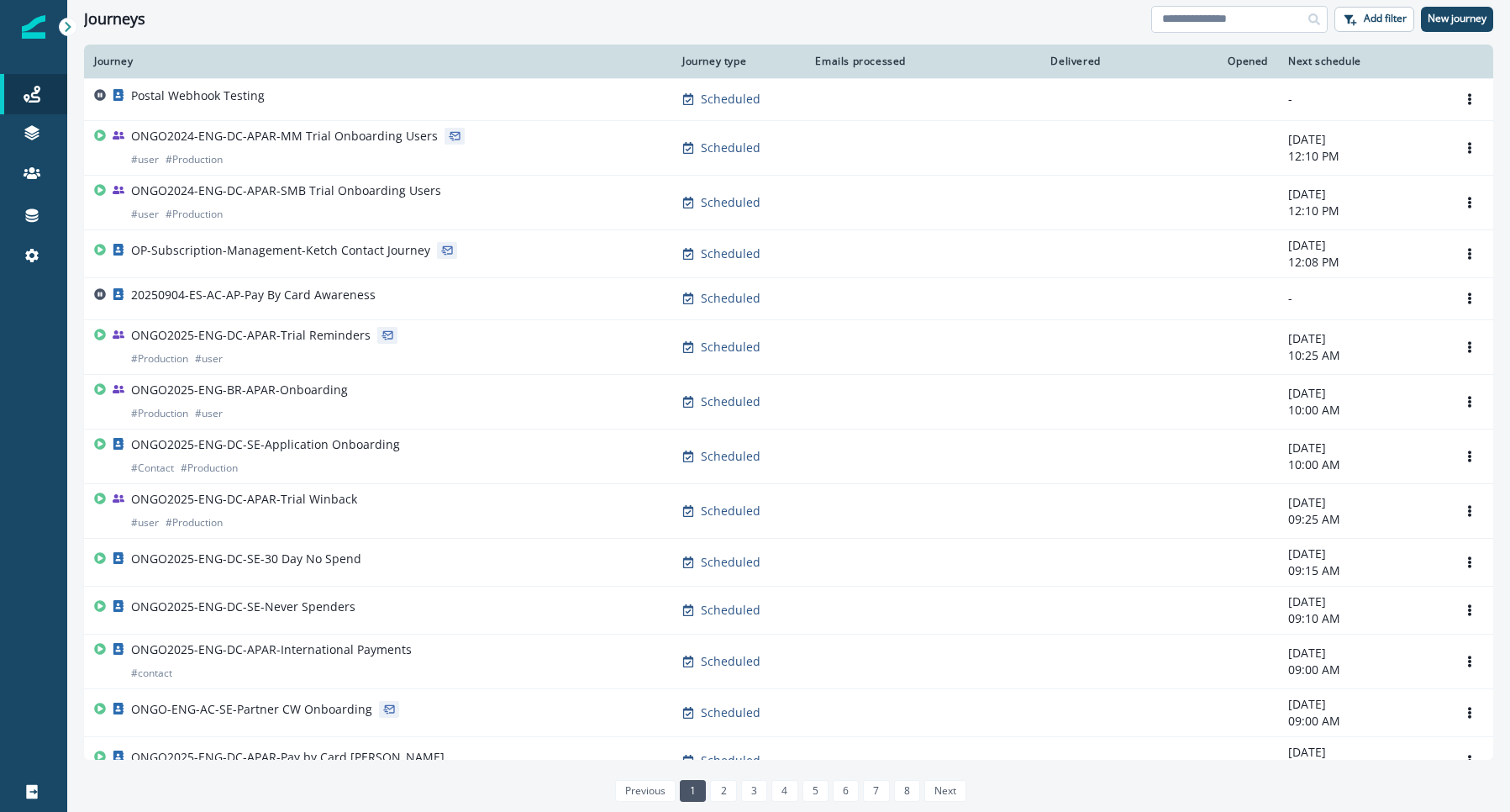
click at [1251, 29] on input at bounding box center [1240, 19] width 176 height 27
type input "**********"
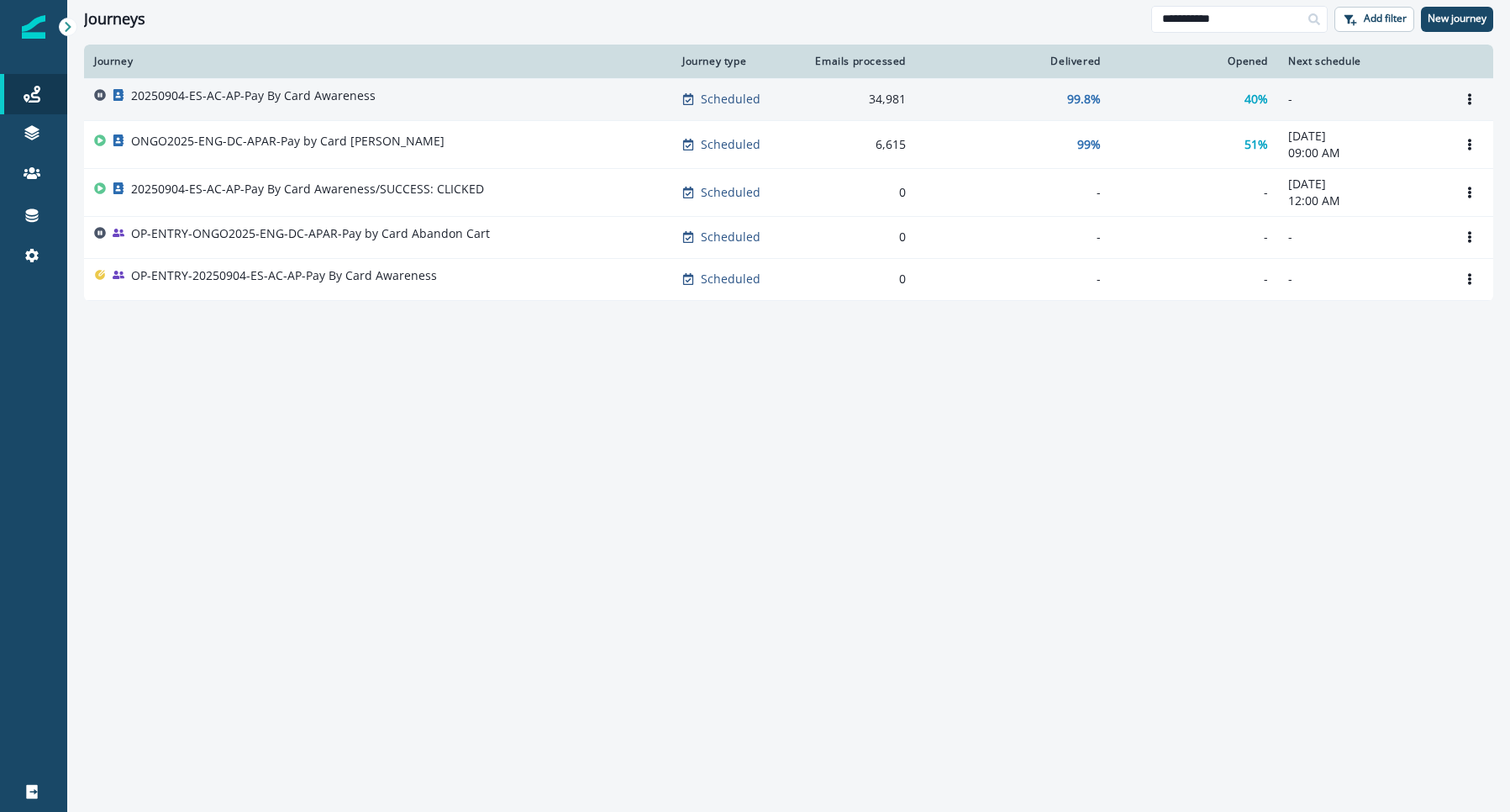
click at [363, 105] on div "20250904-ES-AC-AP-Pay By Card Awareness" at bounding box center [253, 98] width 244 height 23
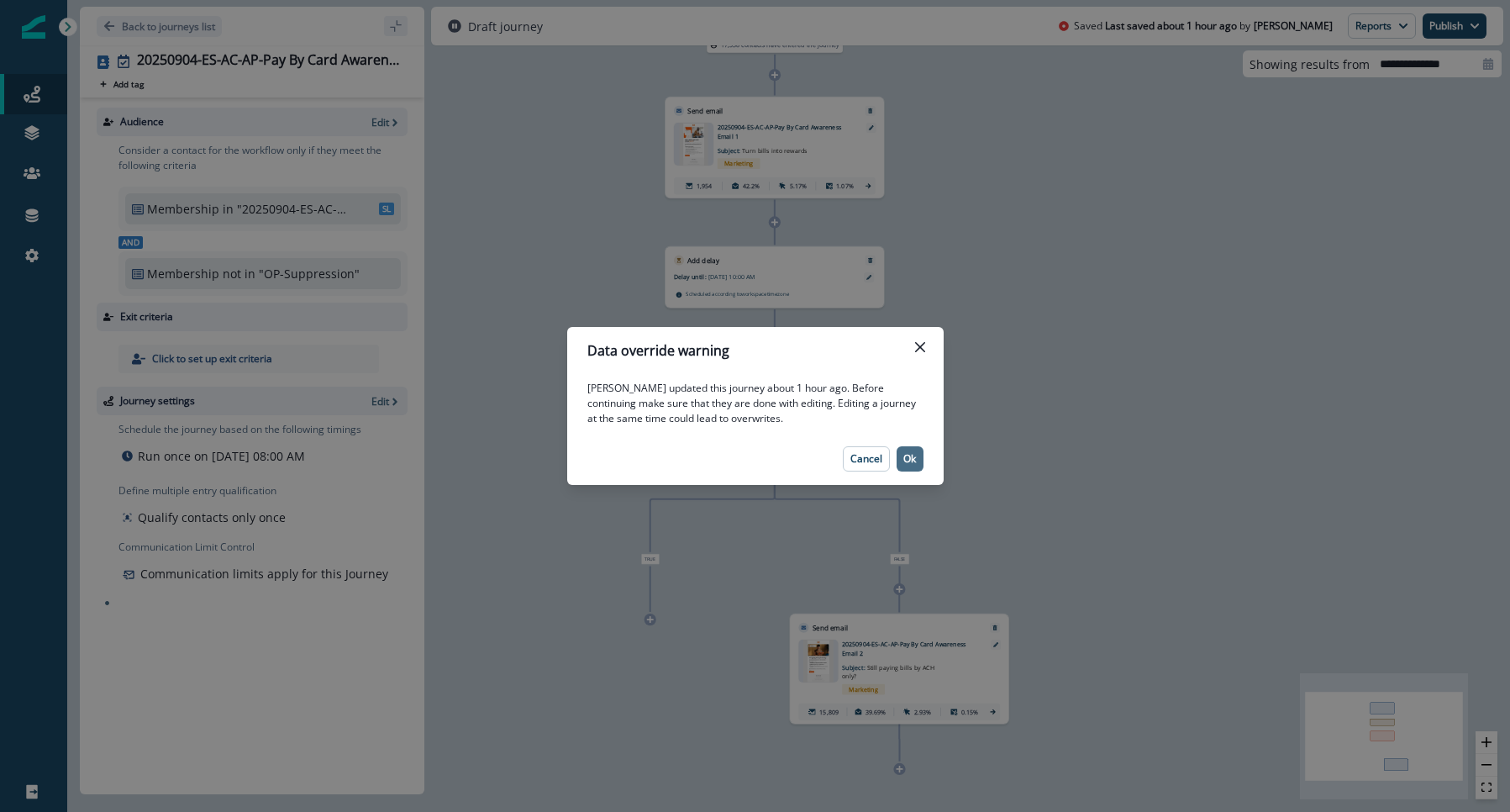
click at [904, 456] on p "Ok" at bounding box center [910, 459] width 13 height 12
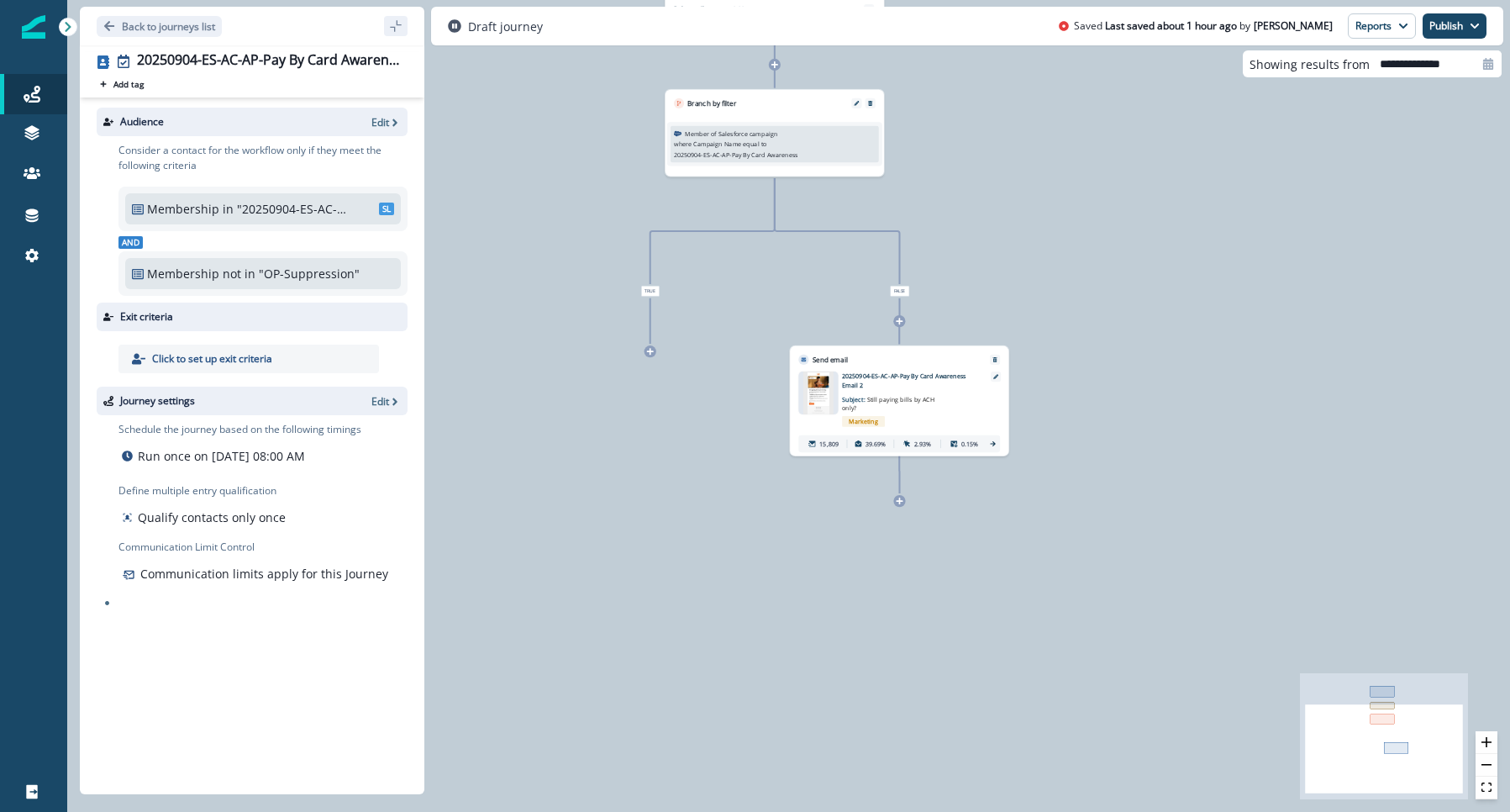
click at [466, 209] on div "17,538 contacts have entered the journey Send email Email asset changed, journe…" at bounding box center [789, 406] width 1443 height 812
drag, startPoint x: 240, startPoint y: 210, endPoint x: 327, endPoint y: 211, distance: 87.0
click at [327, 211] on p ""20250904-ES-AC-AP-Pay By Card Awareness"" at bounding box center [293, 209] width 113 height 17
click at [296, 57] on div "20250904-ES-AC-AP-Pay By Card Awareness" at bounding box center [269, 60] width 263 height 18
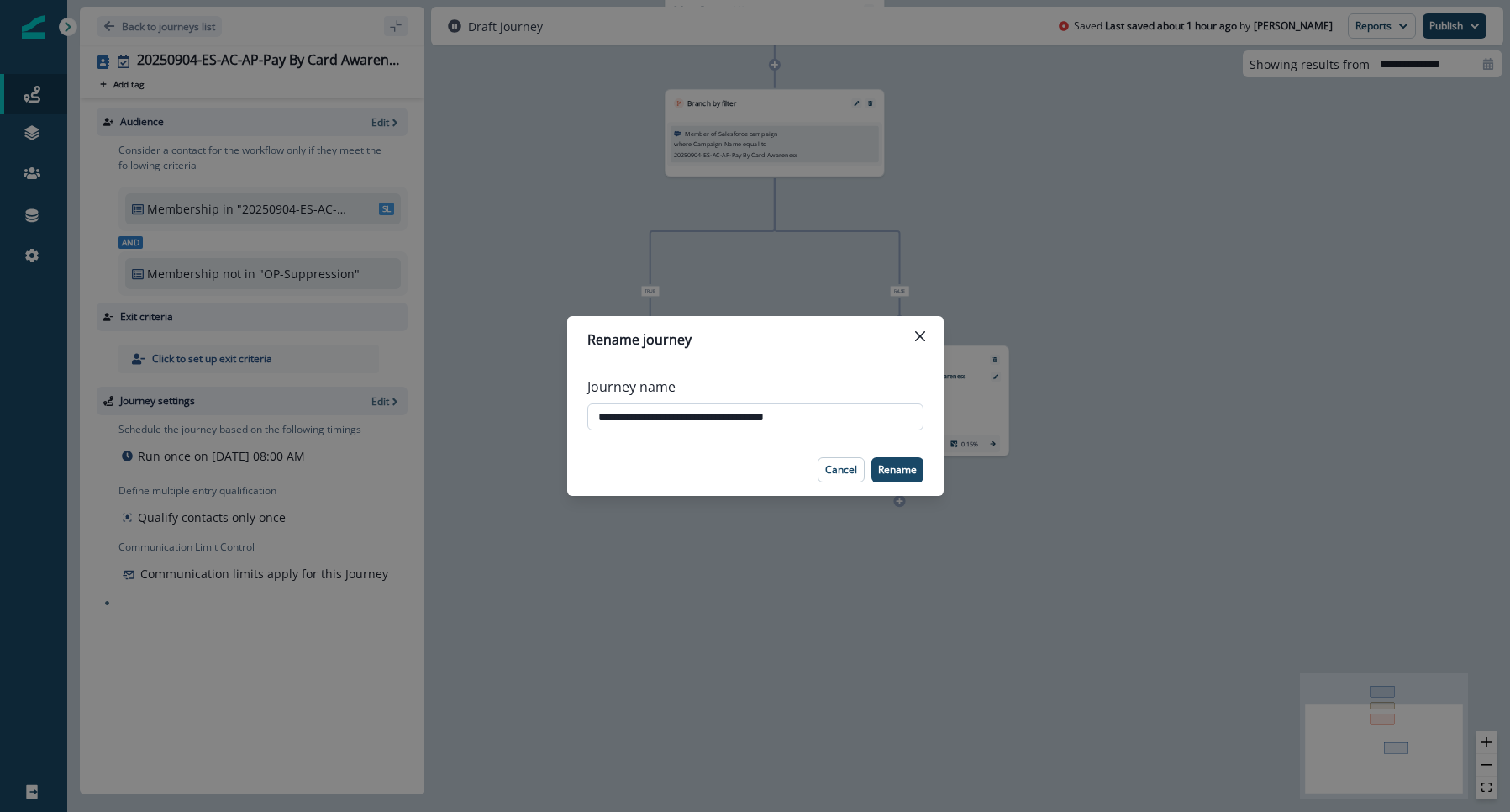
click at [641, 414] on input "**********" at bounding box center [755, 416] width 336 height 27
click at [827, 469] on p "Cancel" at bounding box center [841, 470] width 32 height 12
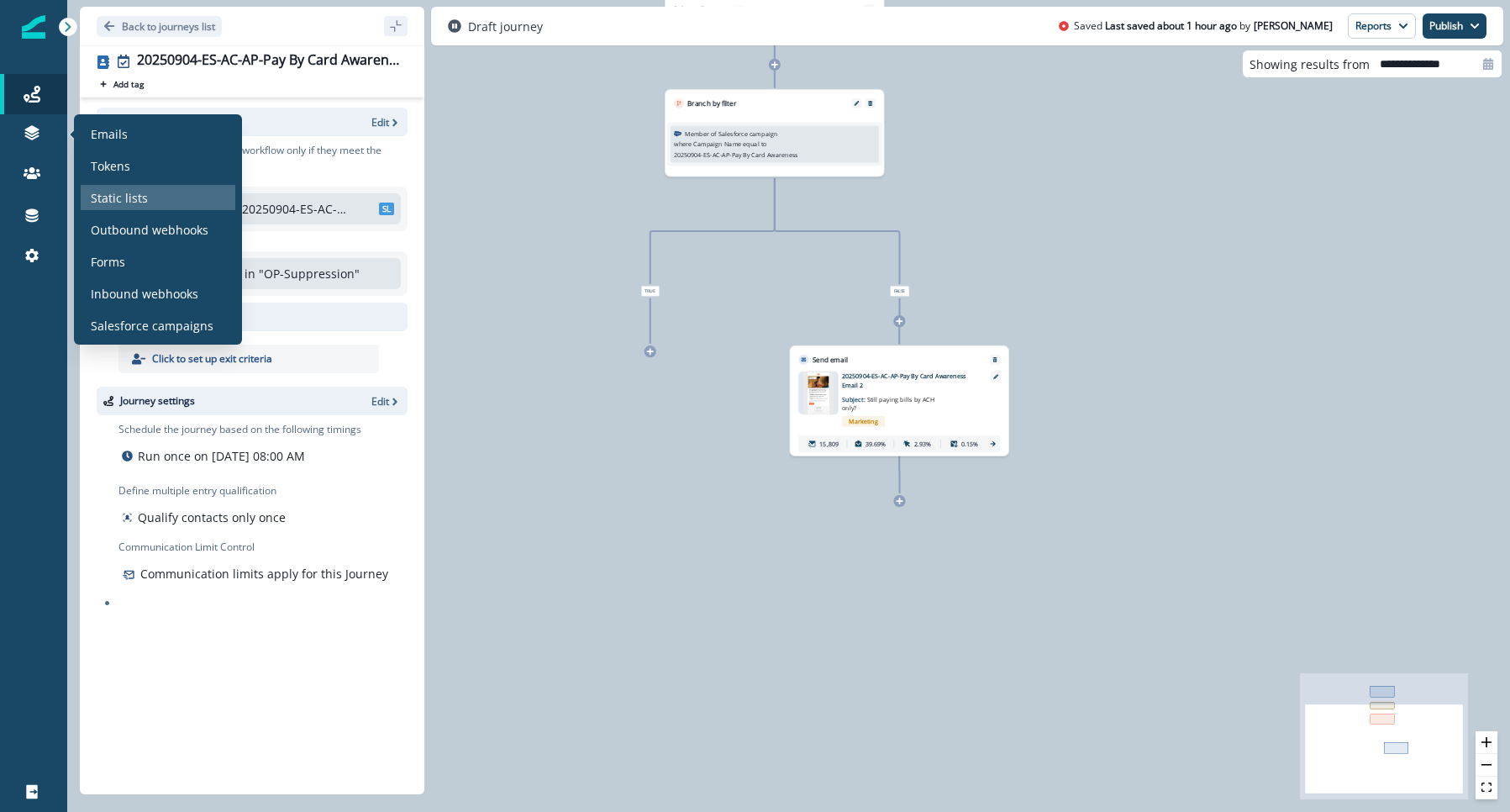
click at [124, 194] on p "Static lists" at bounding box center [119, 198] width 57 height 17
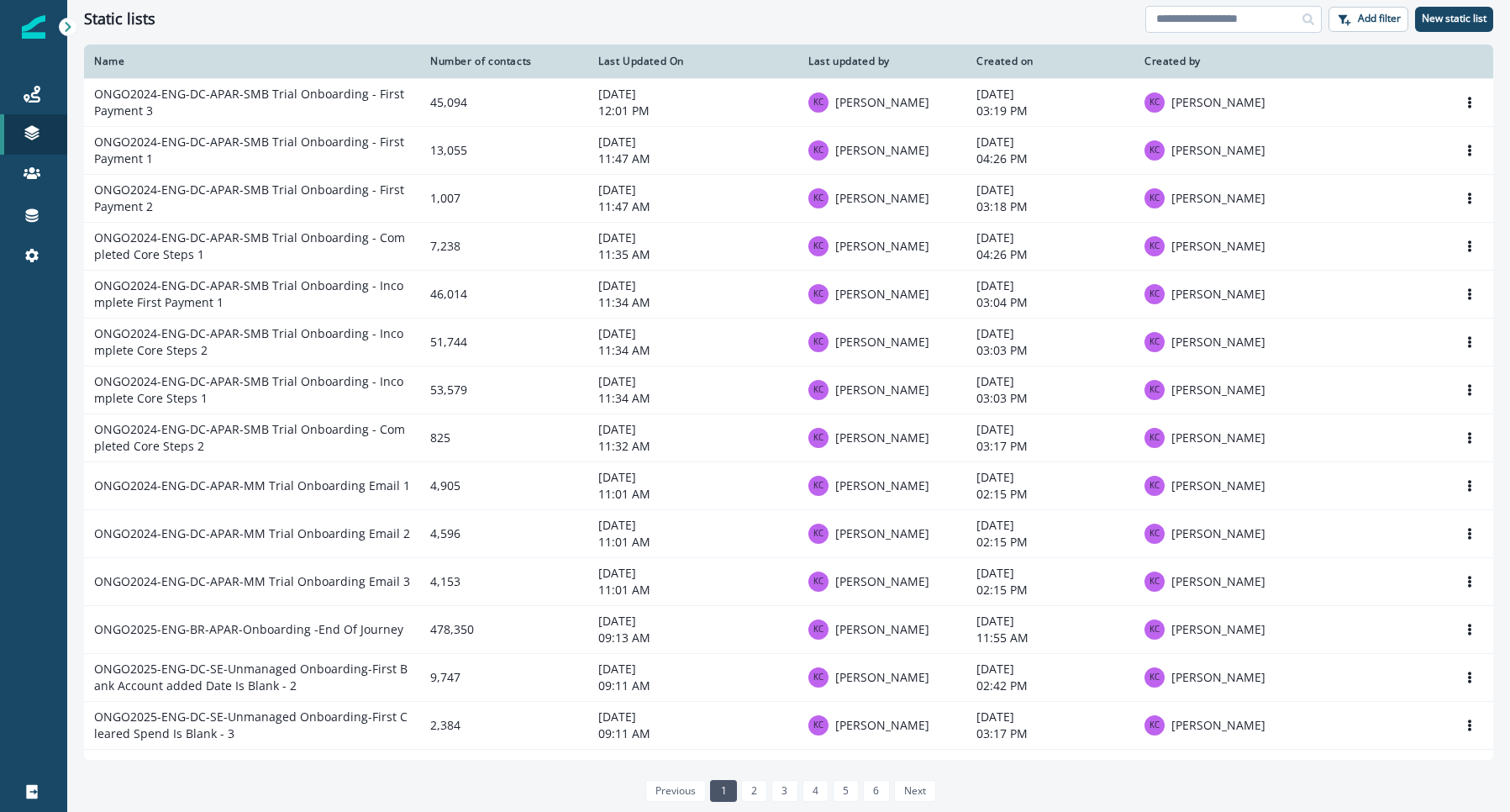
click at [1235, 32] on input at bounding box center [1234, 19] width 176 height 27
paste input "**********"
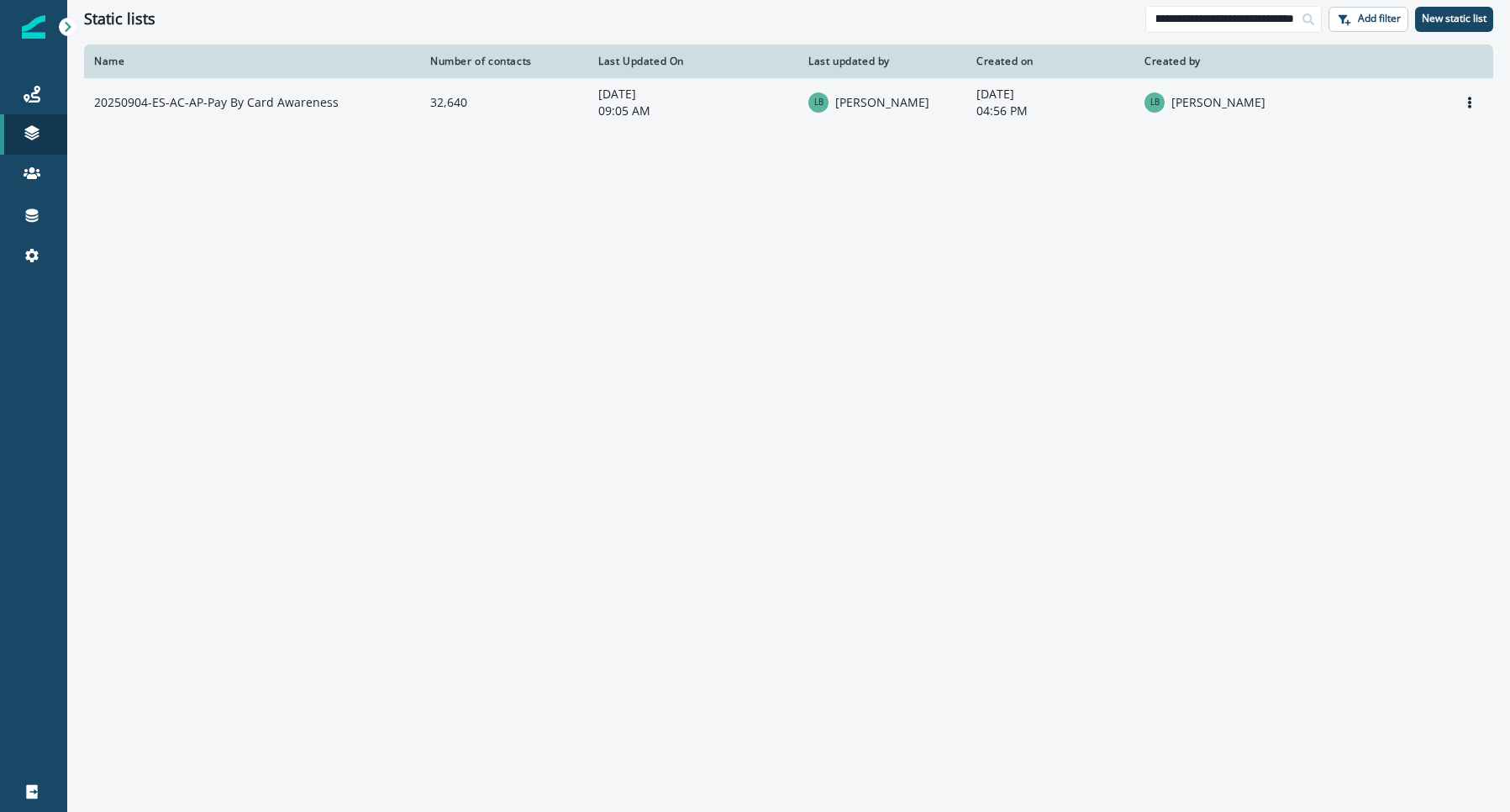
type input "**********"
click at [200, 106] on td "20250904-ES-AC-AP-Pay By Card Awareness" at bounding box center [251, 101] width 336 height 48
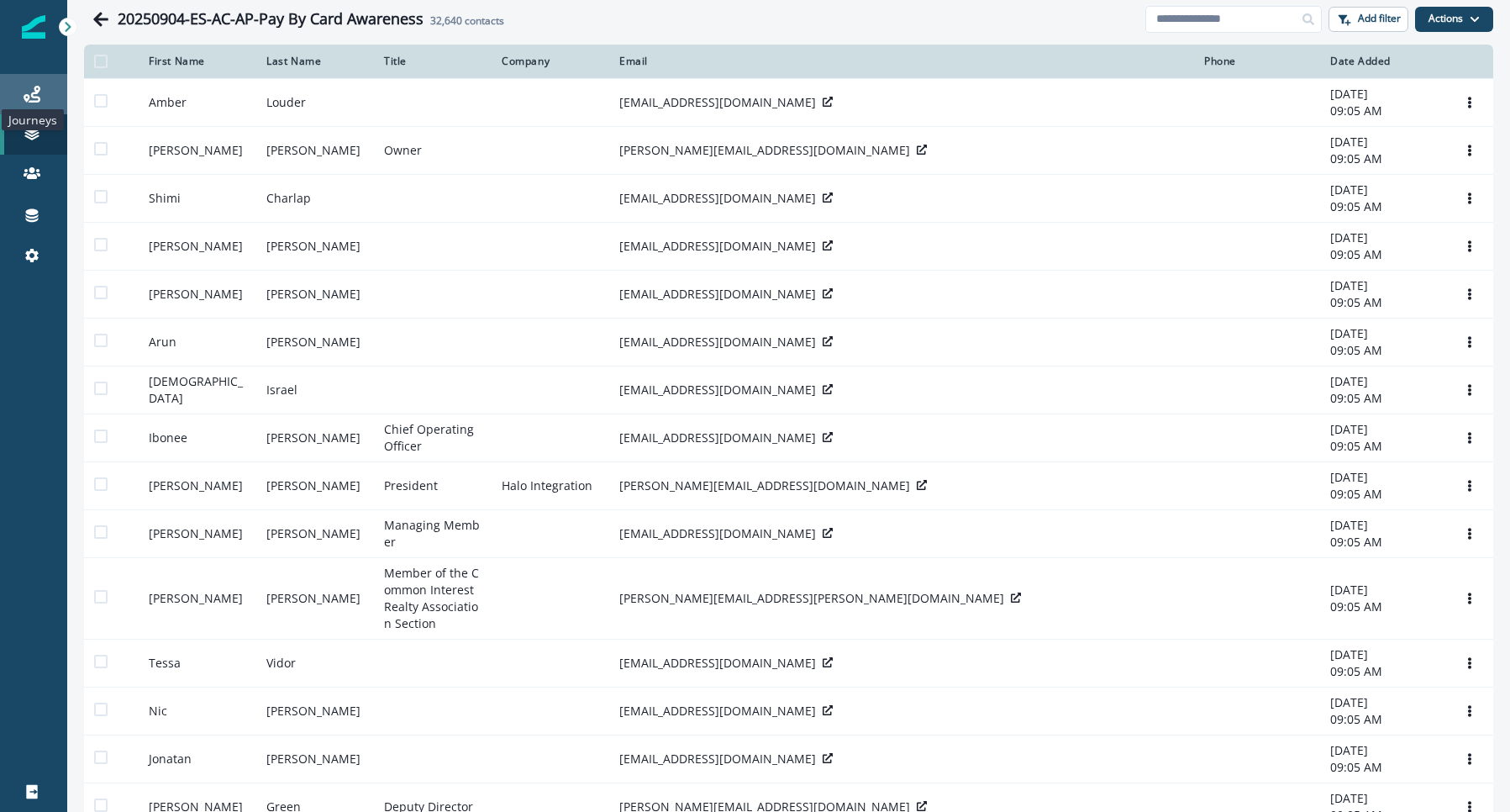
click at [39, 101] on icon at bounding box center [31, 93] width 16 height 16
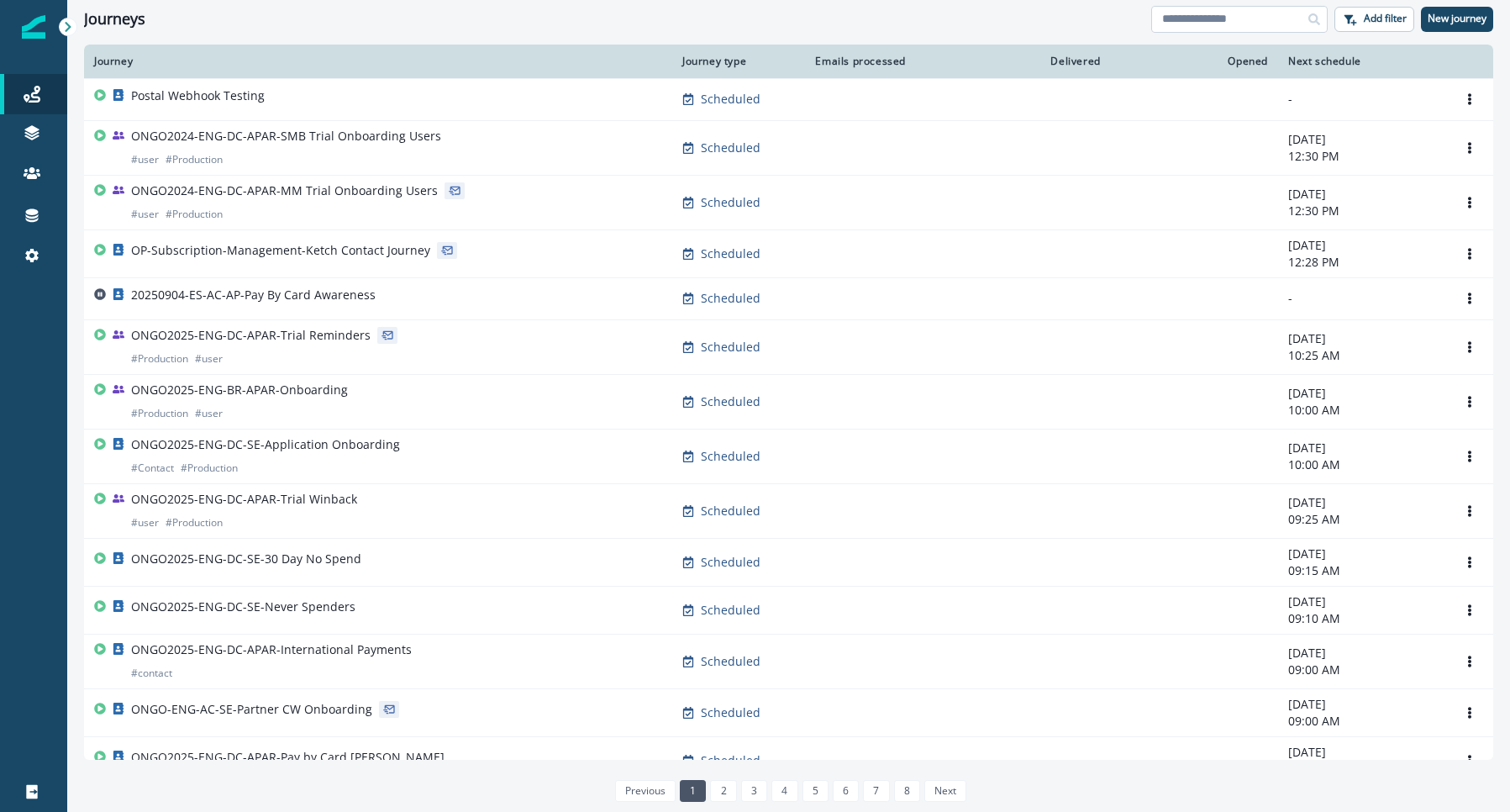
click at [1192, 18] on input at bounding box center [1240, 19] width 176 height 27
paste input "**********"
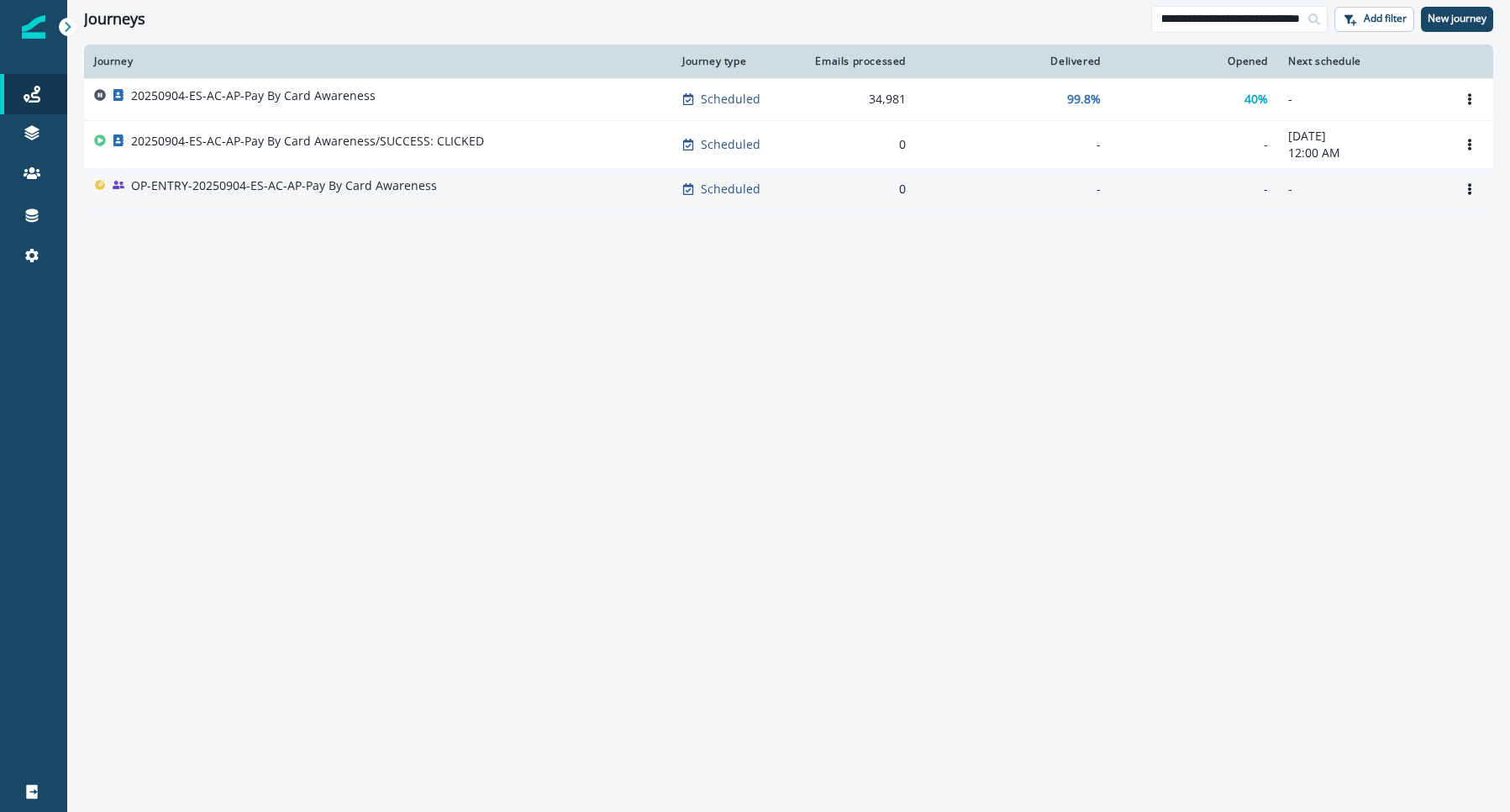
type input "**********"
click at [406, 194] on div "OP-ENTRY-20250904-ES-AC-AP-Pay By Card Awareness" at bounding box center [284, 188] width 306 height 23
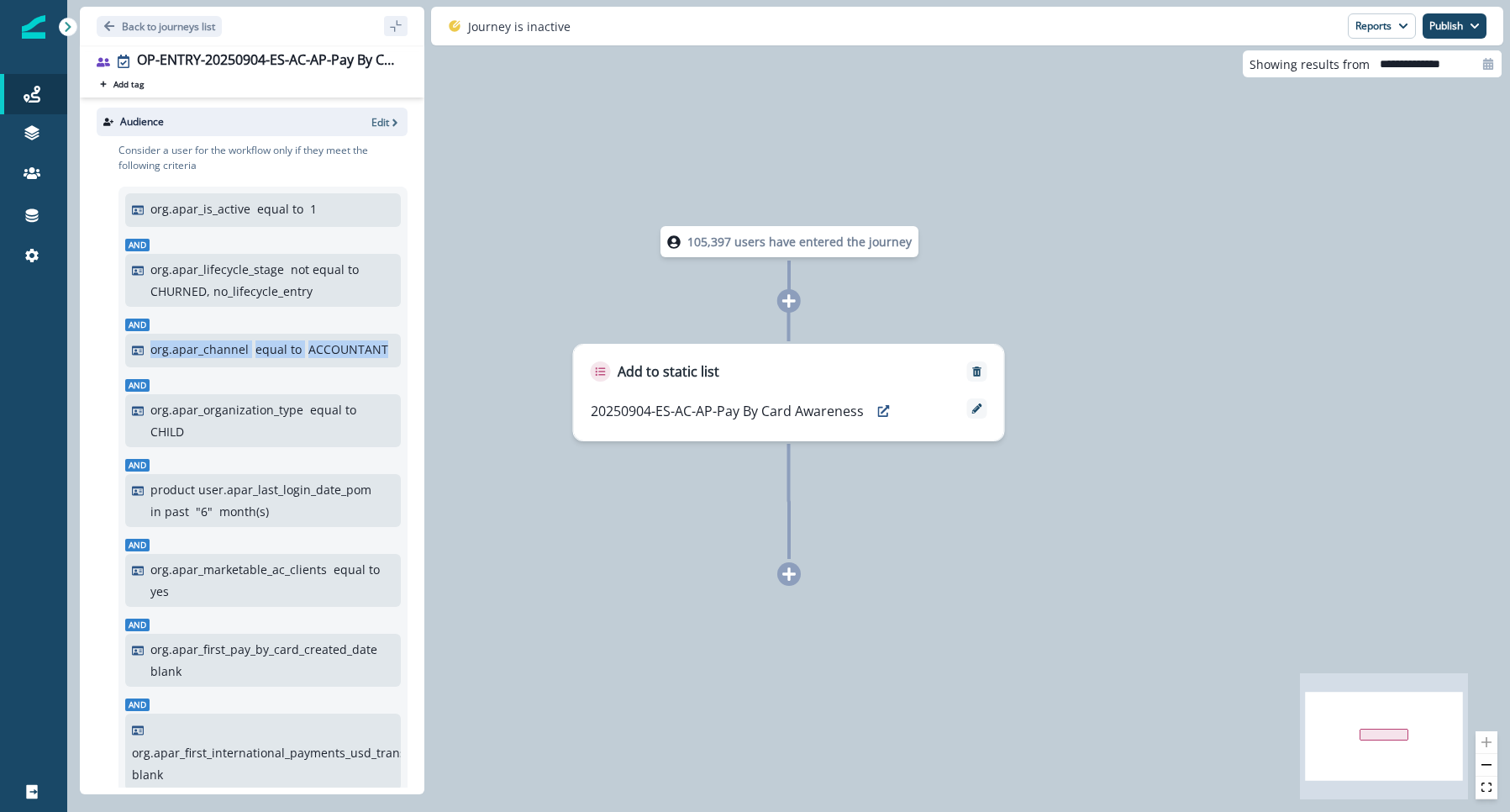
drag, startPoint x: 235, startPoint y: 371, endPoint x: 148, endPoint y: 355, distance: 88.5
click at [148, 355] on div "org.apar_channel equal to ACCOUNTANT" at bounding box center [263, 350] width 263 height 20
copy div "org.apar_channel equal to ACCOUNTANT"
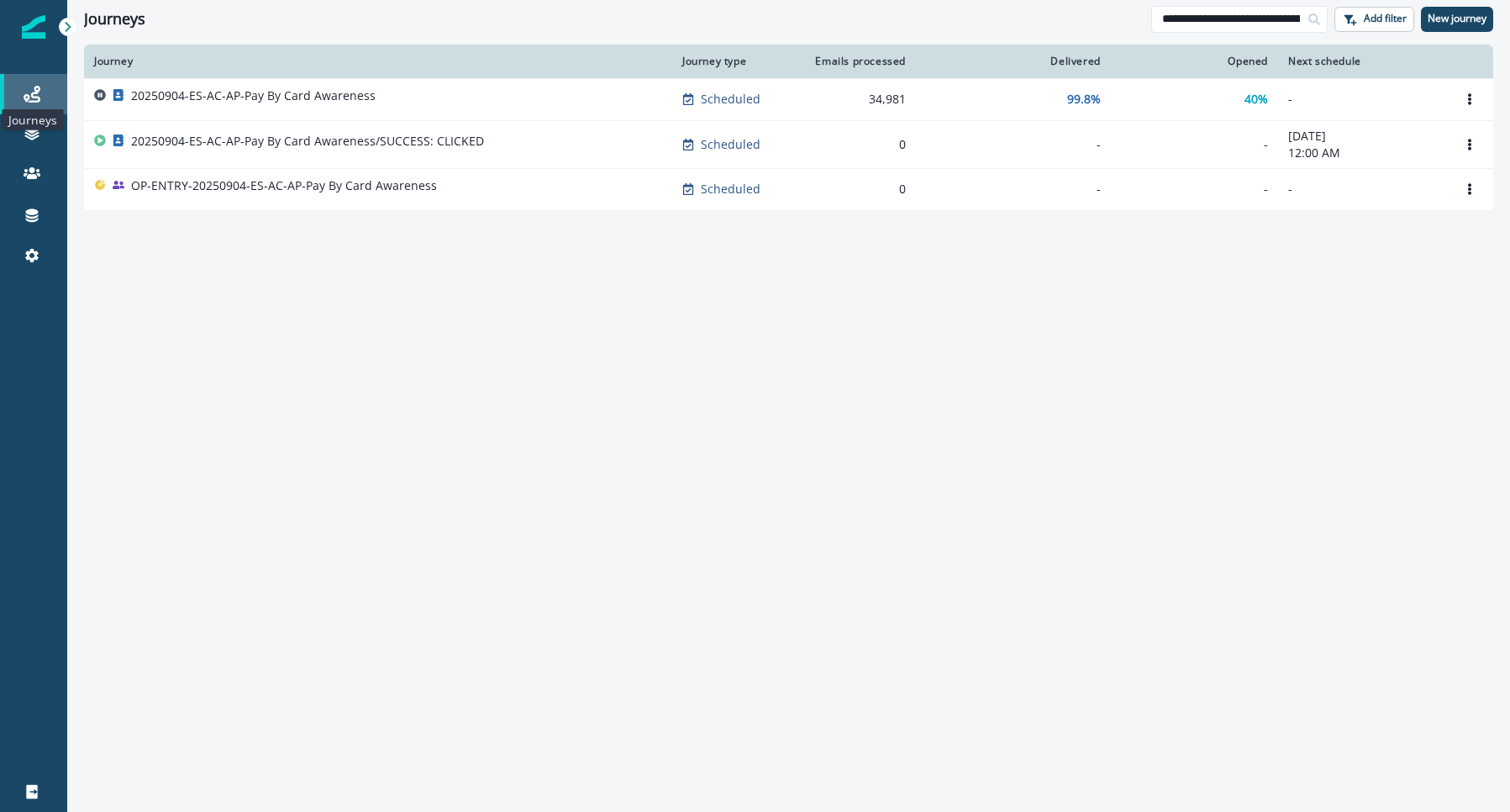
click at [28, 90] on icon at bounding box center [31, 93] width 16 height 16
click at [39, 84] on div "Journeys" at bounding box center [34, 93] width 54 height 20
click at [39, 99] on icon at bounding box center [31, 93] width 16 height 16
click at [38, 102] on icon at bounding box center [31, 93] width 16 height 16
click at [1211, 11] on input "**********" at bounding box center [1240, 19] width 176 height 27
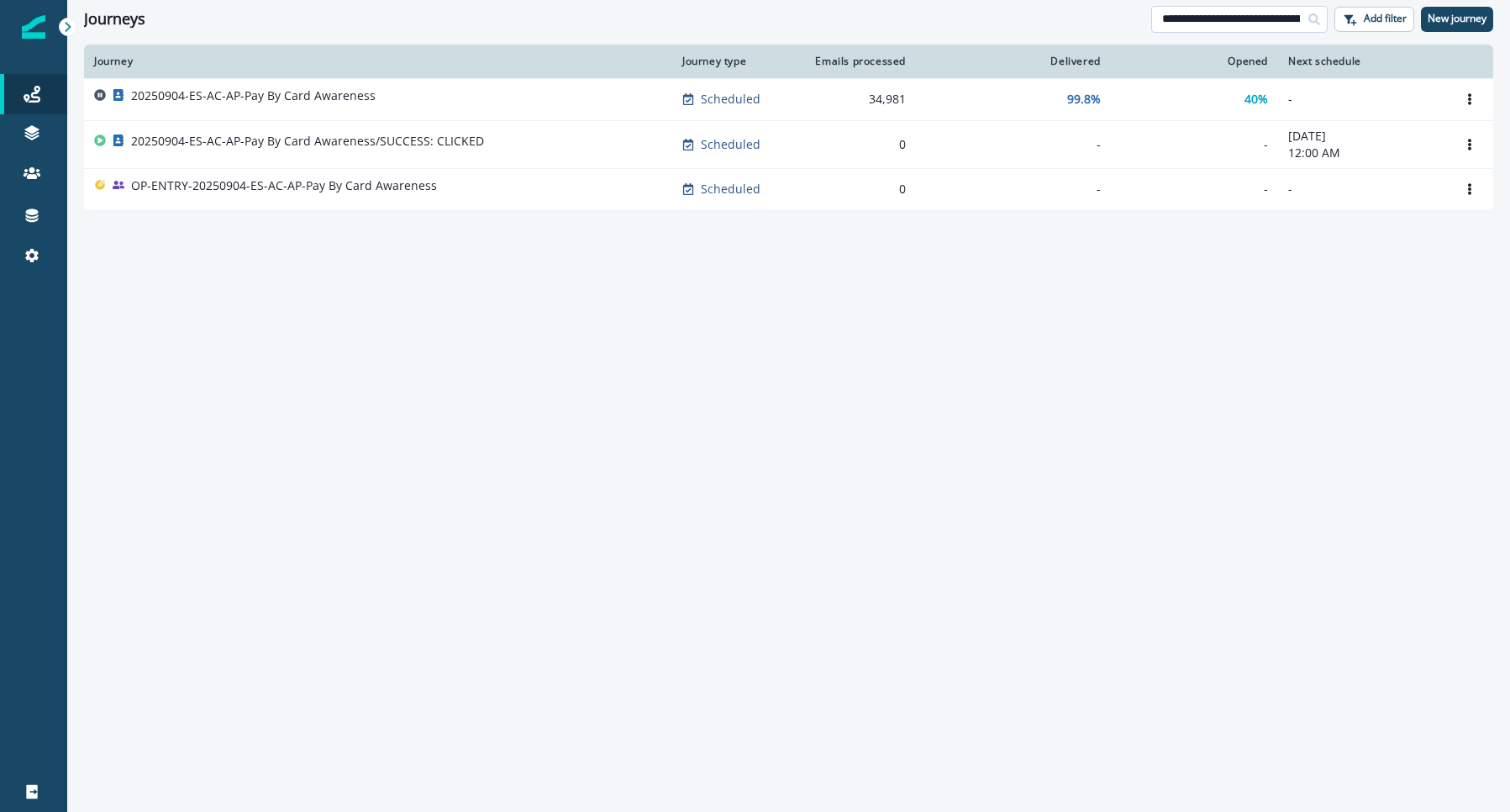
click at [1211, 11] on input "**********" at bounding box center [1240, 19] width 176 height 27
type input "*******"
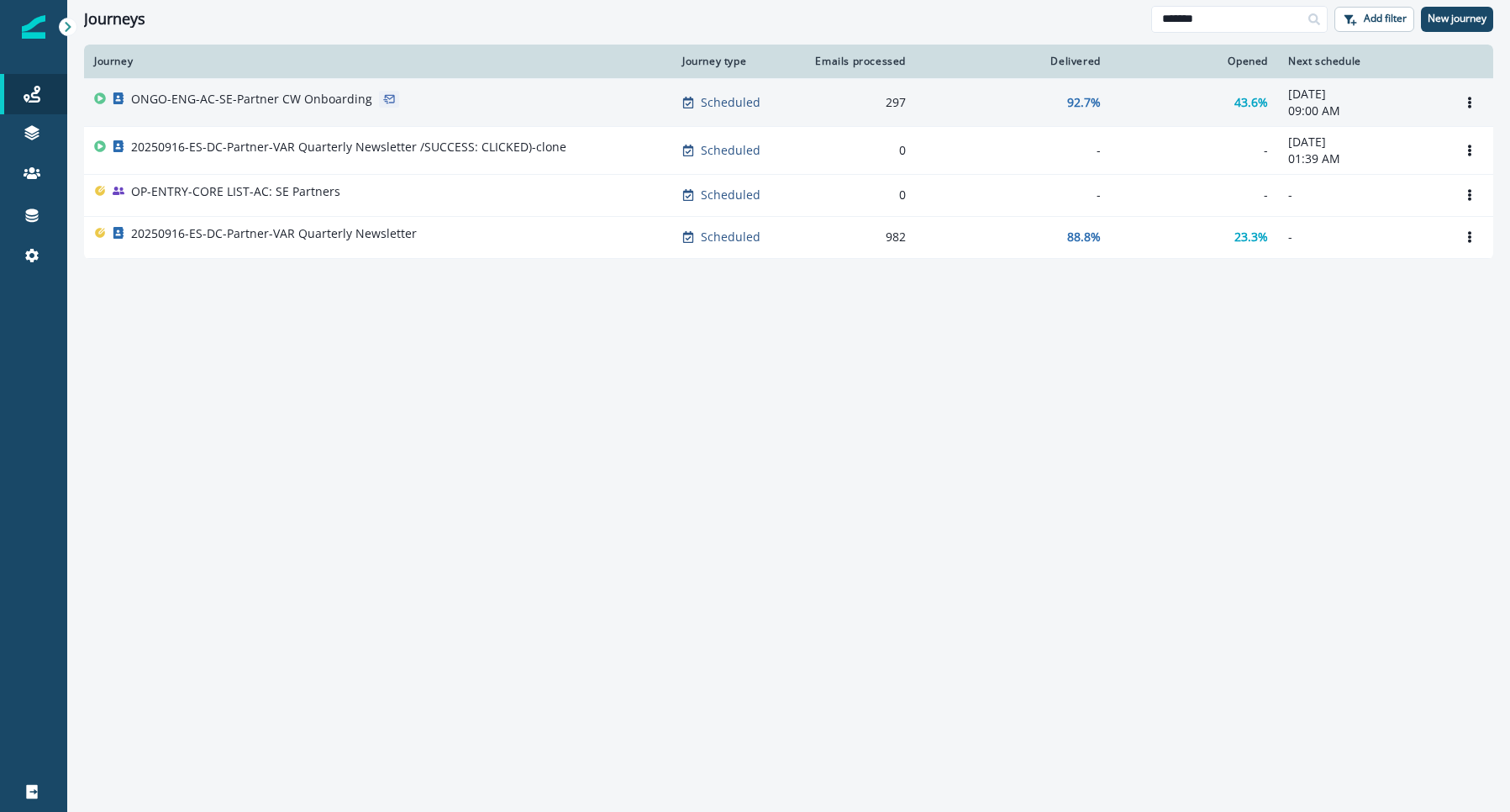
click at [255, 92] on p "ONGO-ENG-AC-SE-Partner CW Onboarding" at bounding box center [251, 98] width 241 height 16
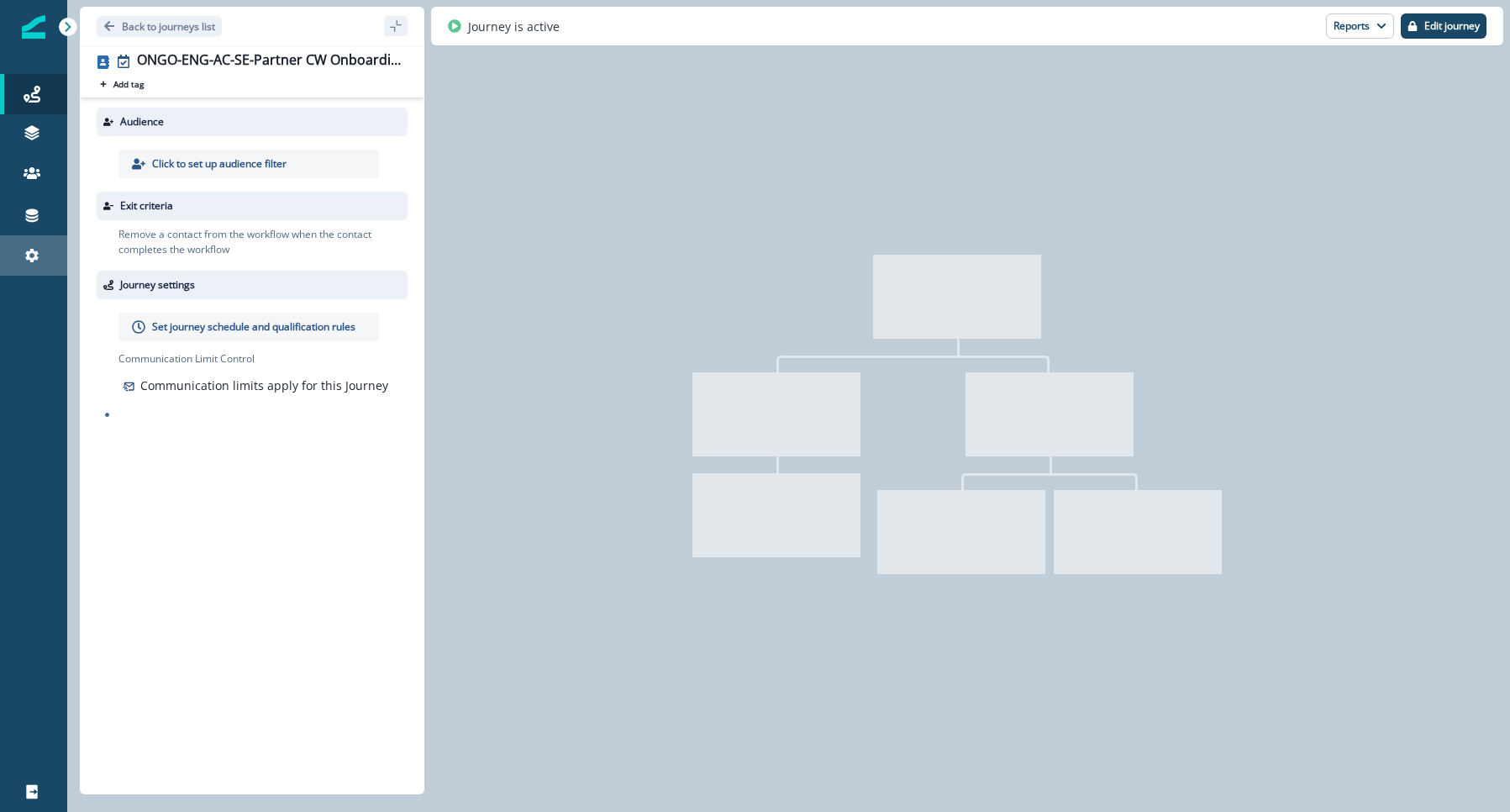
type input "**********"
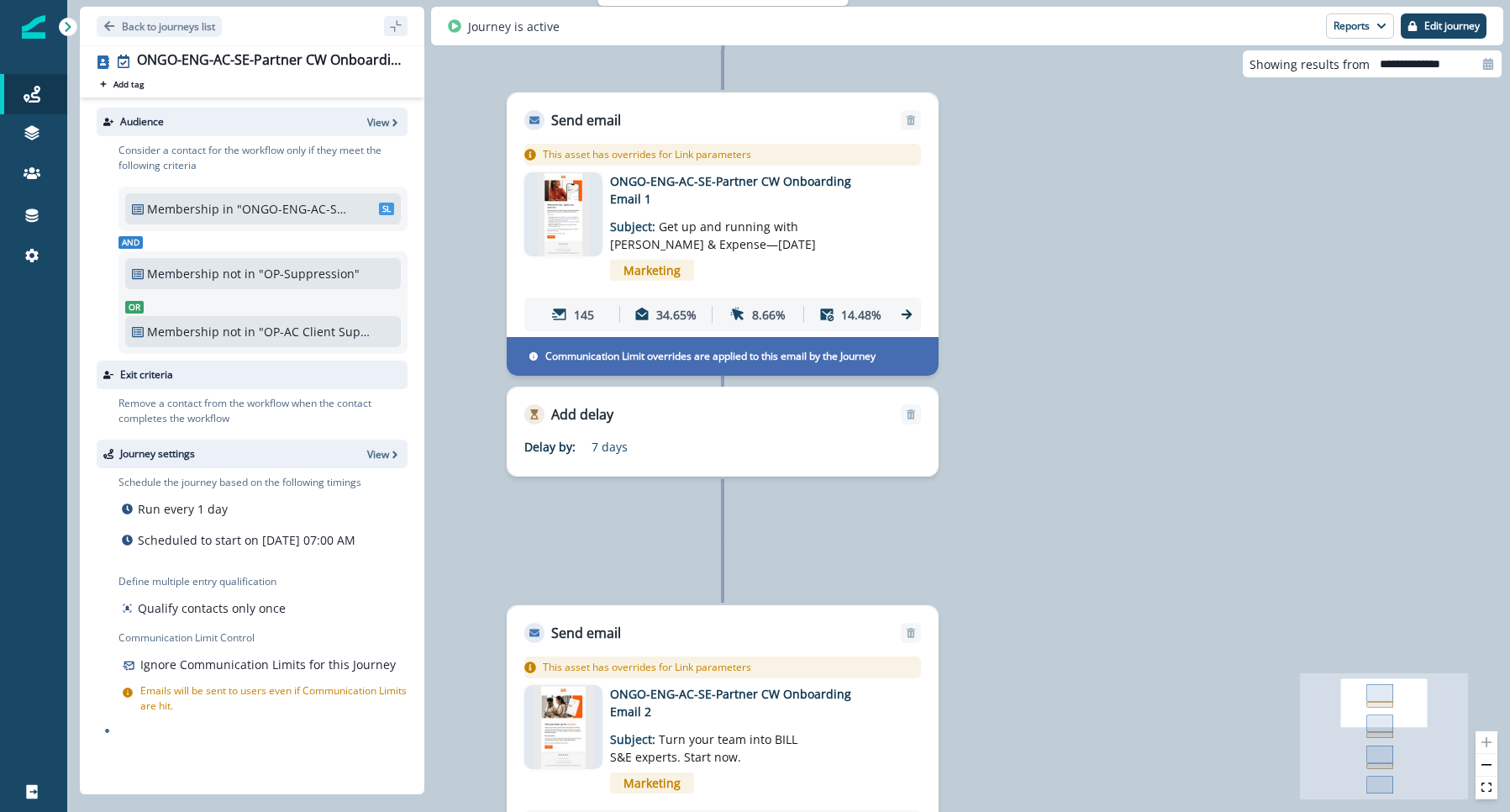
click at [555, 219] on img at bounding box center [564, 213] width 54 height 84
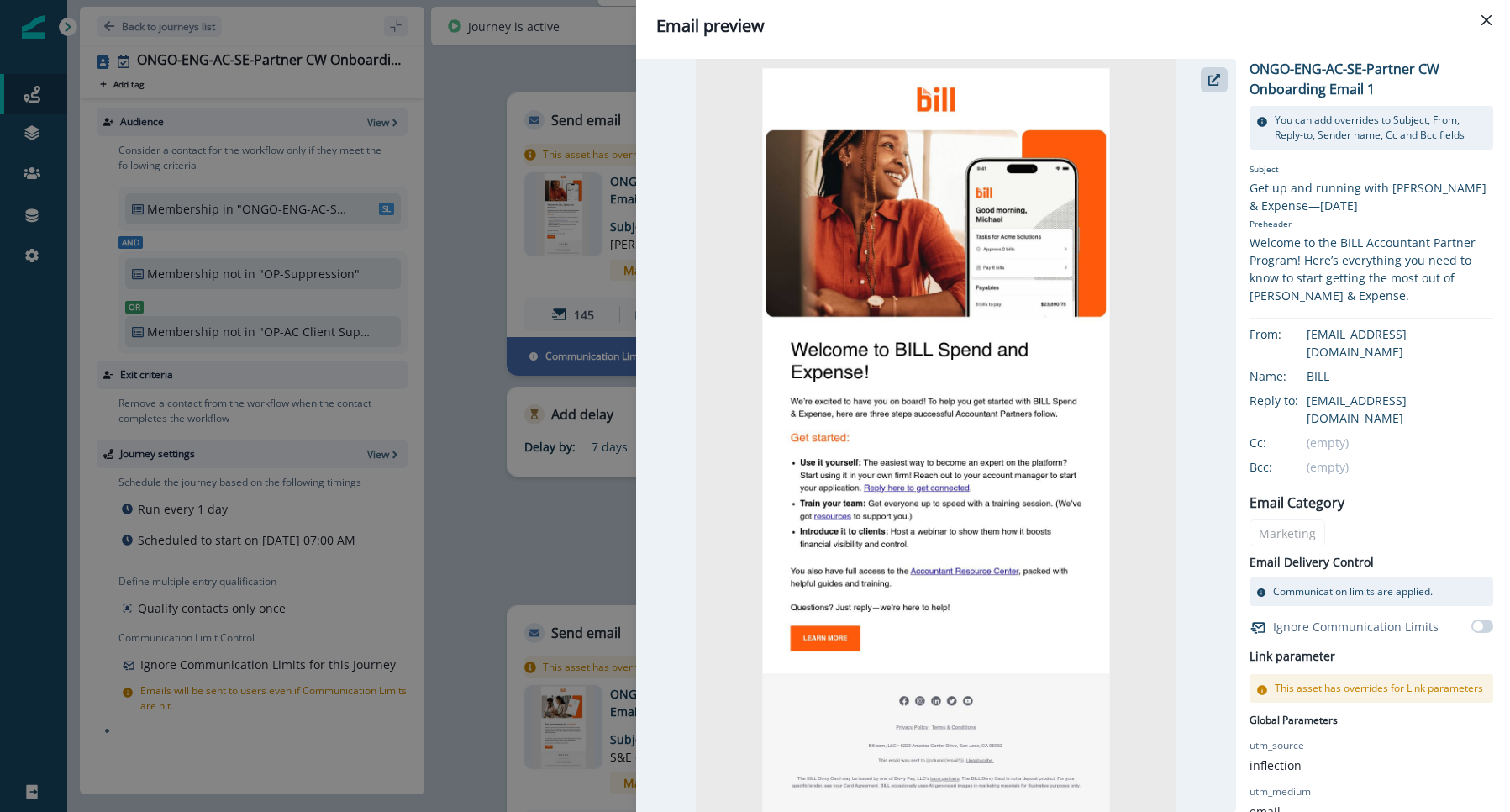
click at [473, 547] on div "Email preview ONGO-ENG-AC-SE-Partner CW Onboarding Email 1 You can add override…" at bounding box center [755, 406] width 1510 height 812
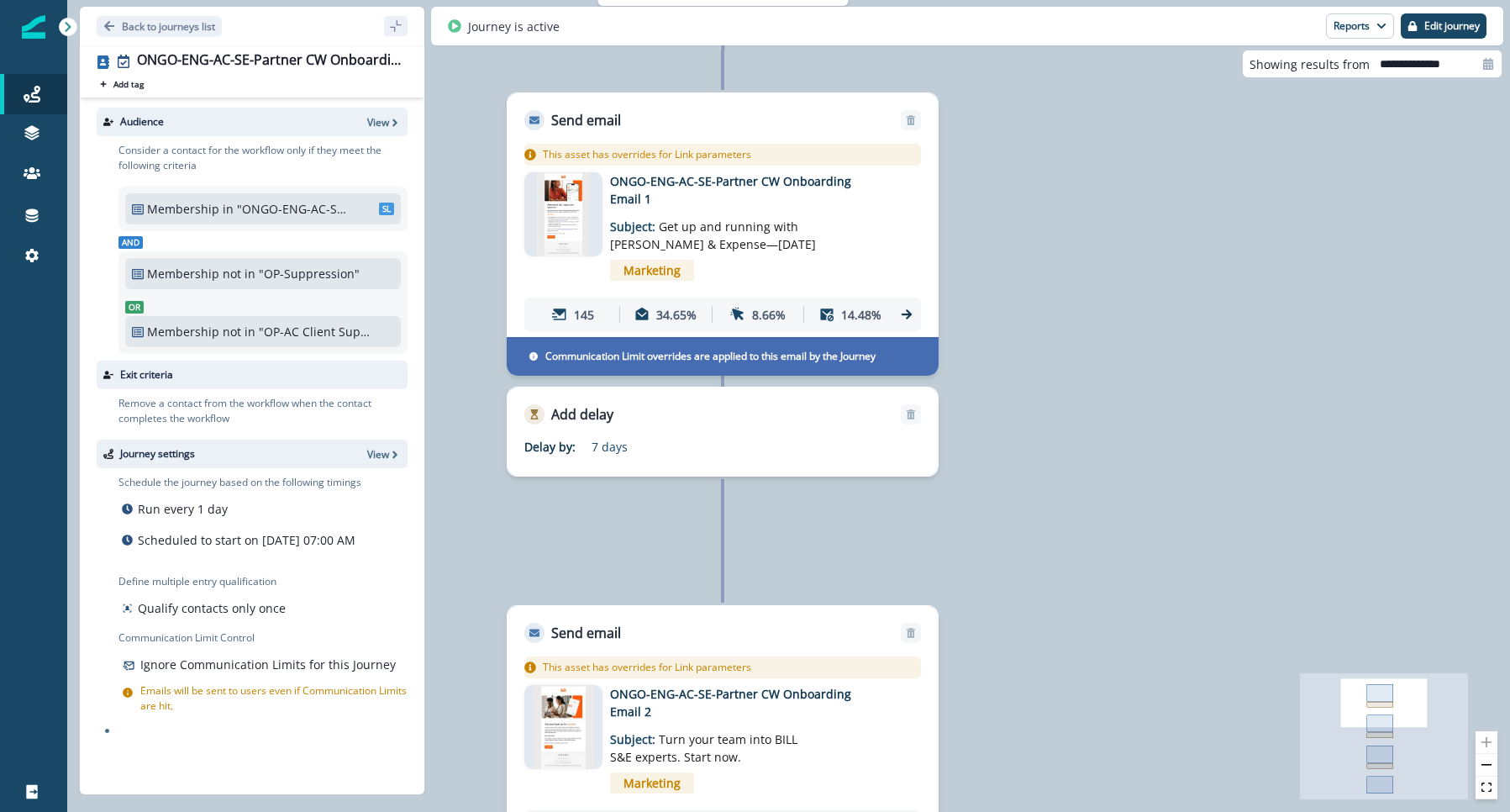
click at [560, 204] on img at bounding box center [564, 213] width 54 height 84
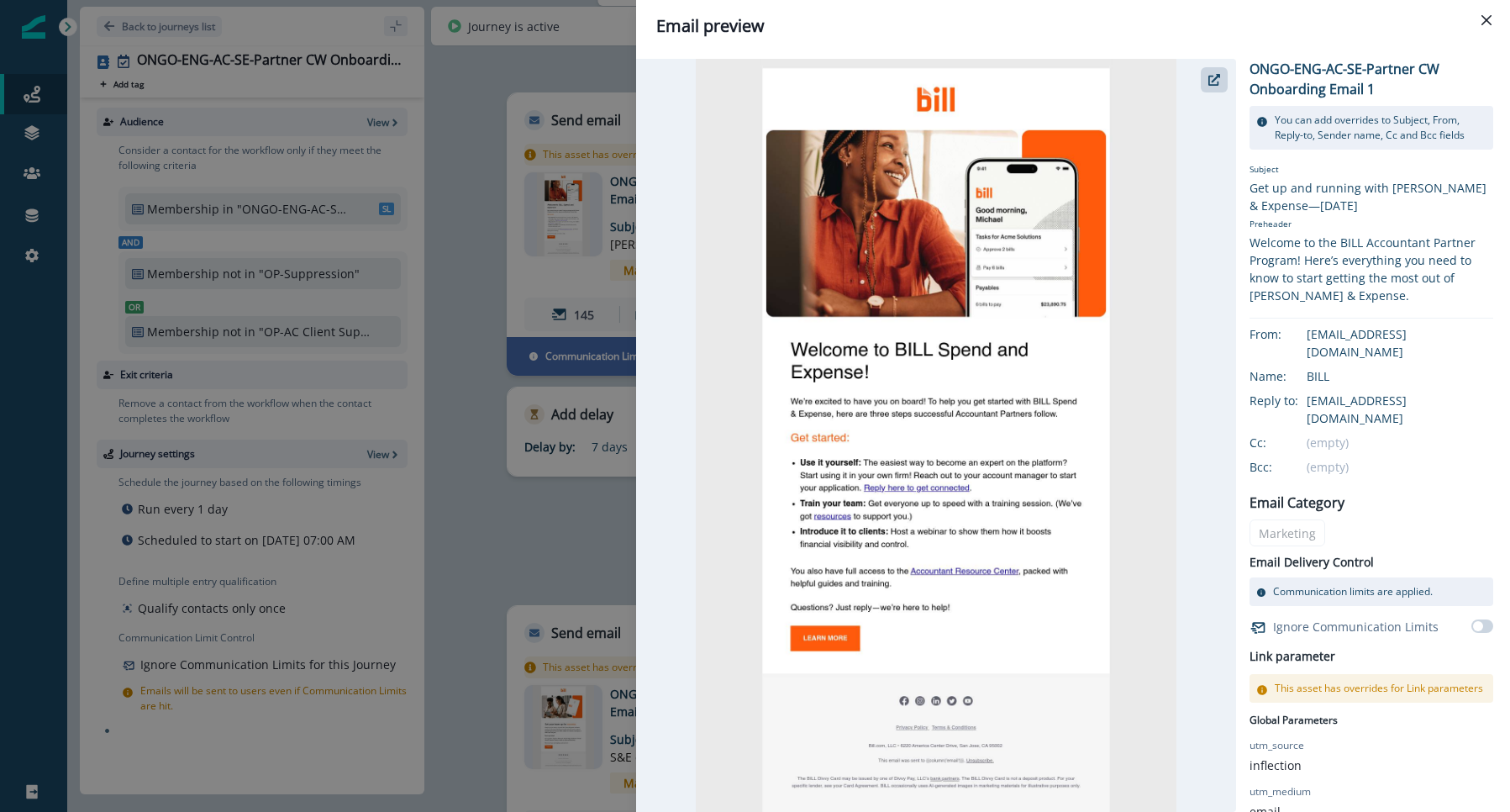
click at [567, 553] on div "Email preview ONGO-ENG-AC-SE-Partner CW Onboarding Email 1 You can add override…" at bounding box center [755, 406] width 1510 height 812
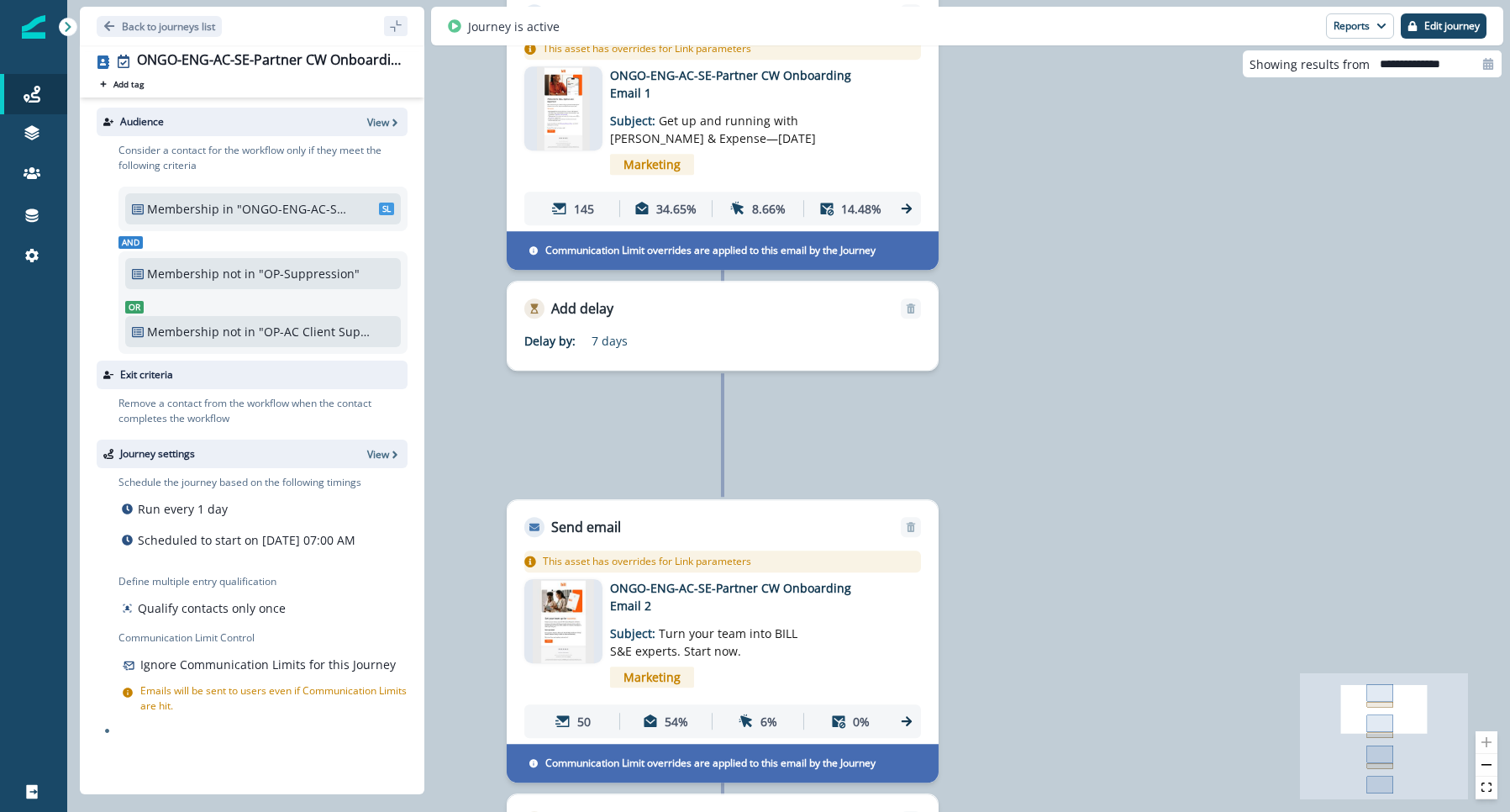
click at [561, 650] on img at bounding box center [563, 620] width 61 height 84
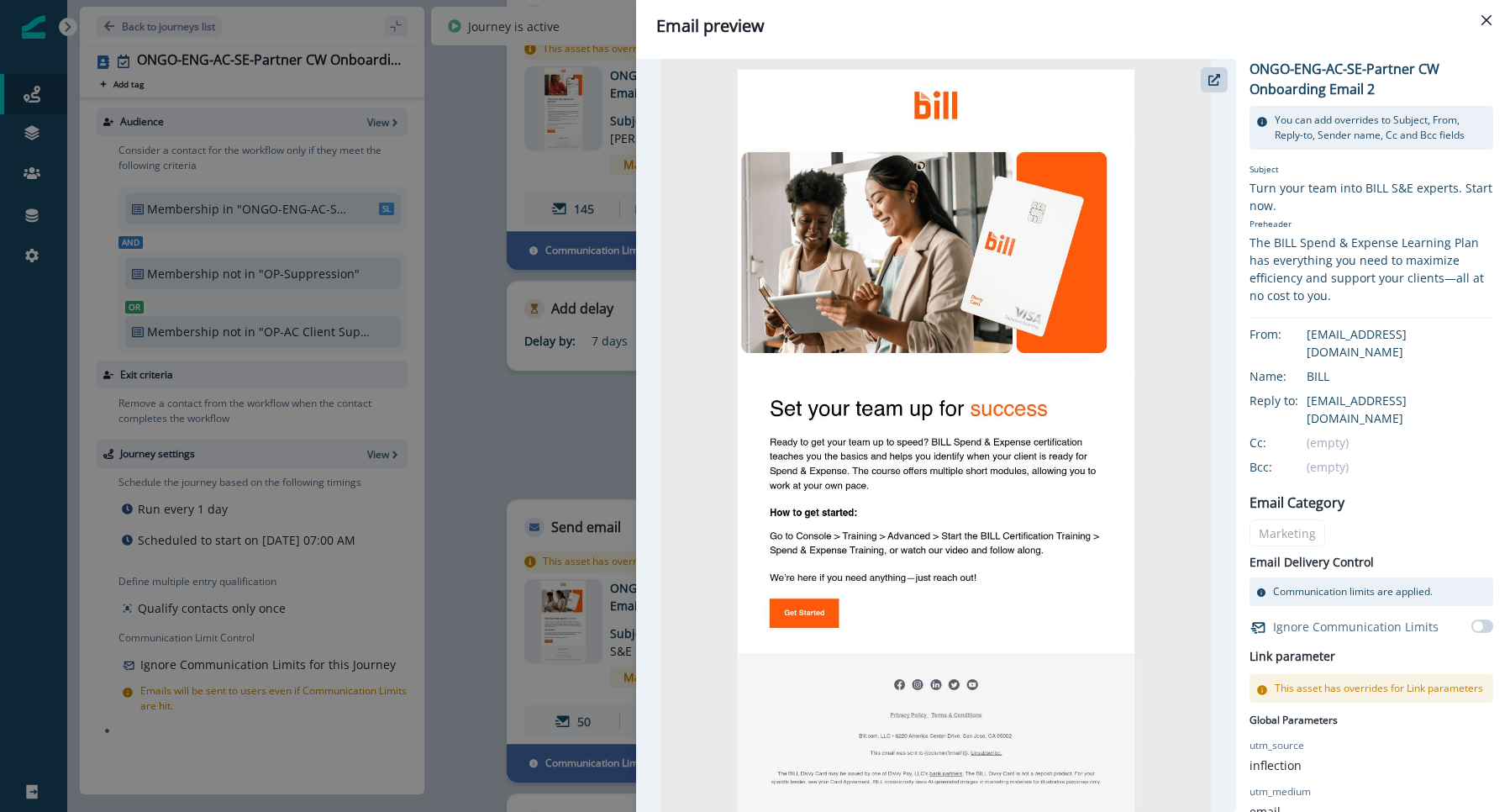
click at [473, 550] on div "Email preview ONGO-ENG-AC-SE-Partner CW Onboarding Email 2 You can add override…" at bounding box center [755, 406] width 1510 height 812
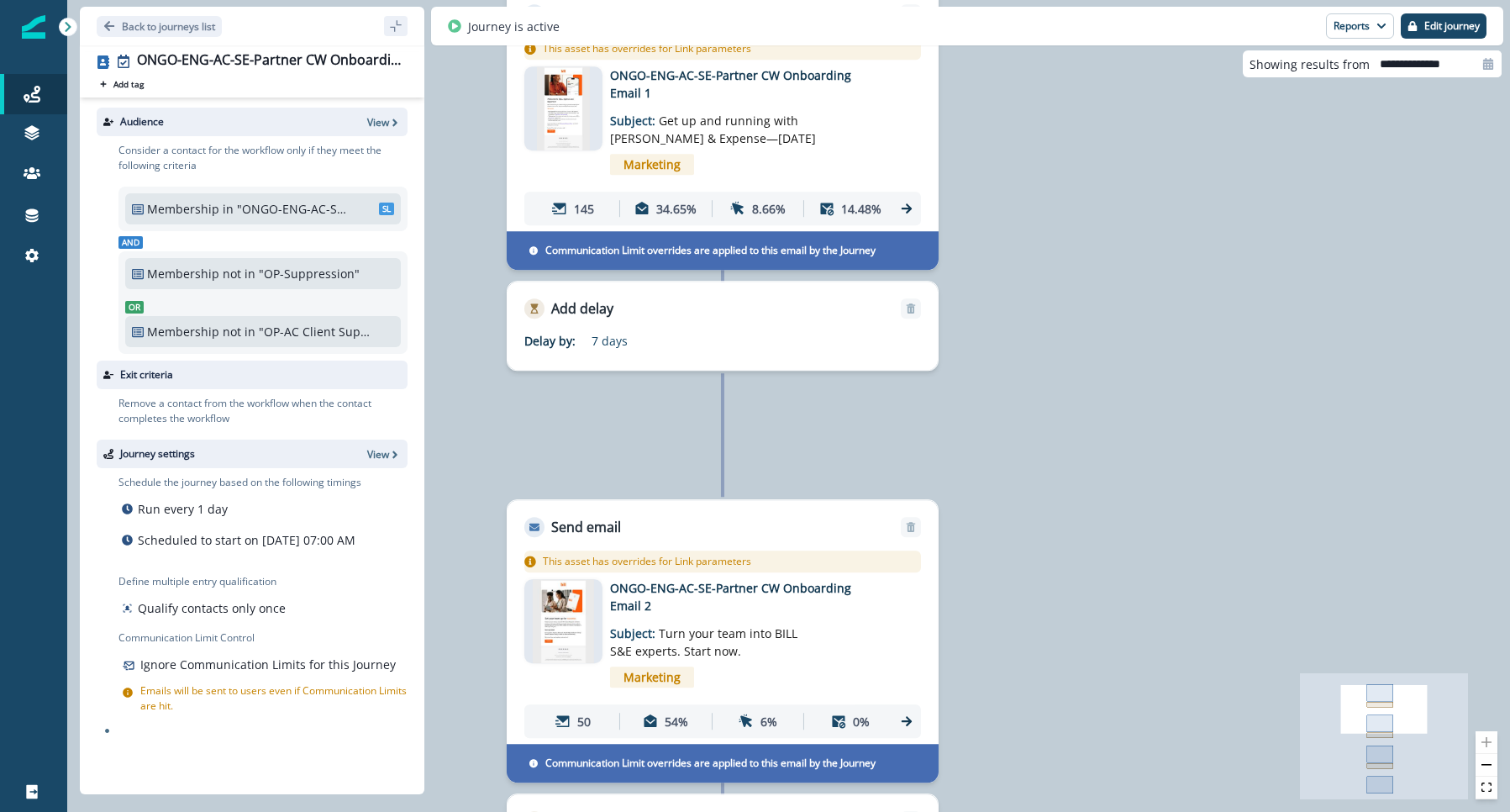
click at [590, 611] on img at bounding box center [563, 620] width 61 height 84
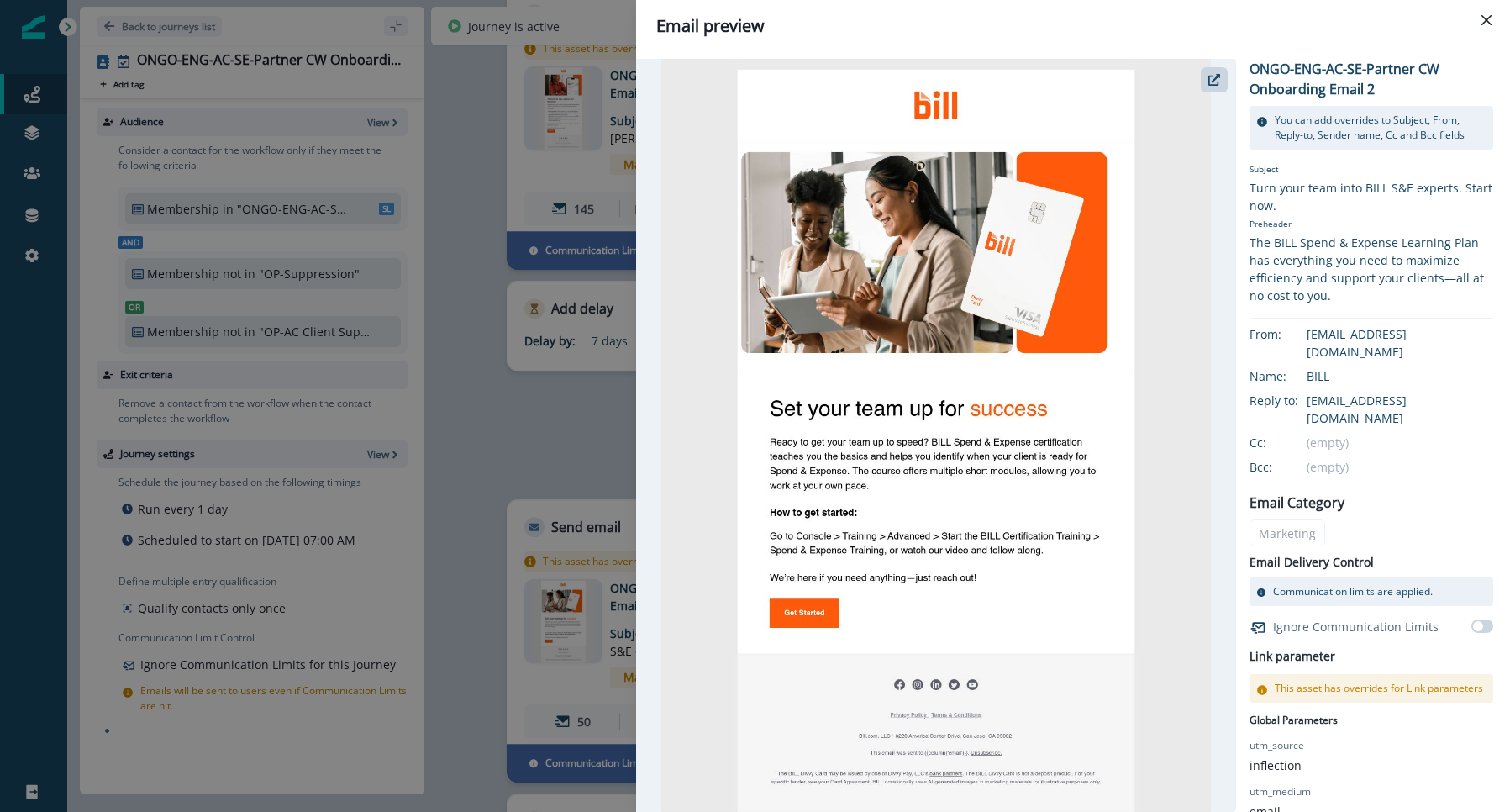
click at [549, 443] on div "Email preview ONGO-ENG-AC-SE-Partner CW Onboarding Email 2 You can add override…" at bounding box center [755, 406] width 1510 height 812
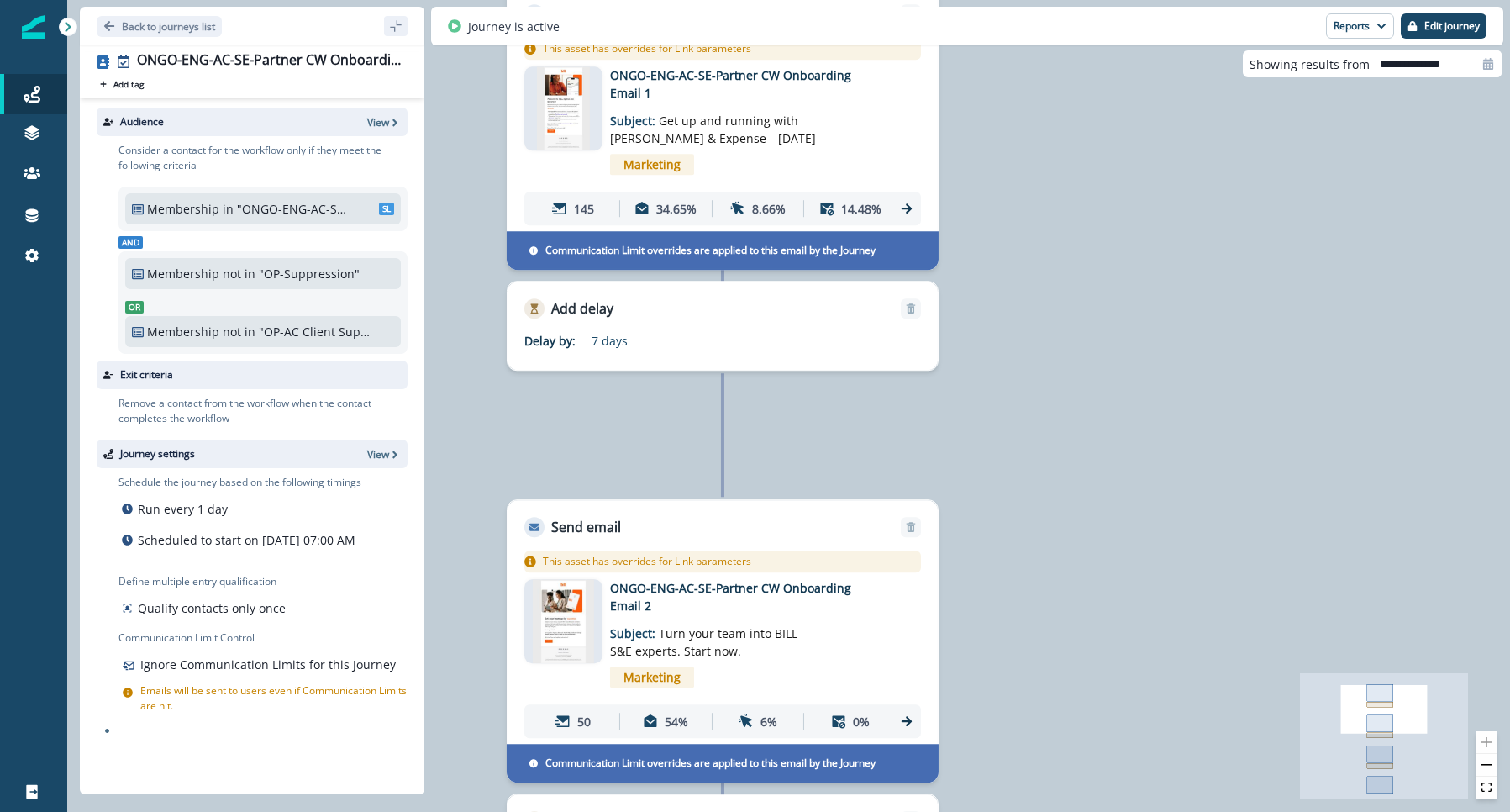
click at [574, 633] on img at bounding box center [563, 620] width 61 height 84
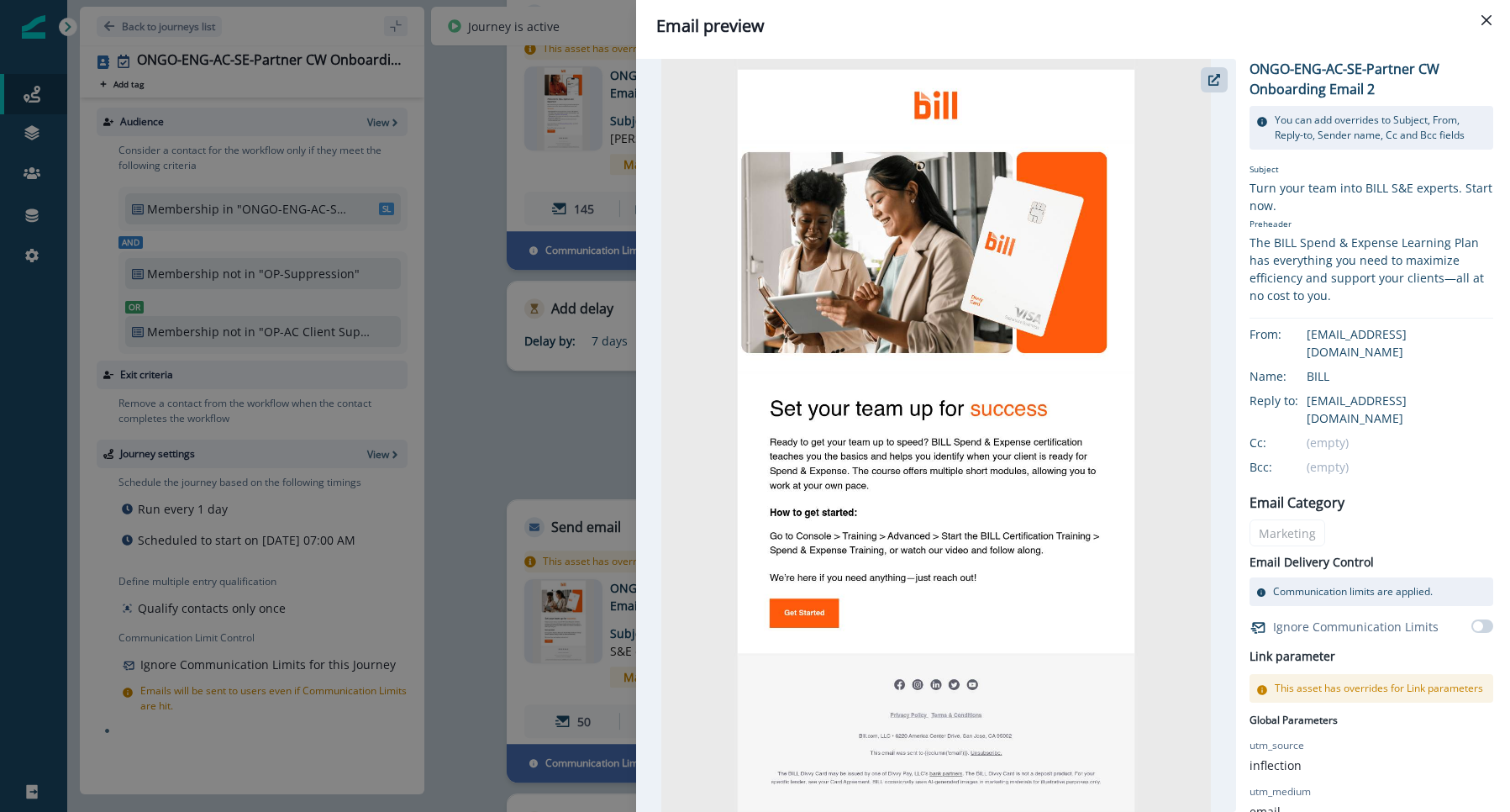
click at [561, 431] on div "Email preview ONGO-ENG-AC-SE-Partner CW Onboarding Email 2 You can add override…" at bounding box center [755, 406] width 1510 height 812
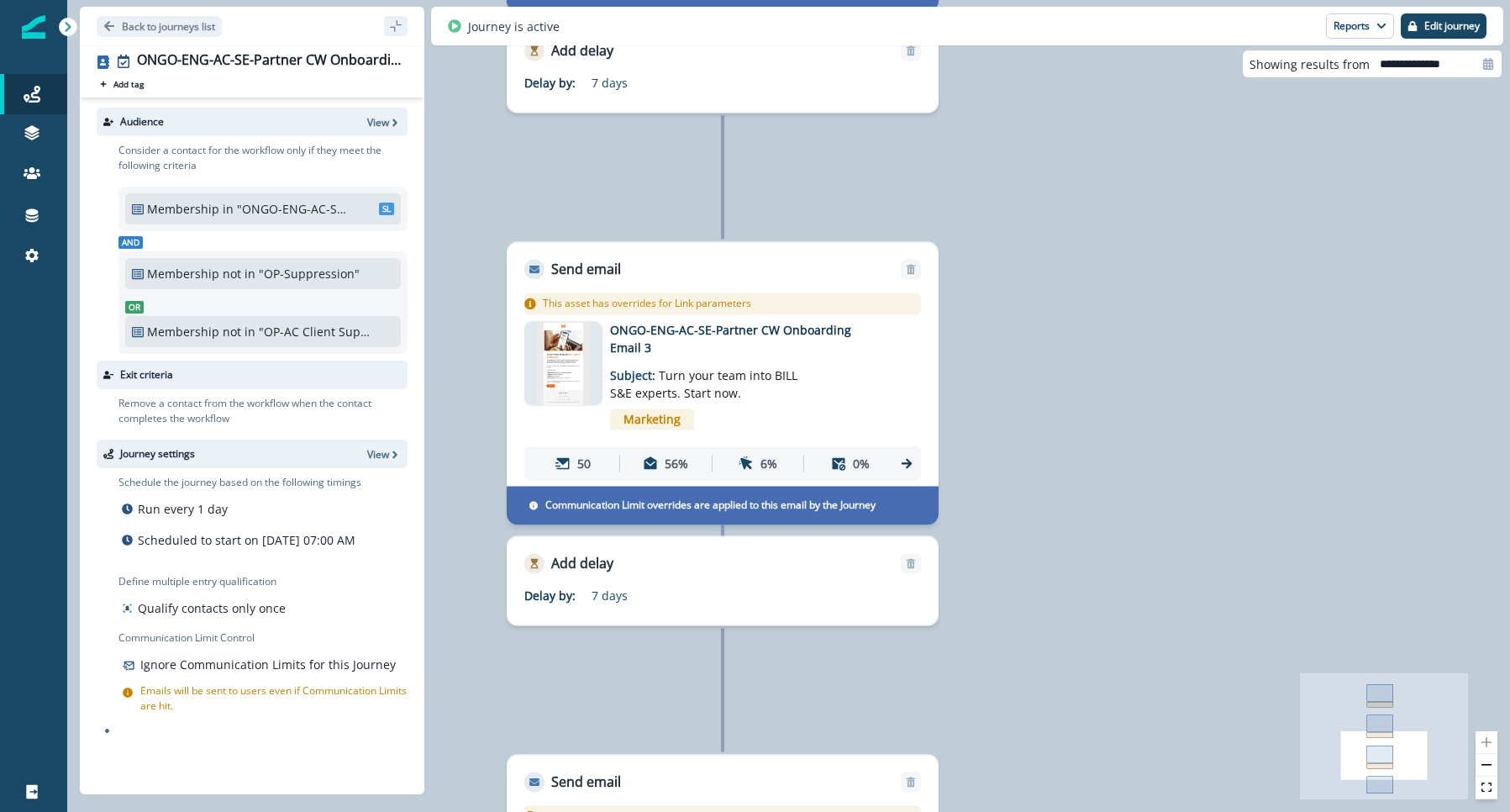
click at [568, 379] on img at bounding box center [563, 363] width 54 height 84
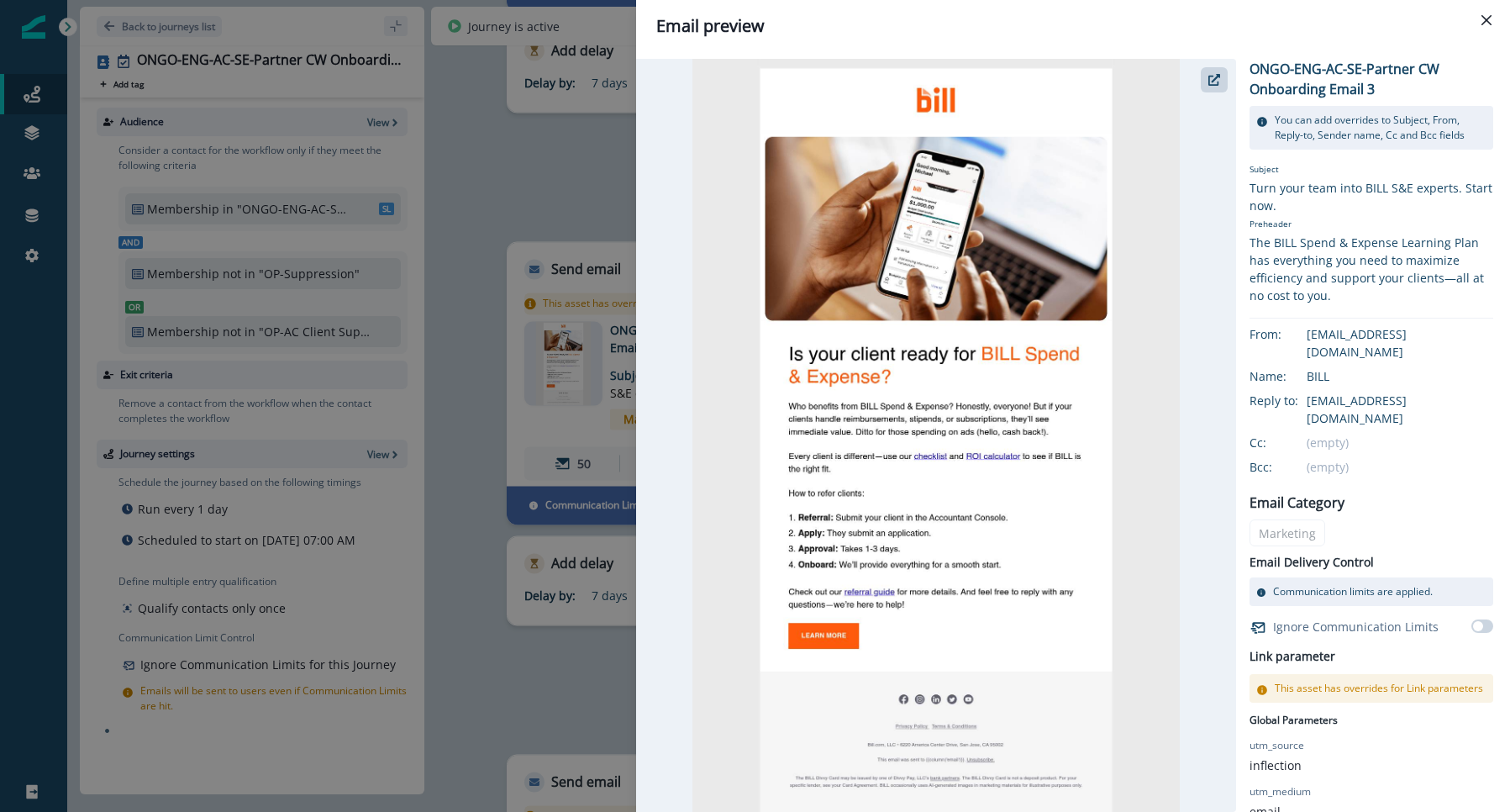
click at [455, 417] on div "Email preview ONGO-ENG-AC-SE-Partner CW Onboarding Email 3 You can add override…" at bounding box center [755, 406] width 1510 height 812
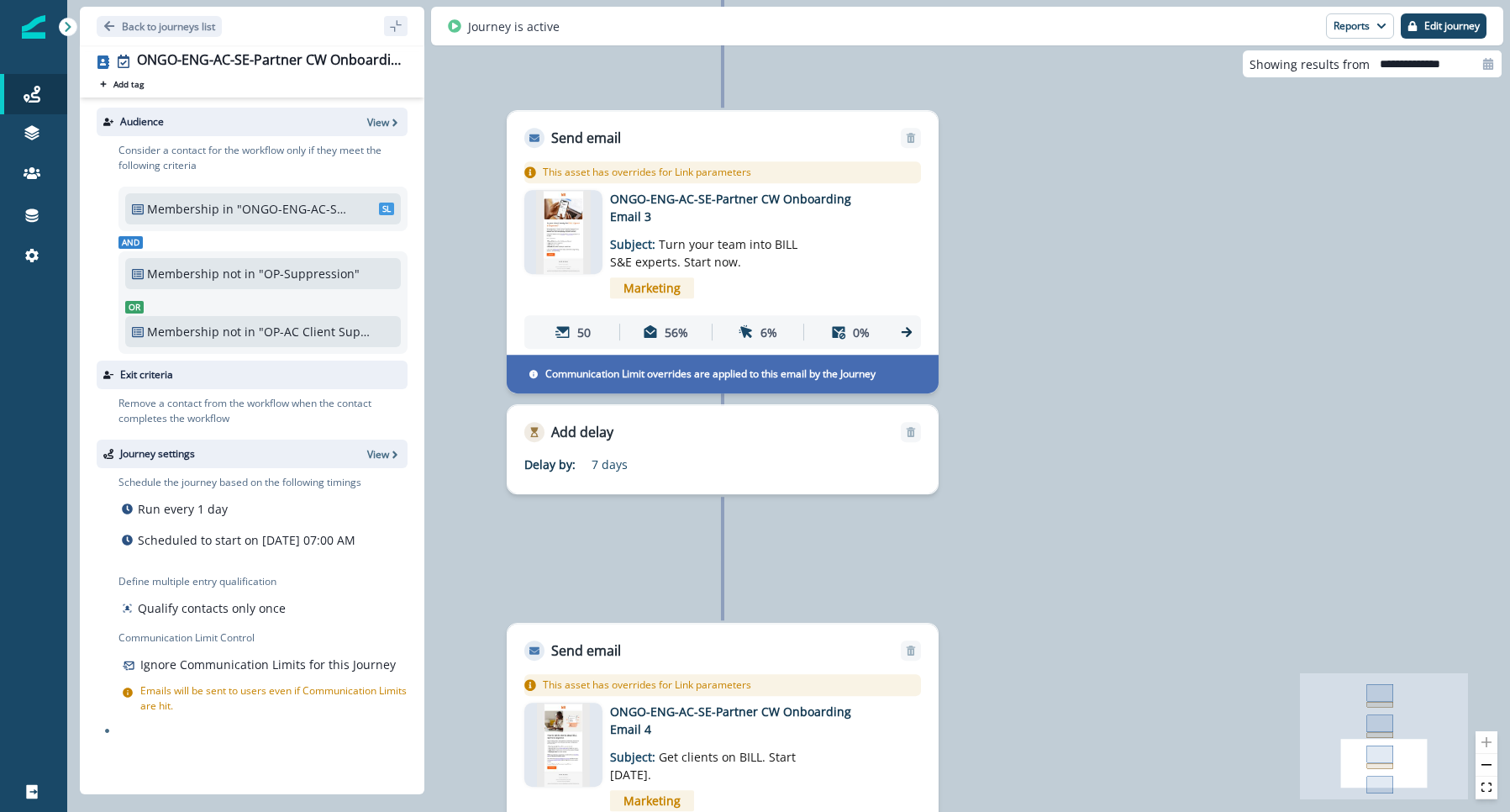
click at [566, 227] on img at bounding box center [563, 232] width 54 height 84
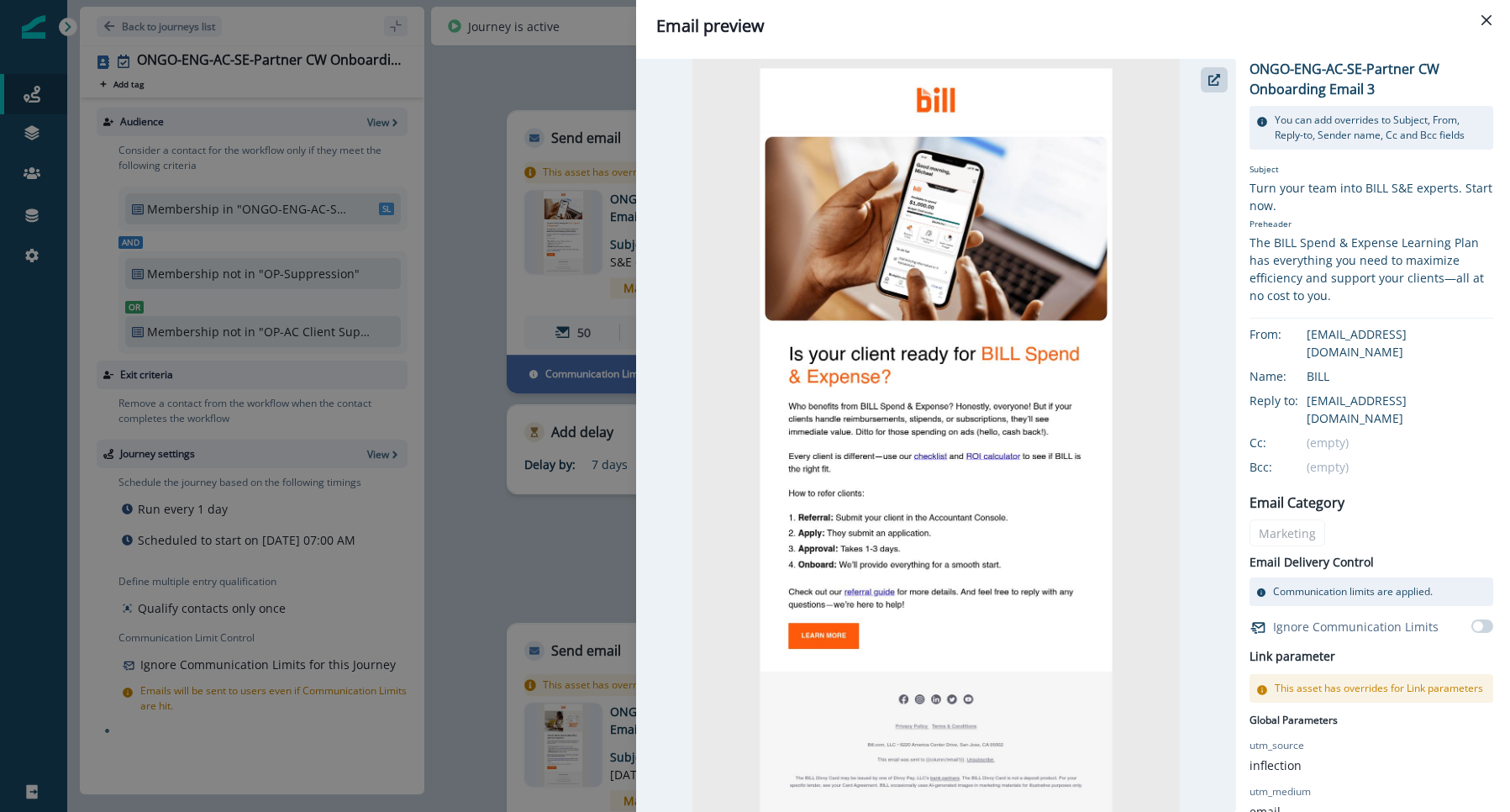
click at [475, 396] on div "Email preview ONGO-ENG-AC-SE-Partner CW Onboarding Email 3 You can add override…" at bounding box center [755, 406] width 1510 height 812
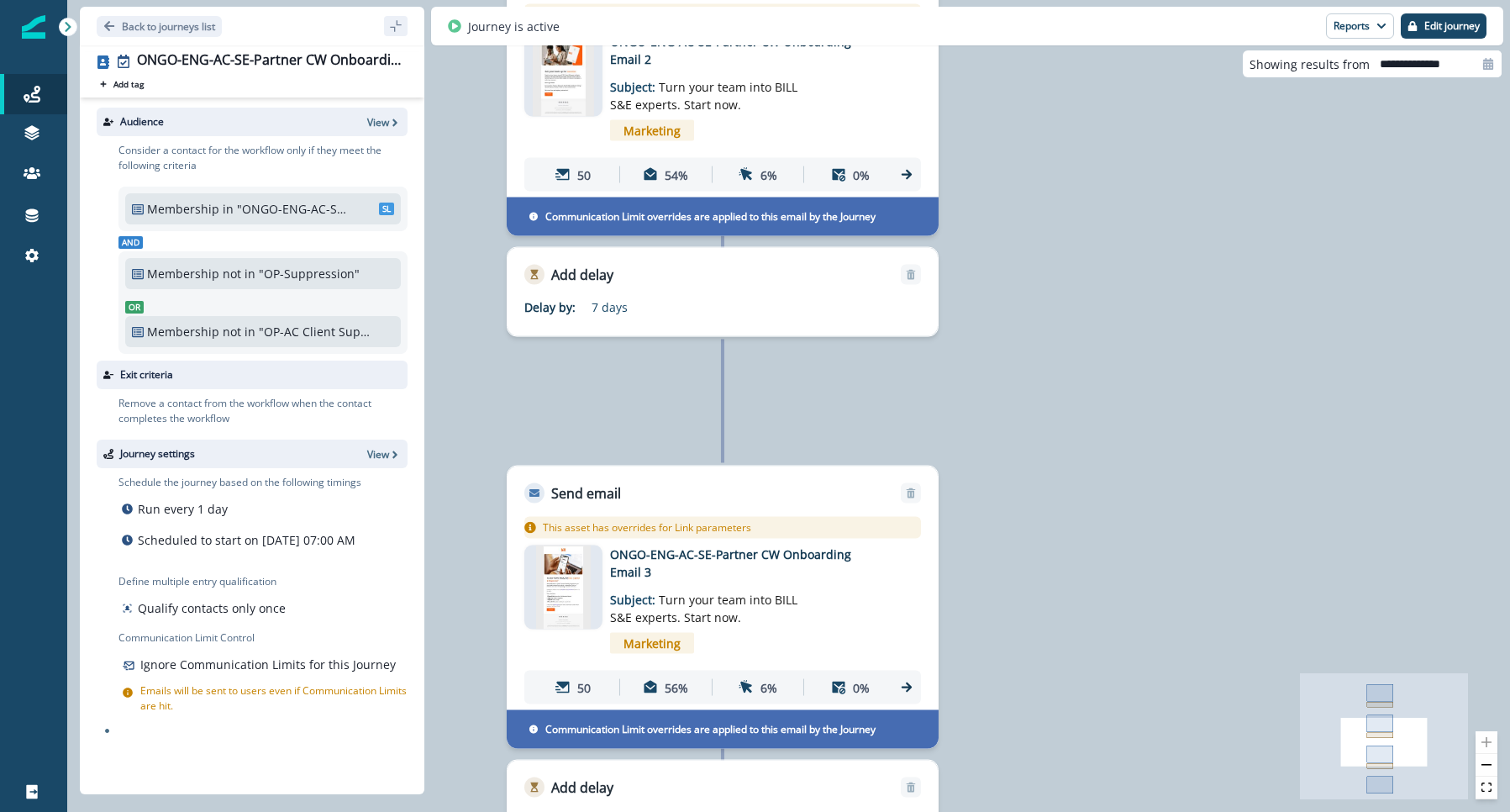
click at [585, 574] on img at bounding box center [563, 587] width 54 height 84
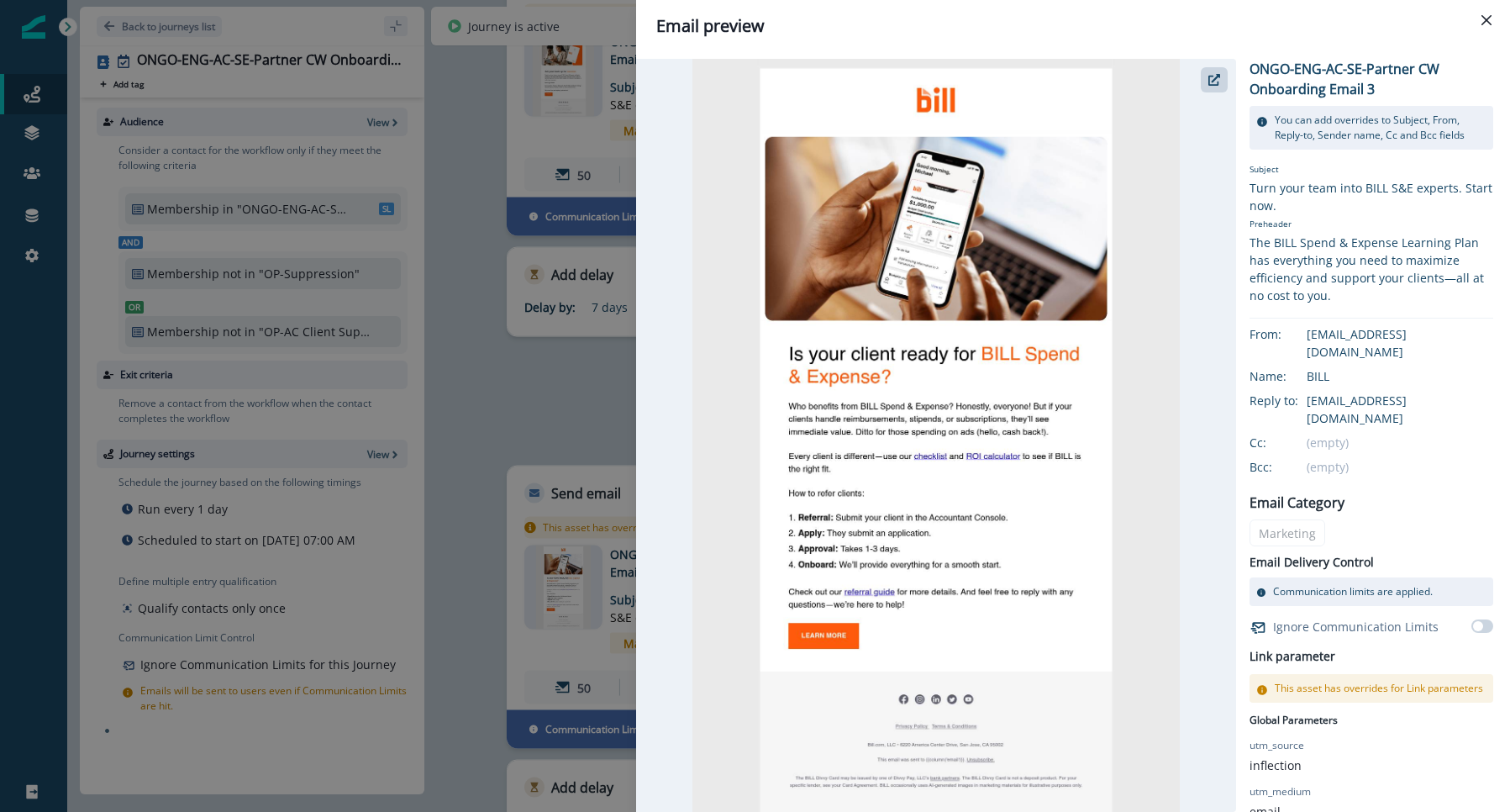
click at [883, 593] on img at bounding box center [936, 435] width 487 height 753
click at [876, 593] on img at bounding box center [936, 435] width 487 height 753
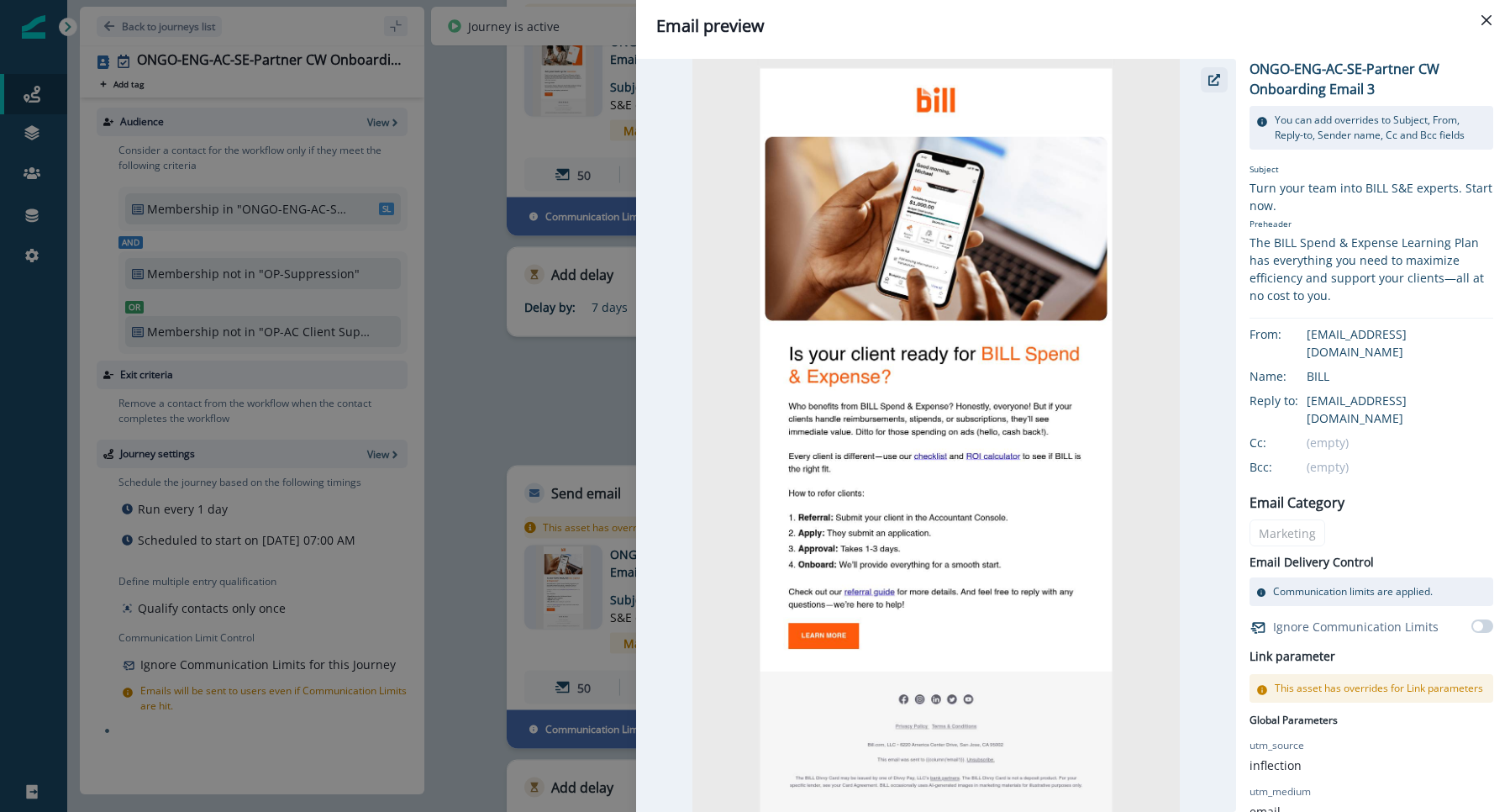
click at [1222, 77] on button "button" at bounding box center [1214, 79] width 27 height 25
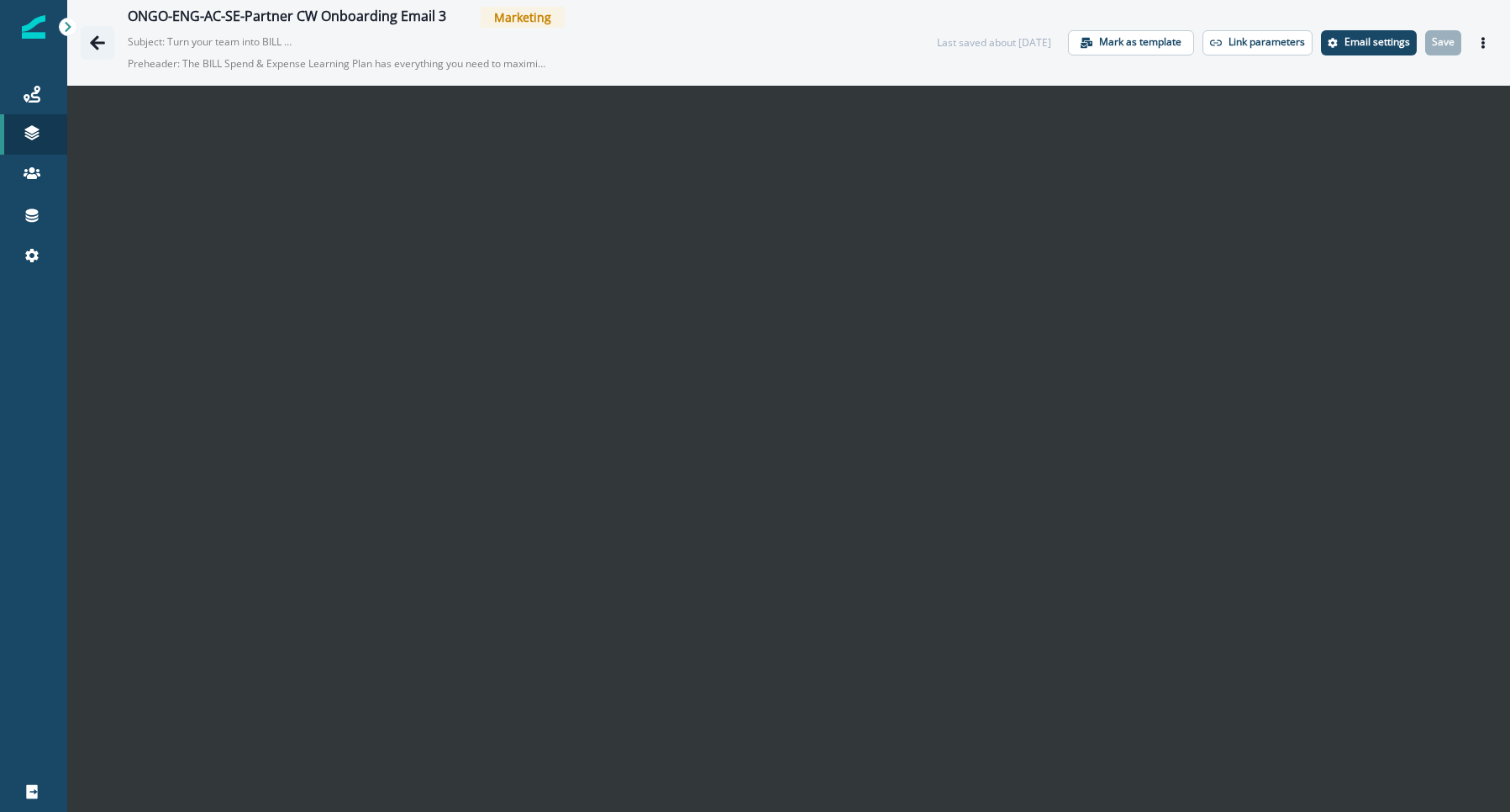
click at [97, 35] on icon "Go back" at bounding box center [98, 42] width 16 height 15
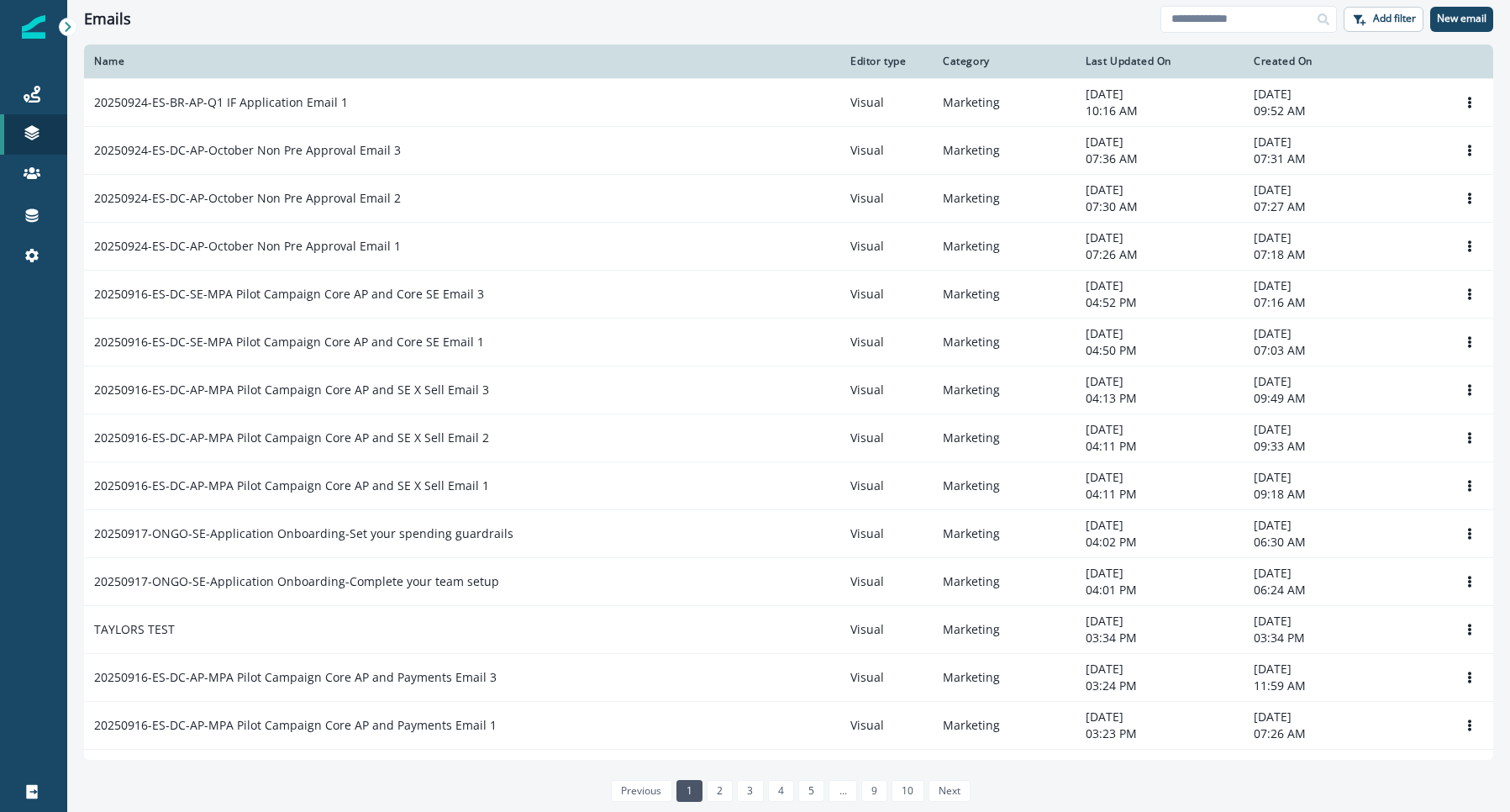
click at [1241, 34] on div "Emails Add filter New email" at bounding box center [789, 19] width 1443 height 38
click at [1245, 26] on input at bounding box center [1249, 19] width 176 height 27
type input "*******"
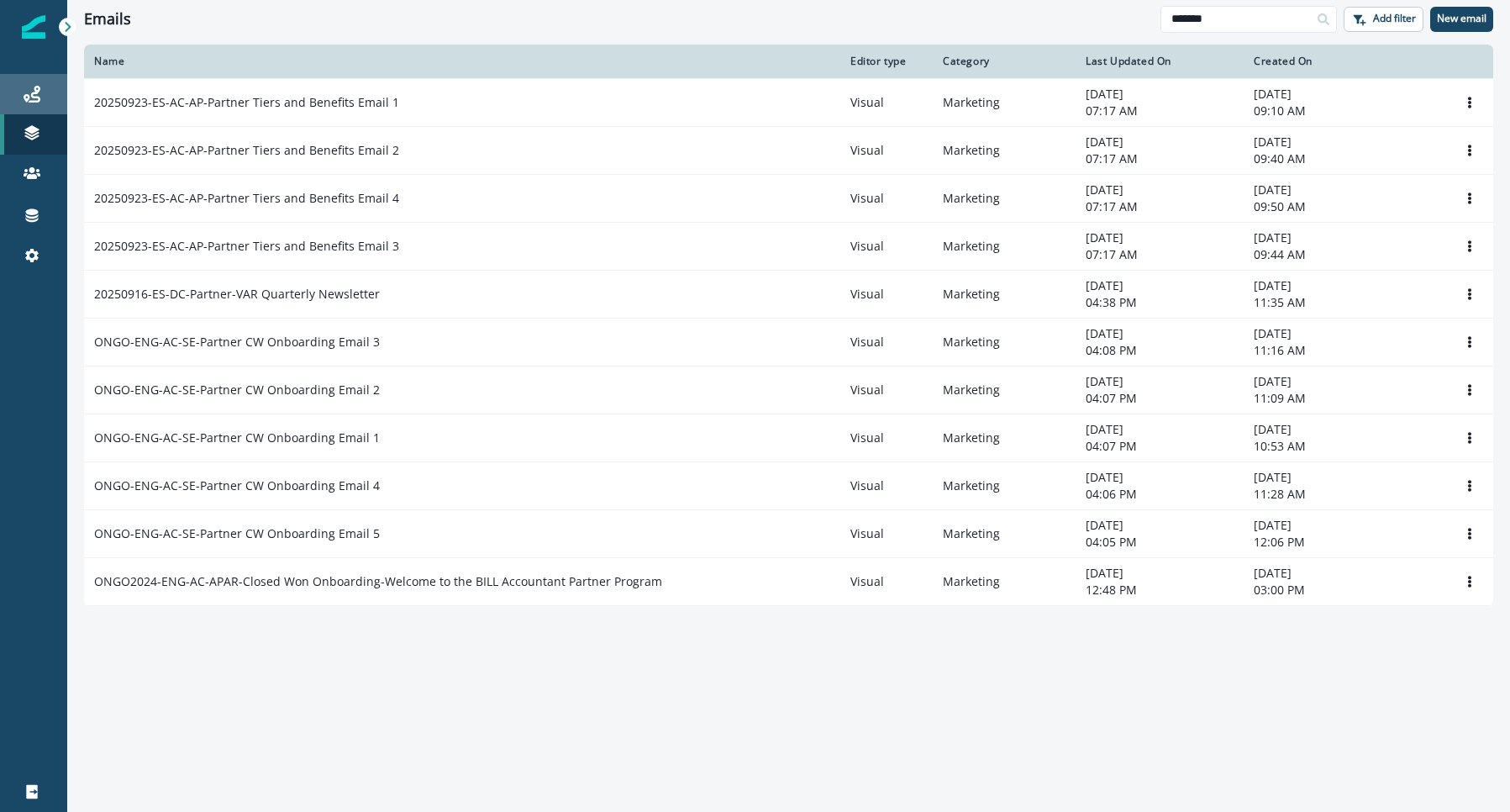
click at [35, 98] on icon at bounding box center [31, 93] width 16 height 16
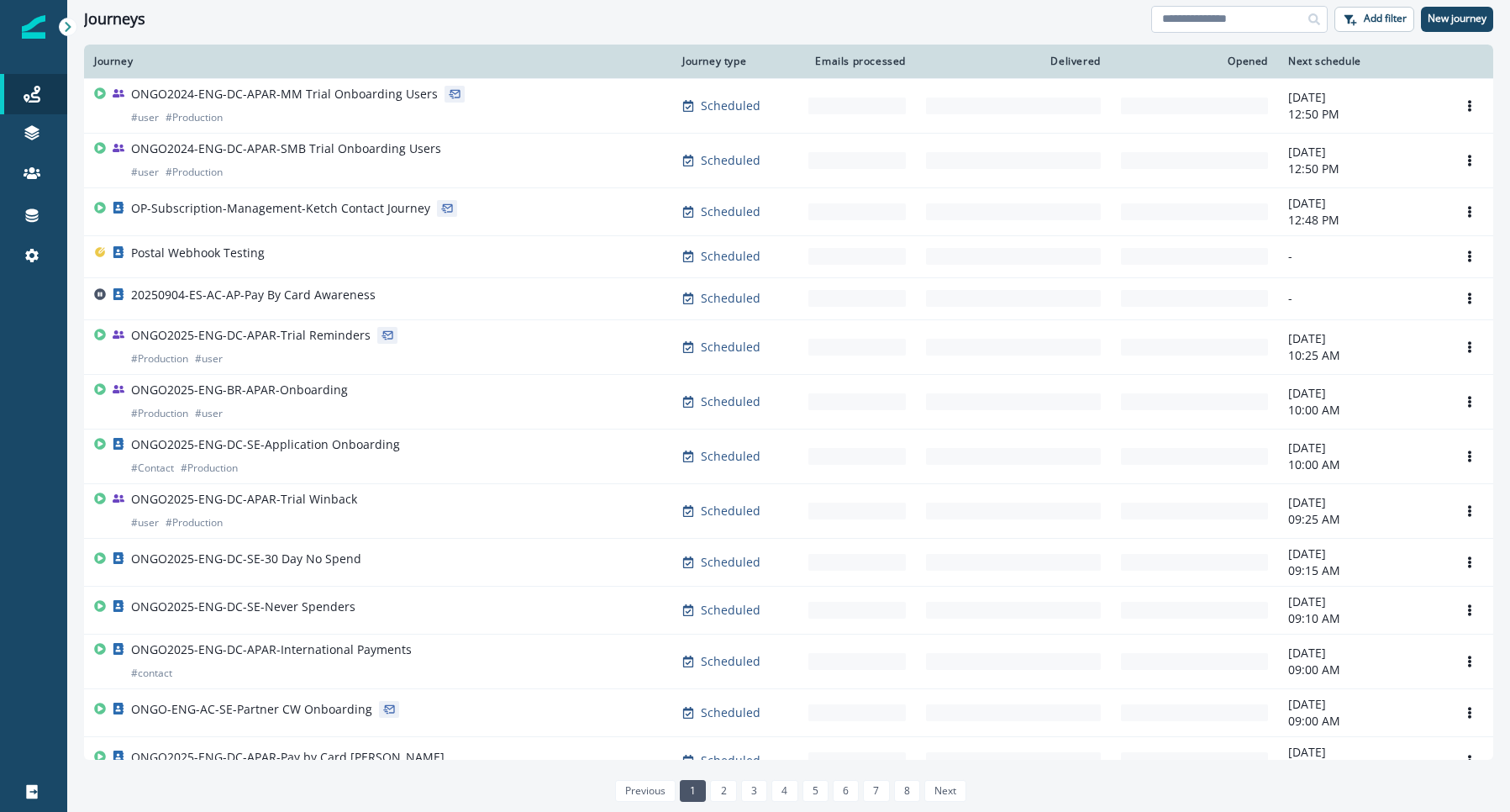
click at [1229, 19] on input at bounding box center [1240, 19] width 176 height 27
type input "*******"
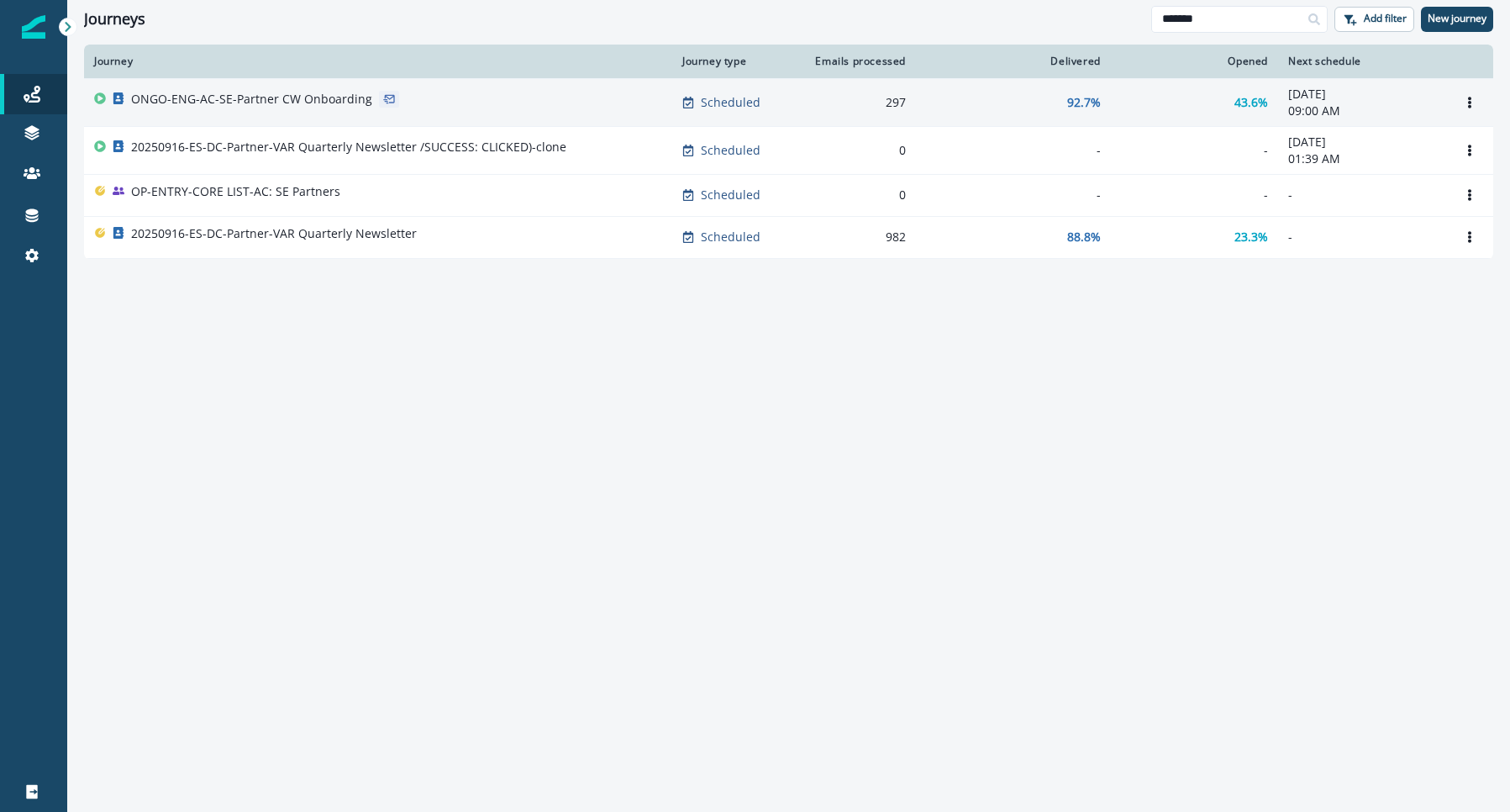
click at [320, 106] on p "ONGO-ENG-AC-SE-Partner CW Onboarding" at bounding box center [251, 98] width 241 height 16
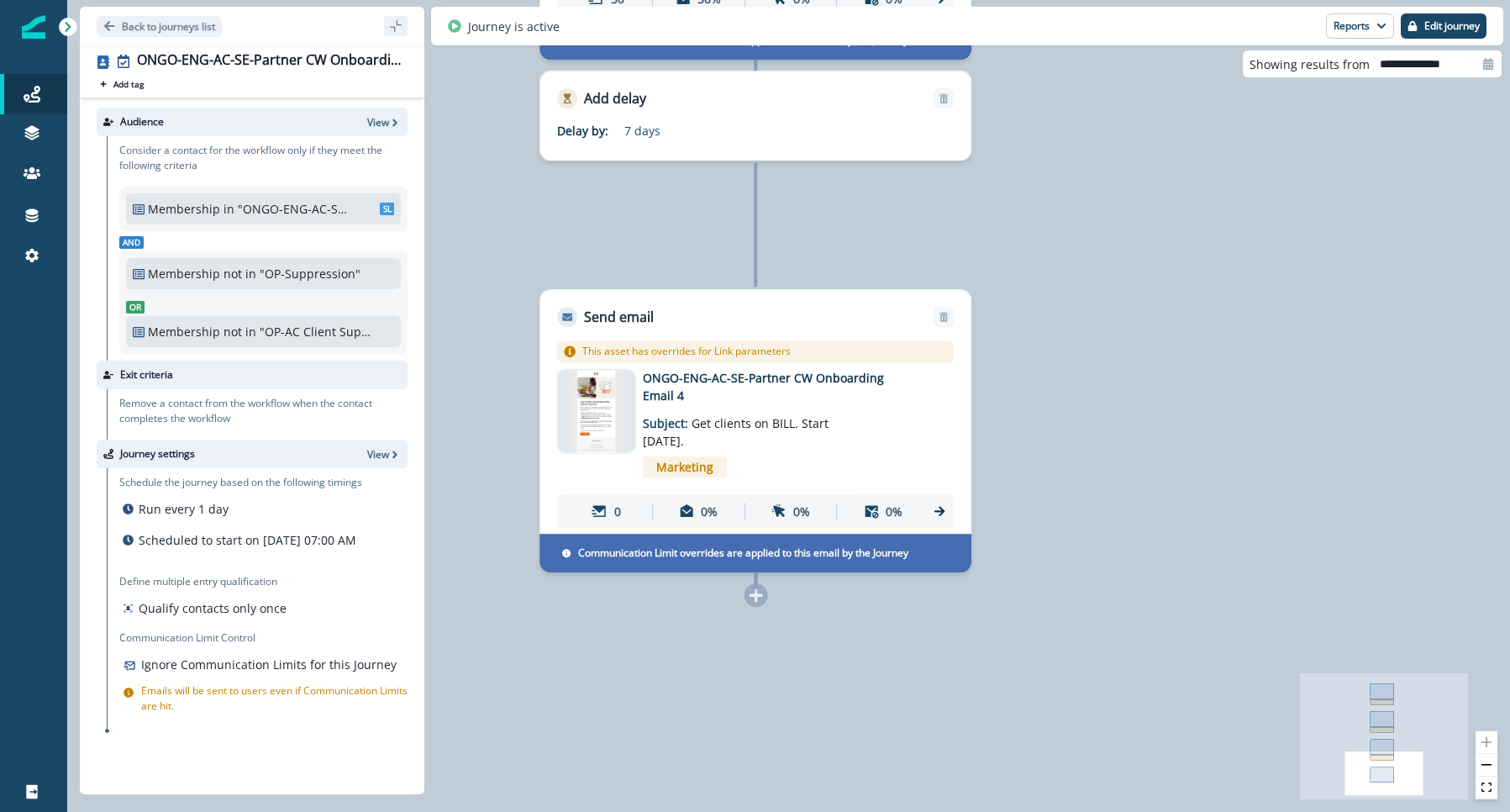
click at [612, 429] on img at bounding box center [597, 410] width 54 height 84
